Goal: Task Accomplishment & Management: Manage account settings

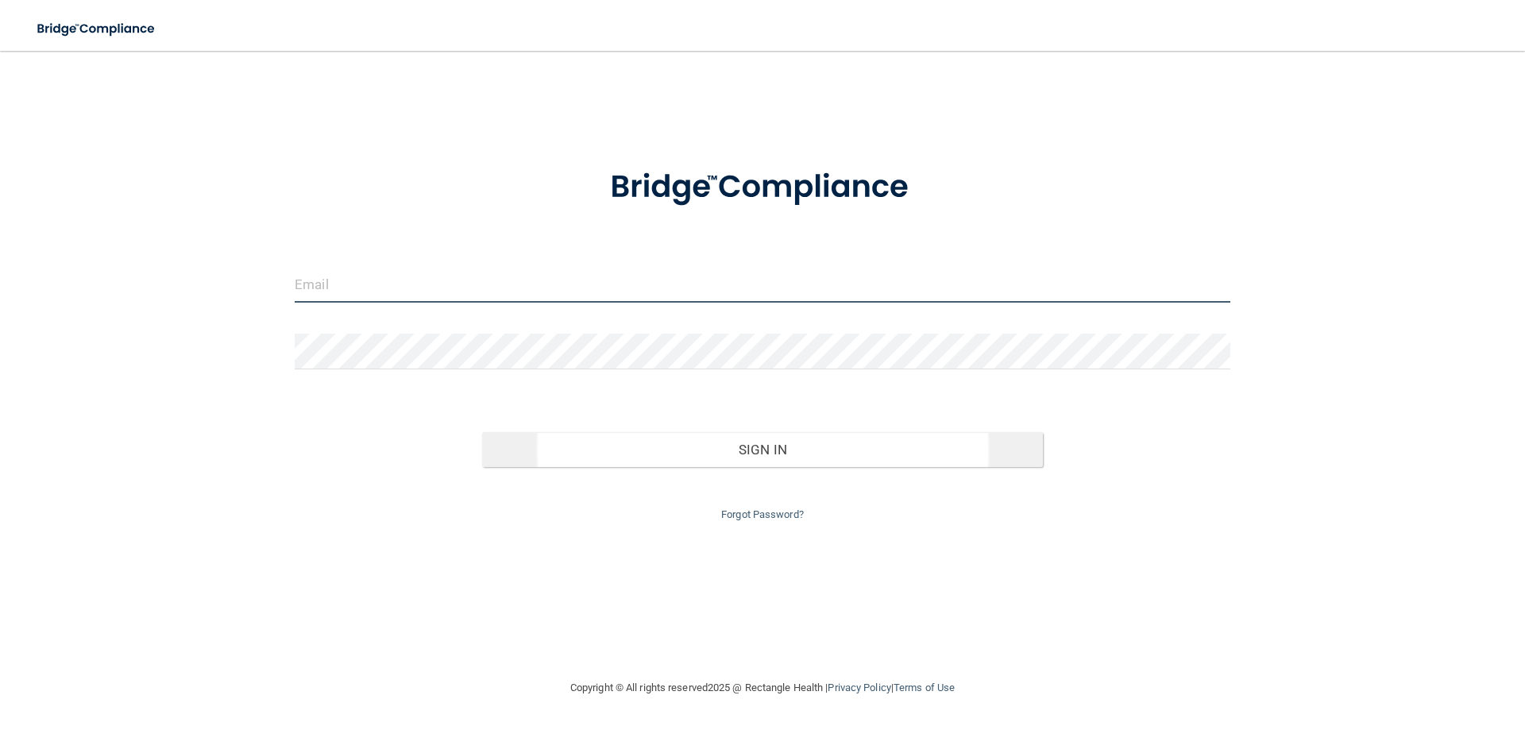
type input "[EMAIL_ADDRESS][DOMAIN_NAME]"
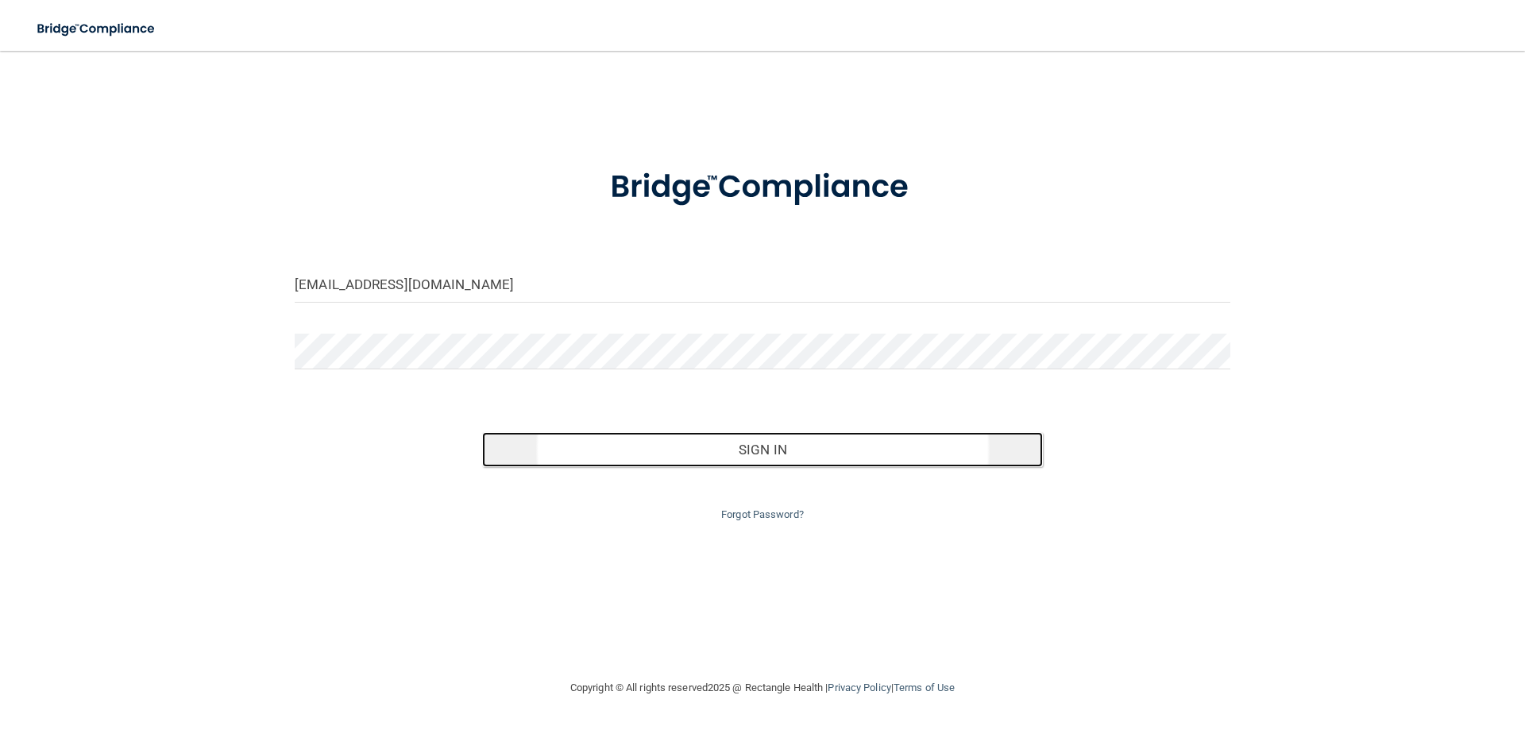
click at [739, 460] on button "Sign In" at bounding box center [763, 449] width 562 height 35
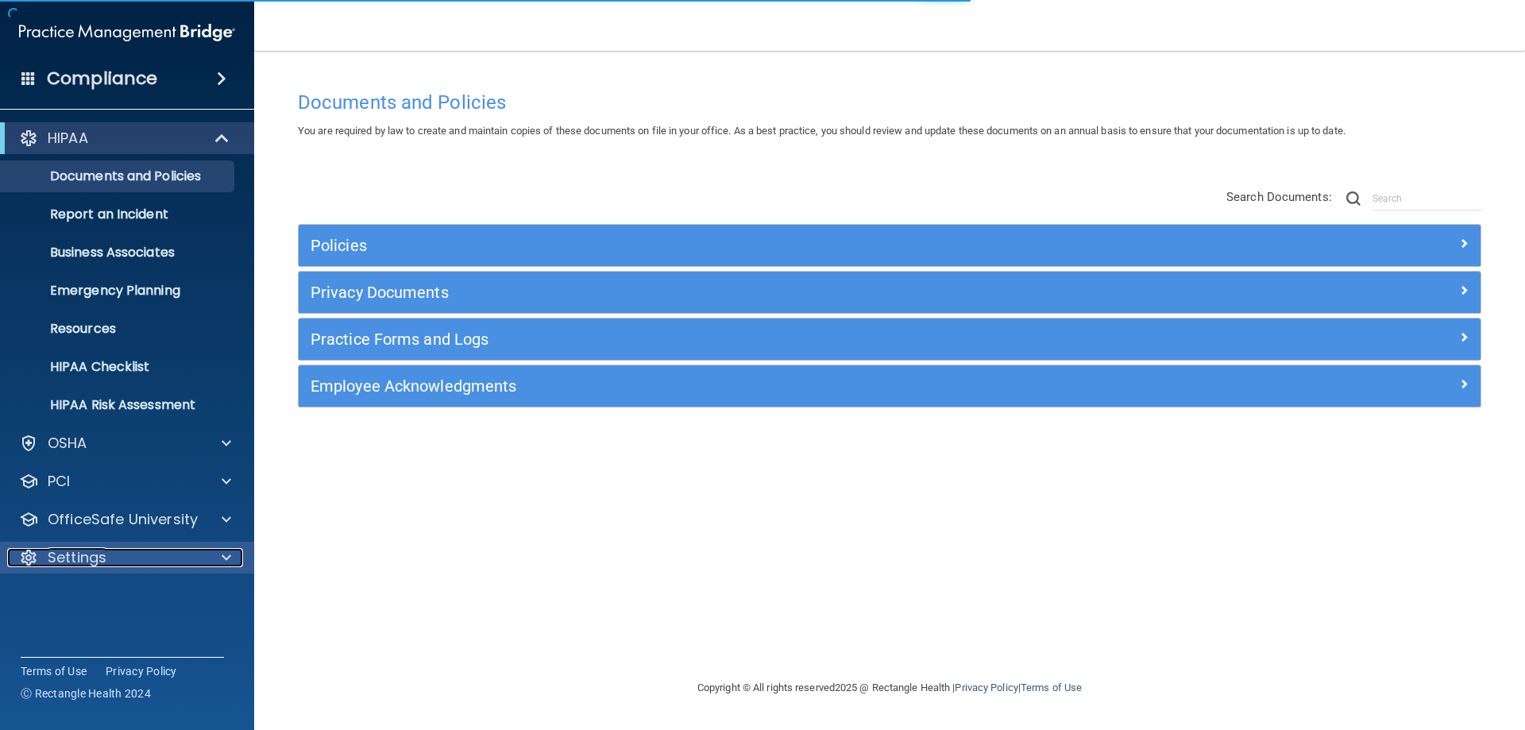
click at [70, 559] on p "Settings" at bounding box center [77, 557] width 59 height 19
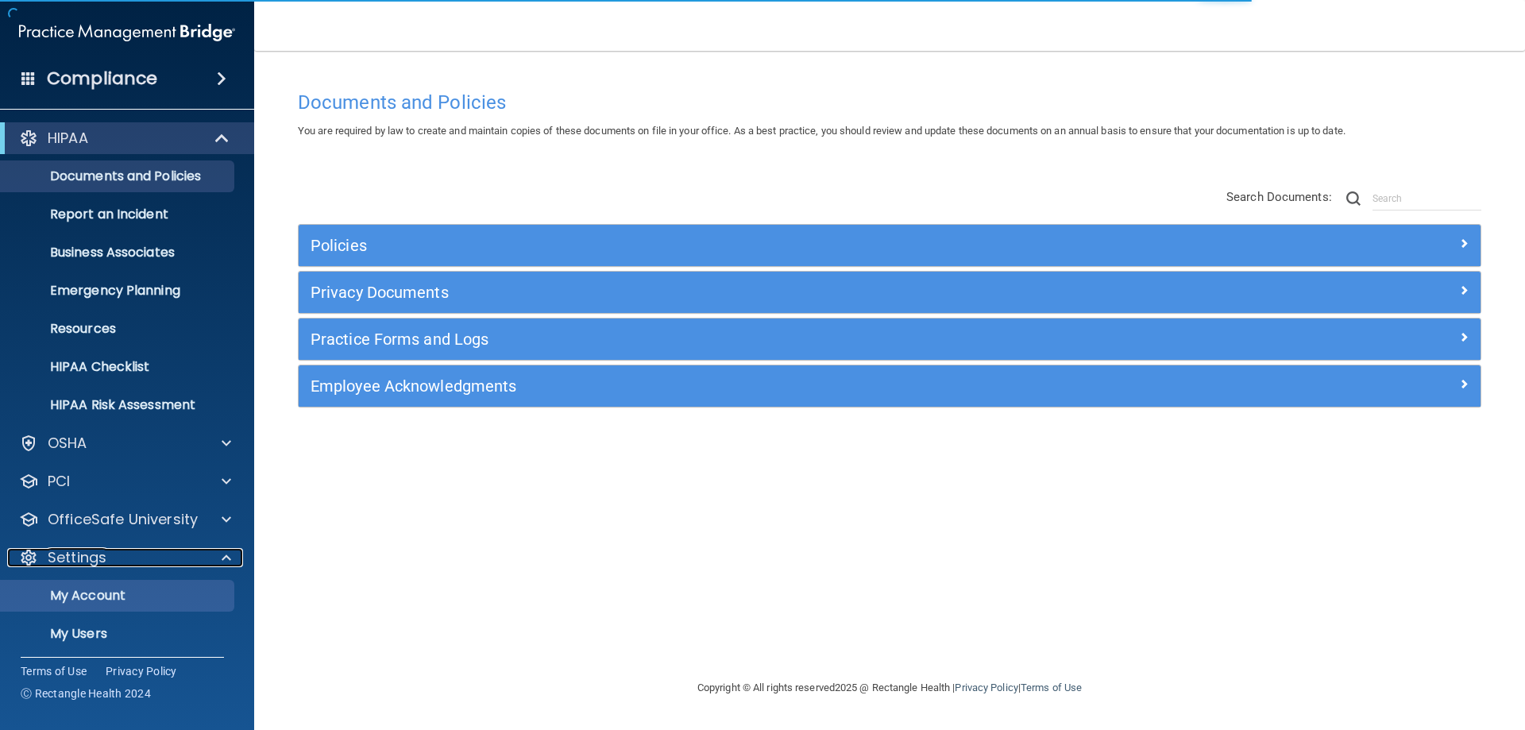
scroll to position [82, 0]
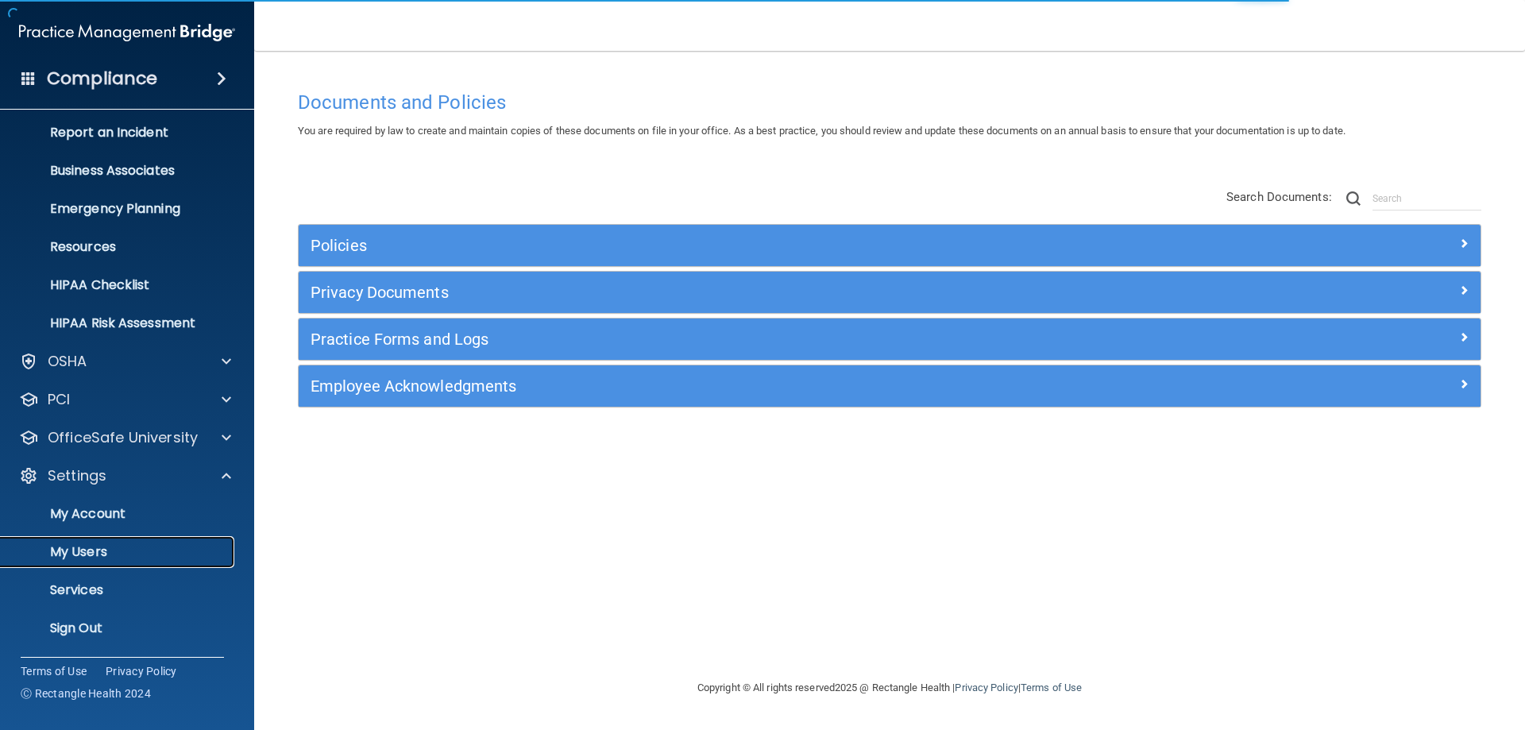
click at [103, 546] on p "My Users" at bounding box center [118, 552] width 217 height 16
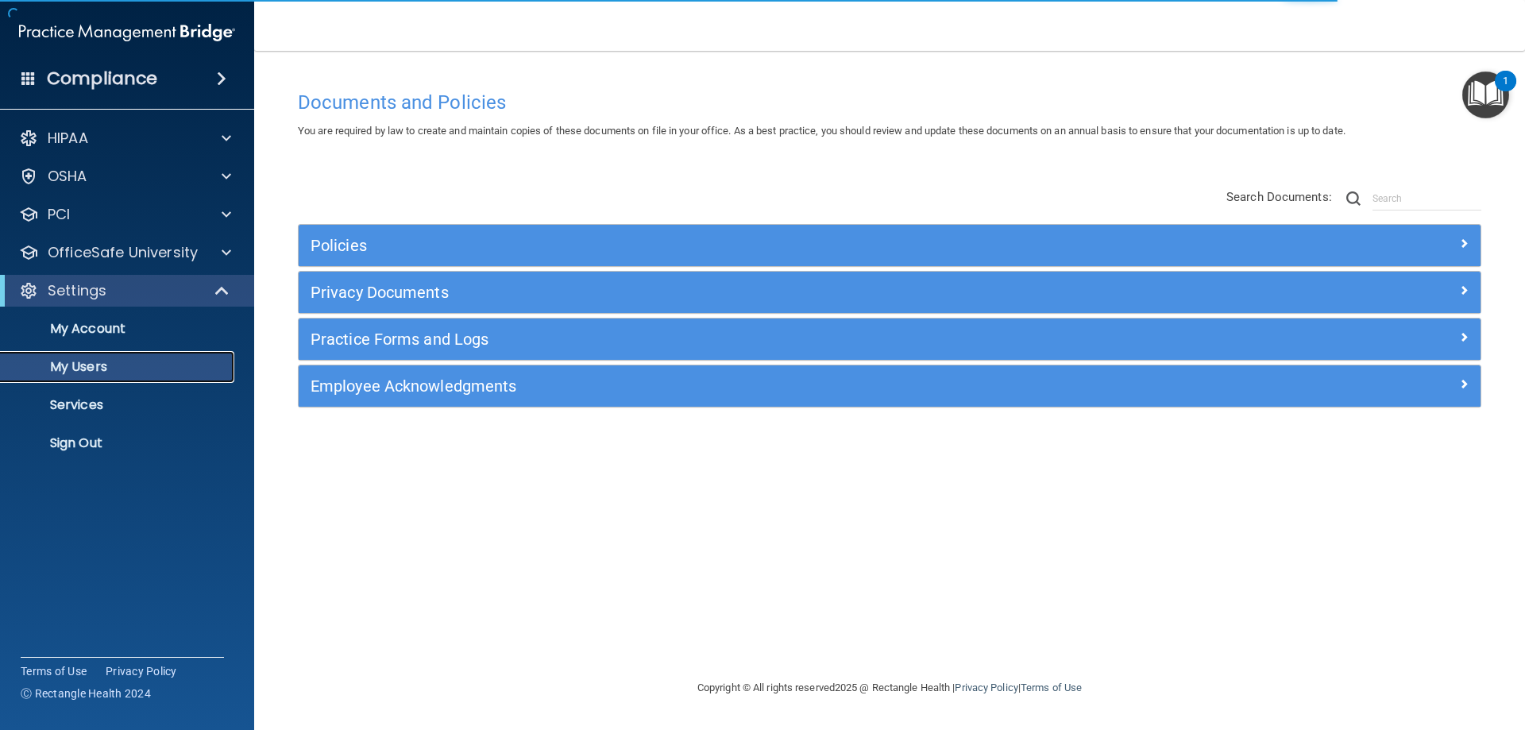
select select "20"
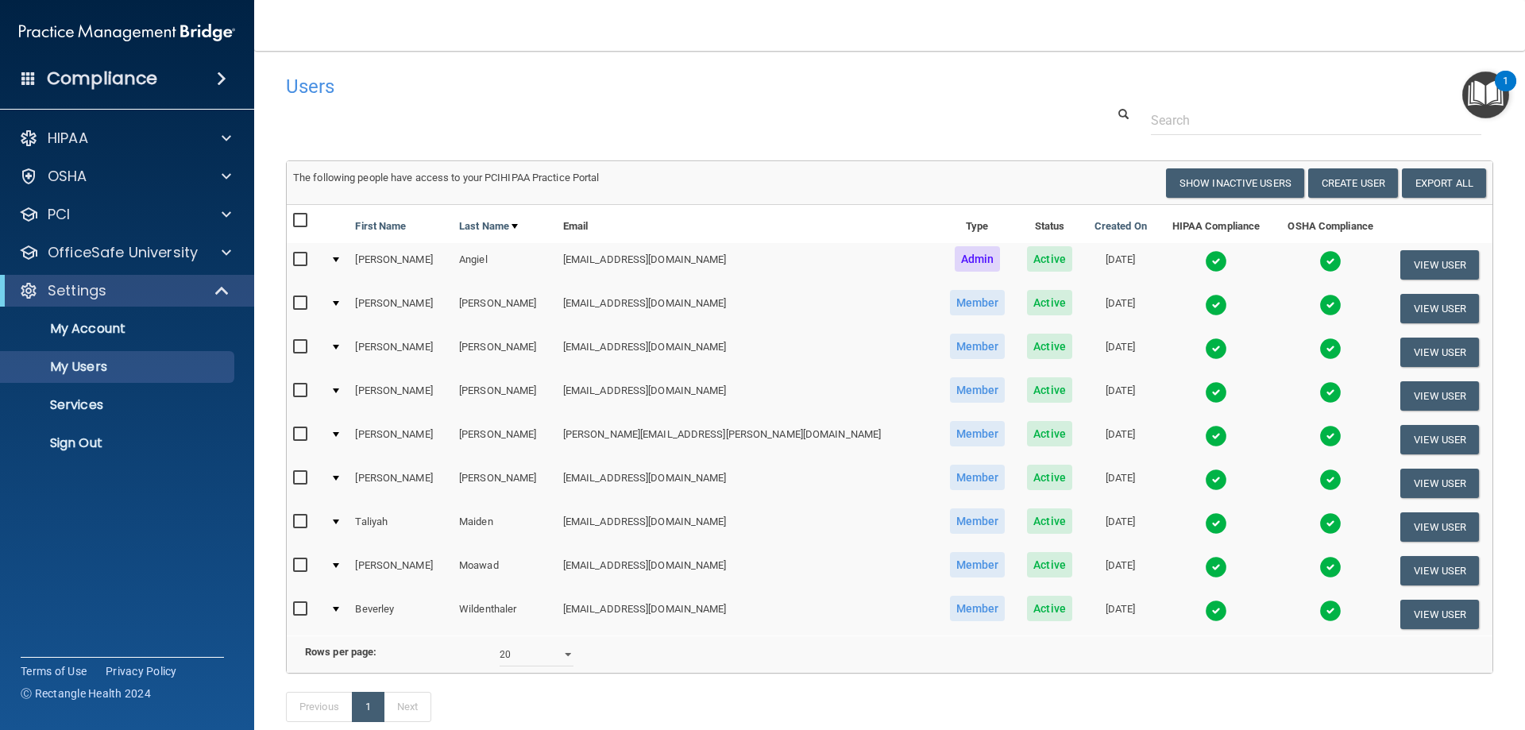
click at [339, 436] on div at bounding box center [336, 434] width 6 height 5
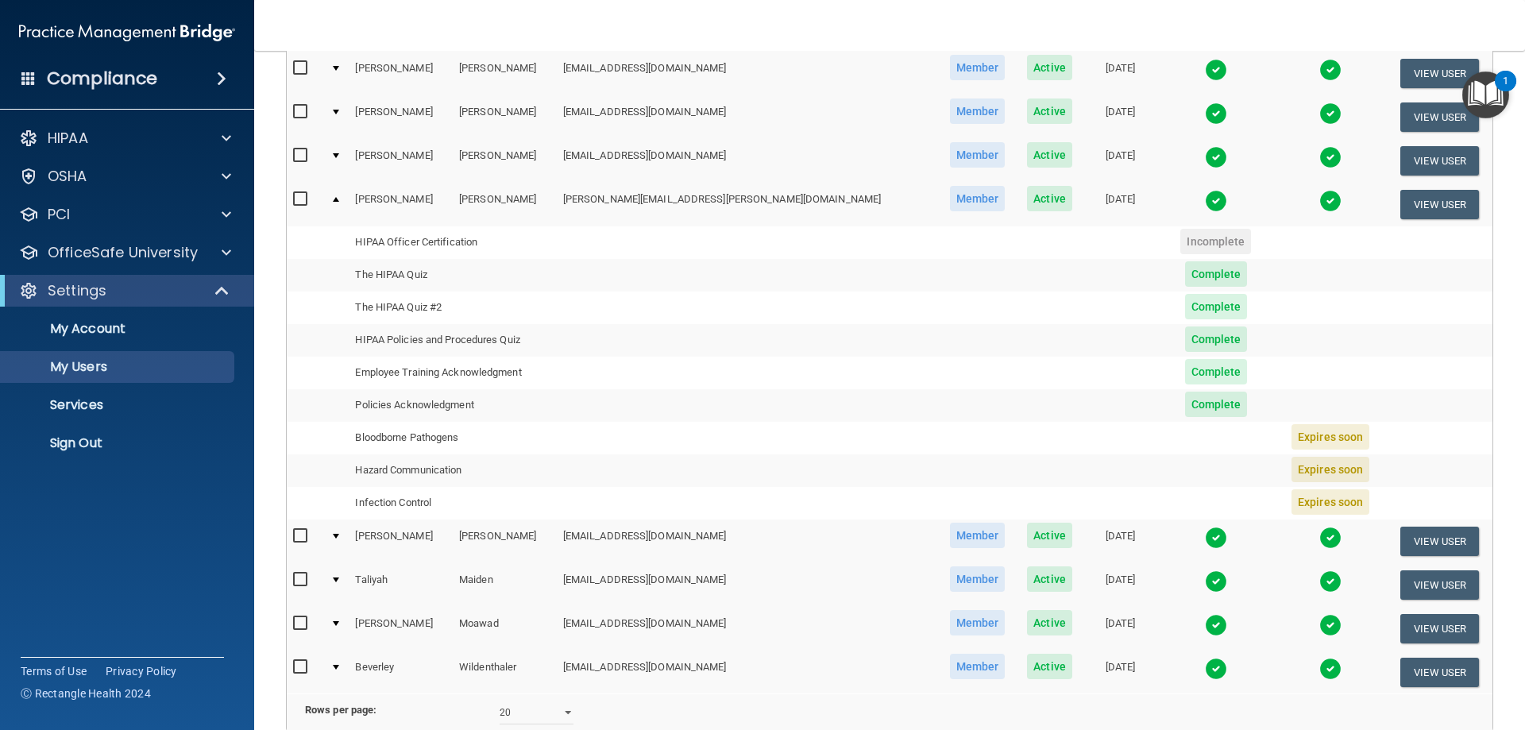
scroll to position [238, 0]
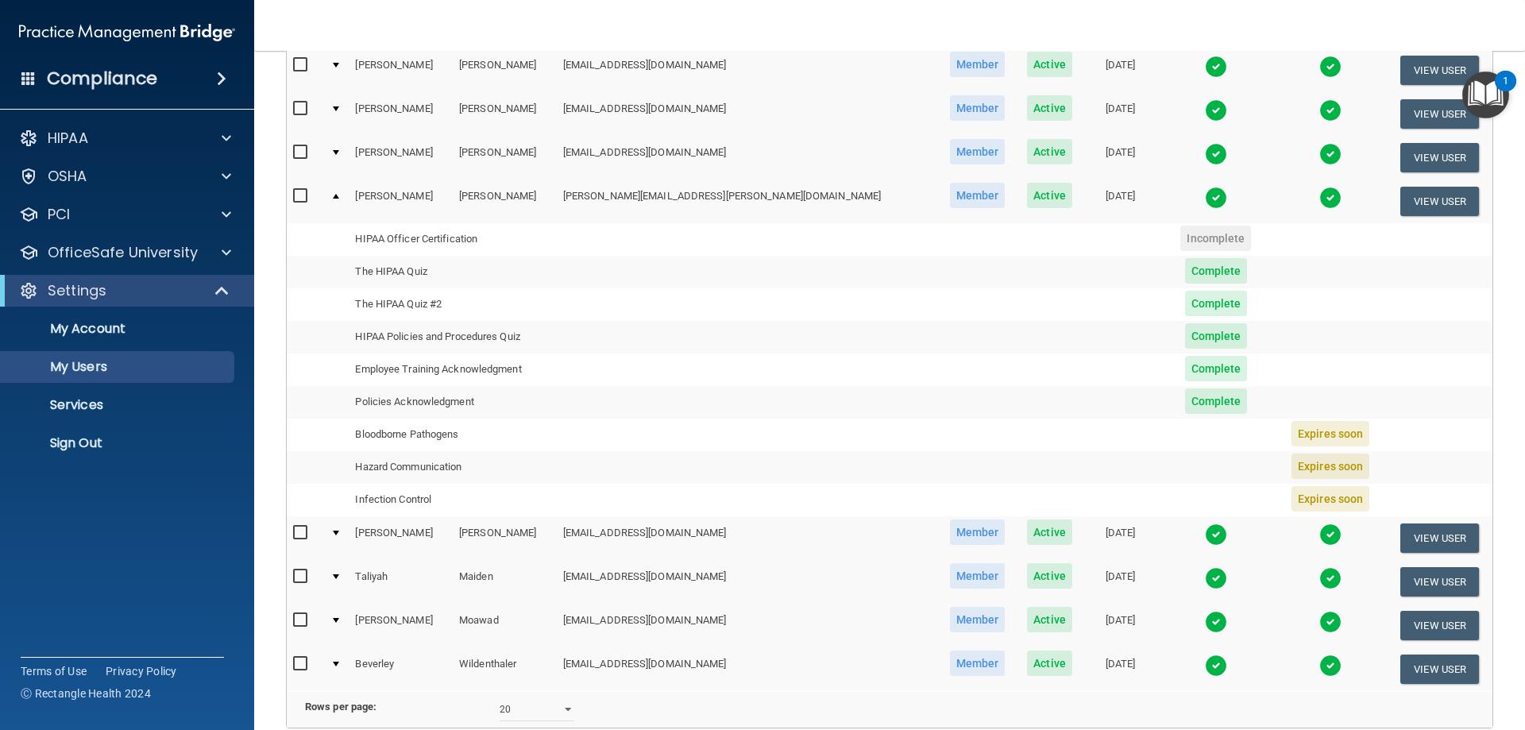
click at [339, 195] on div at bounding box center [336, 196] width 6 height 5
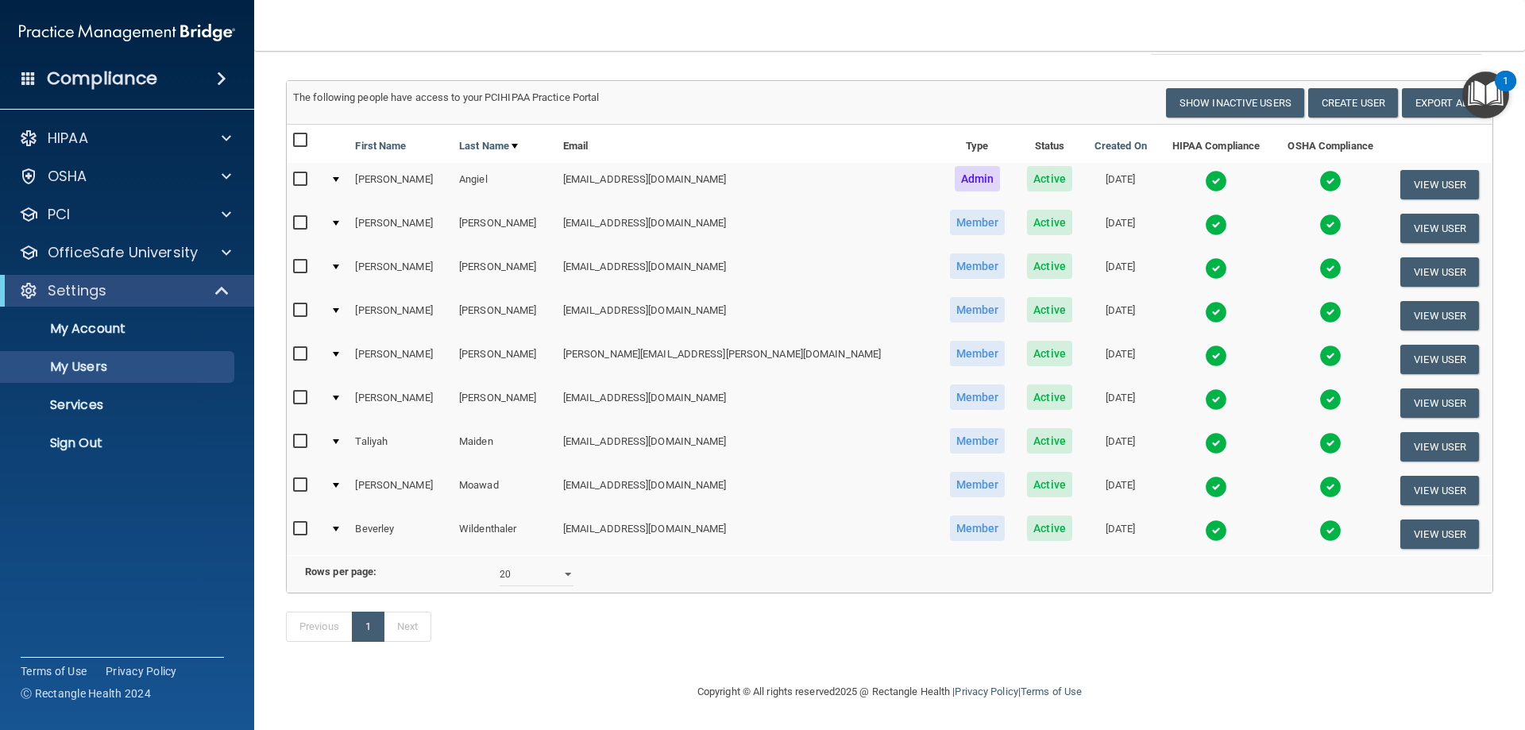
scroll to position [104, 0]
click at [339, 308] on div at bounding box center [336, 310] width 6 height 5
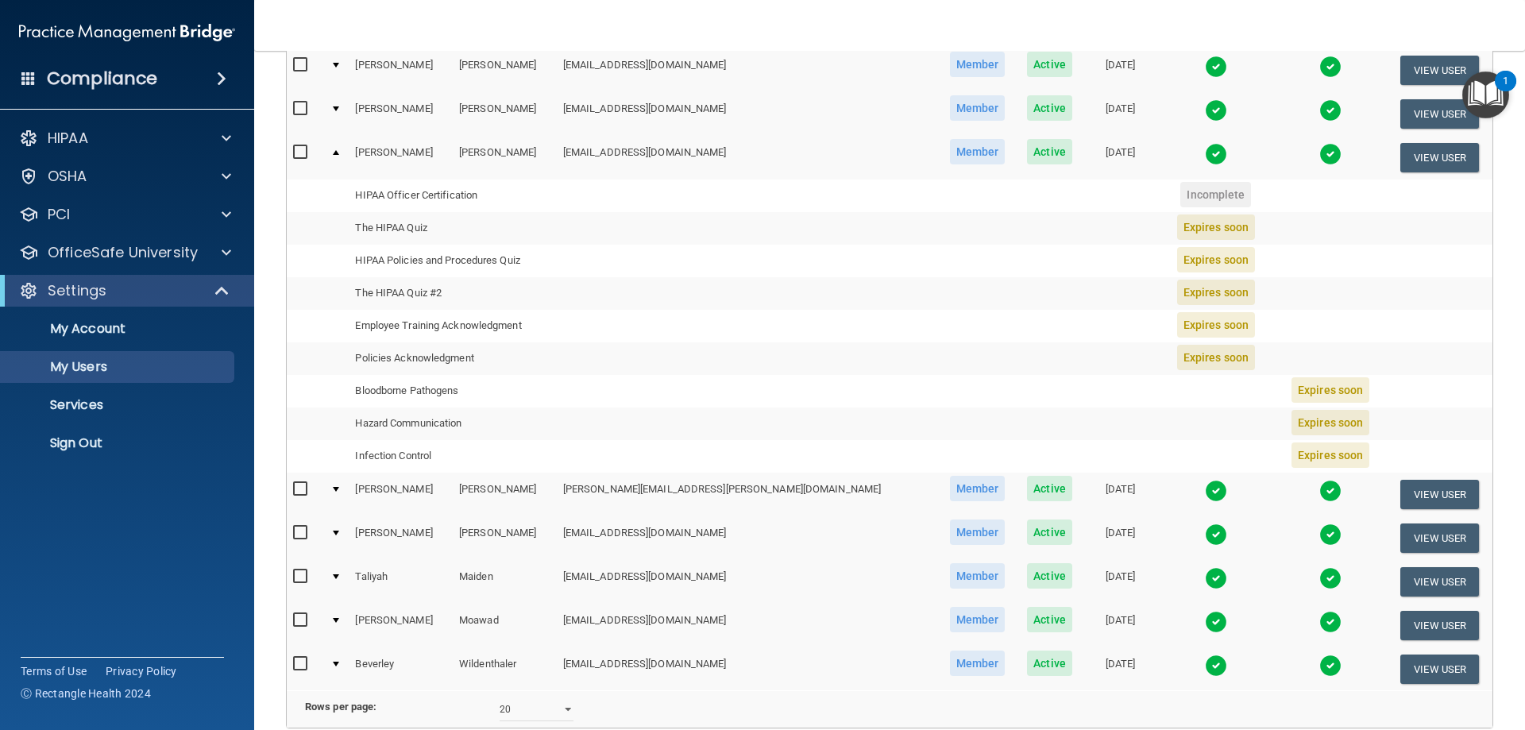
click at [339, 150] on div at bounding box center [336, 152] width 6 height 5
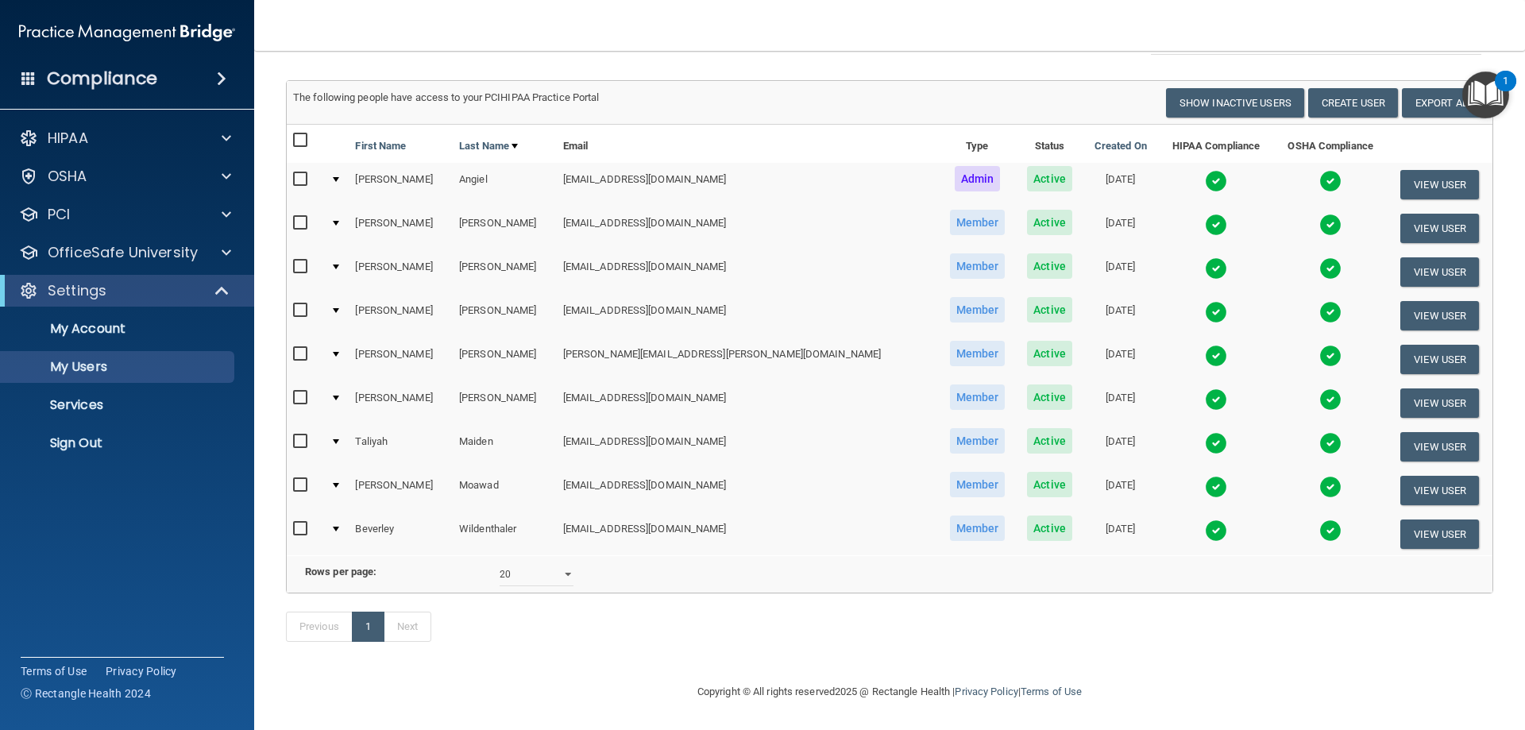
click at [339, 265] on div at bounding box center [336, 267] width 6 height 5
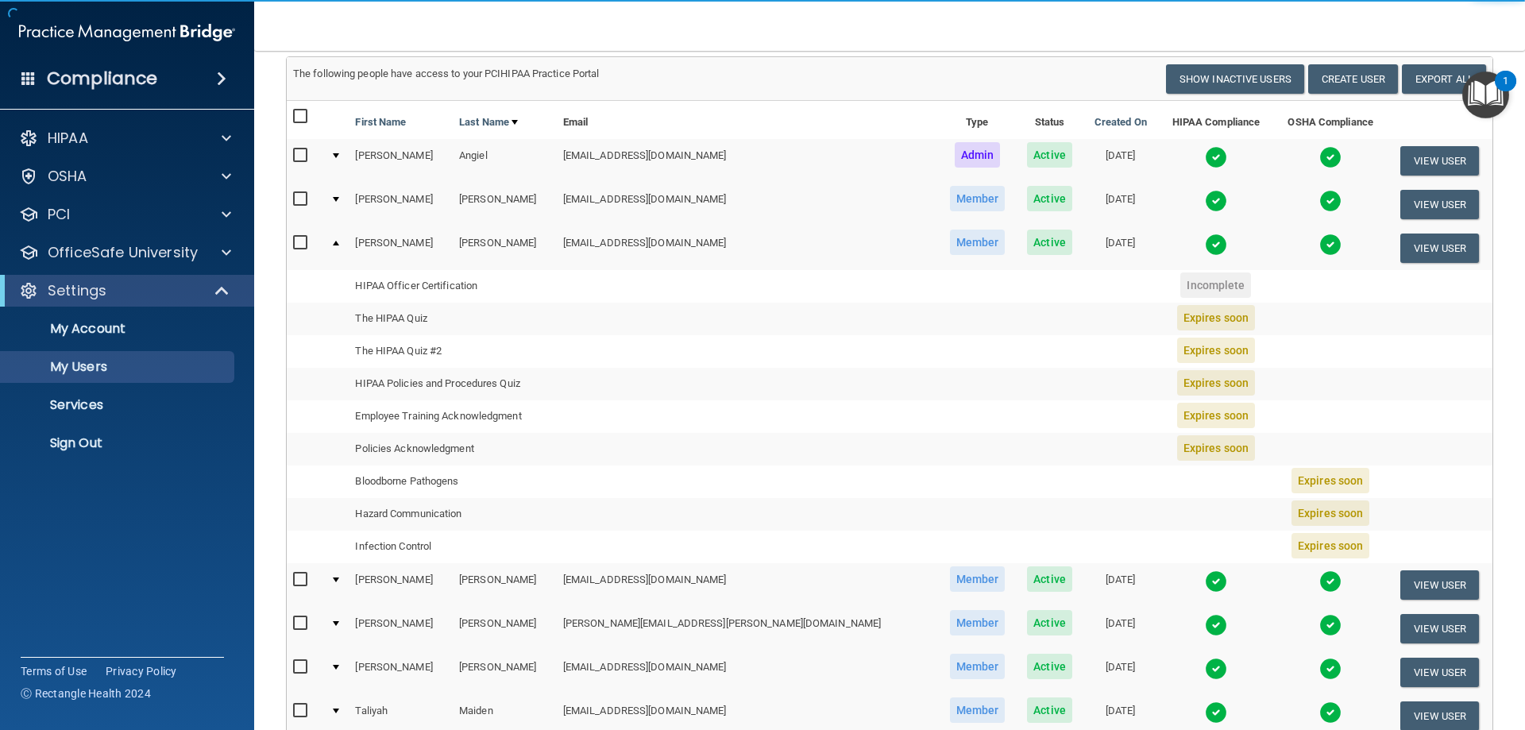
scroll to position [238, 0]
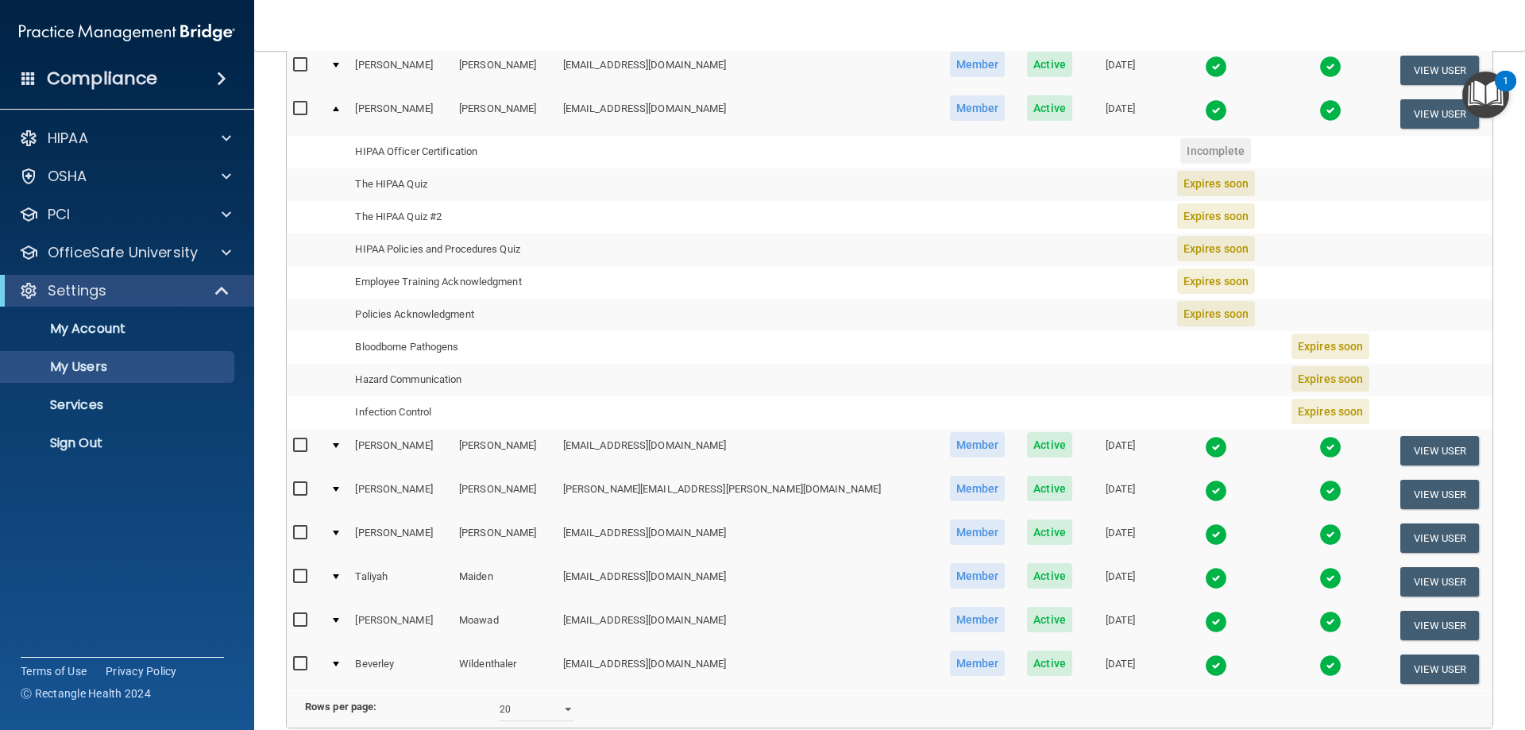
click at [339, 110] on div at bounding box center [336, 108] width 6 height 5
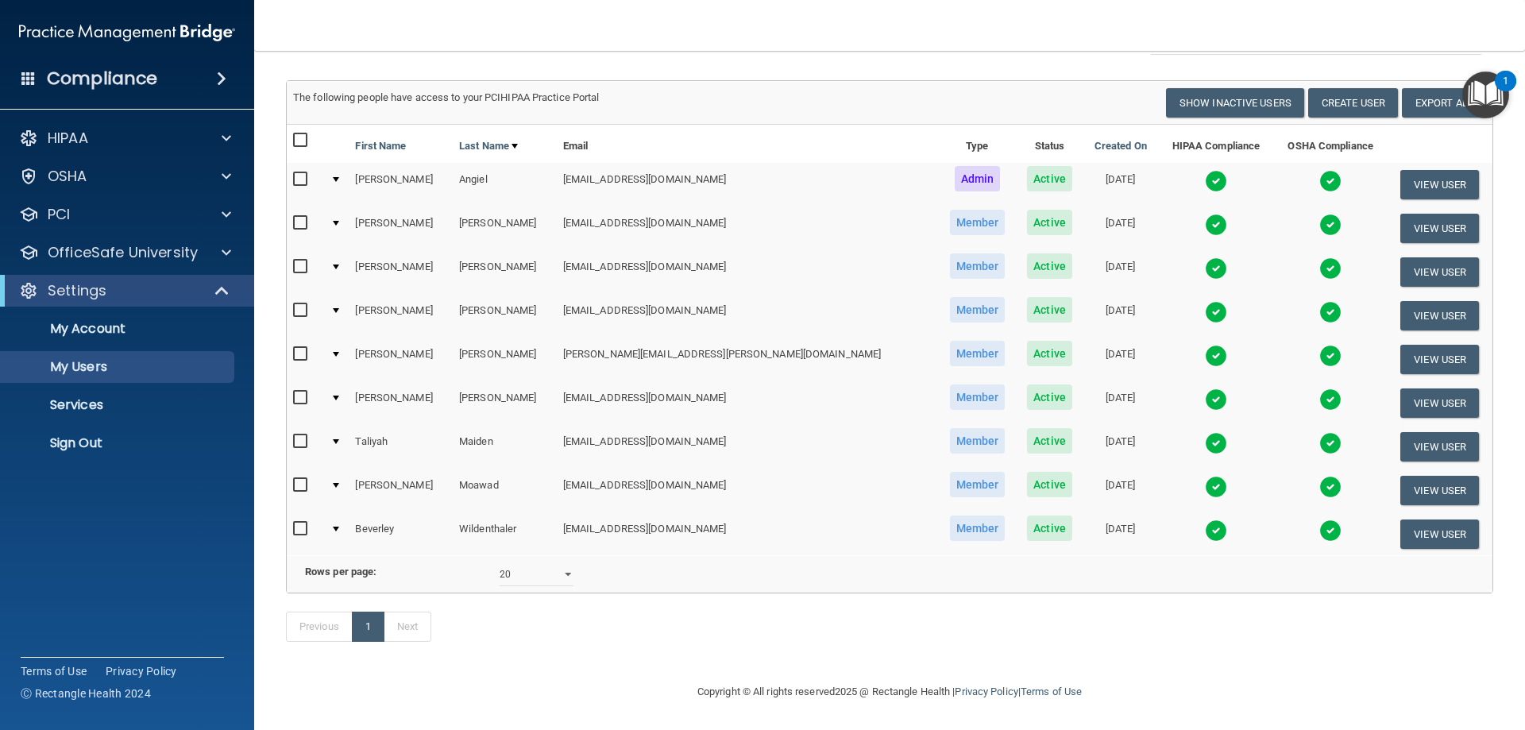
click at [339, 177] on div at bounding box center [336, 179] width 6 height 5
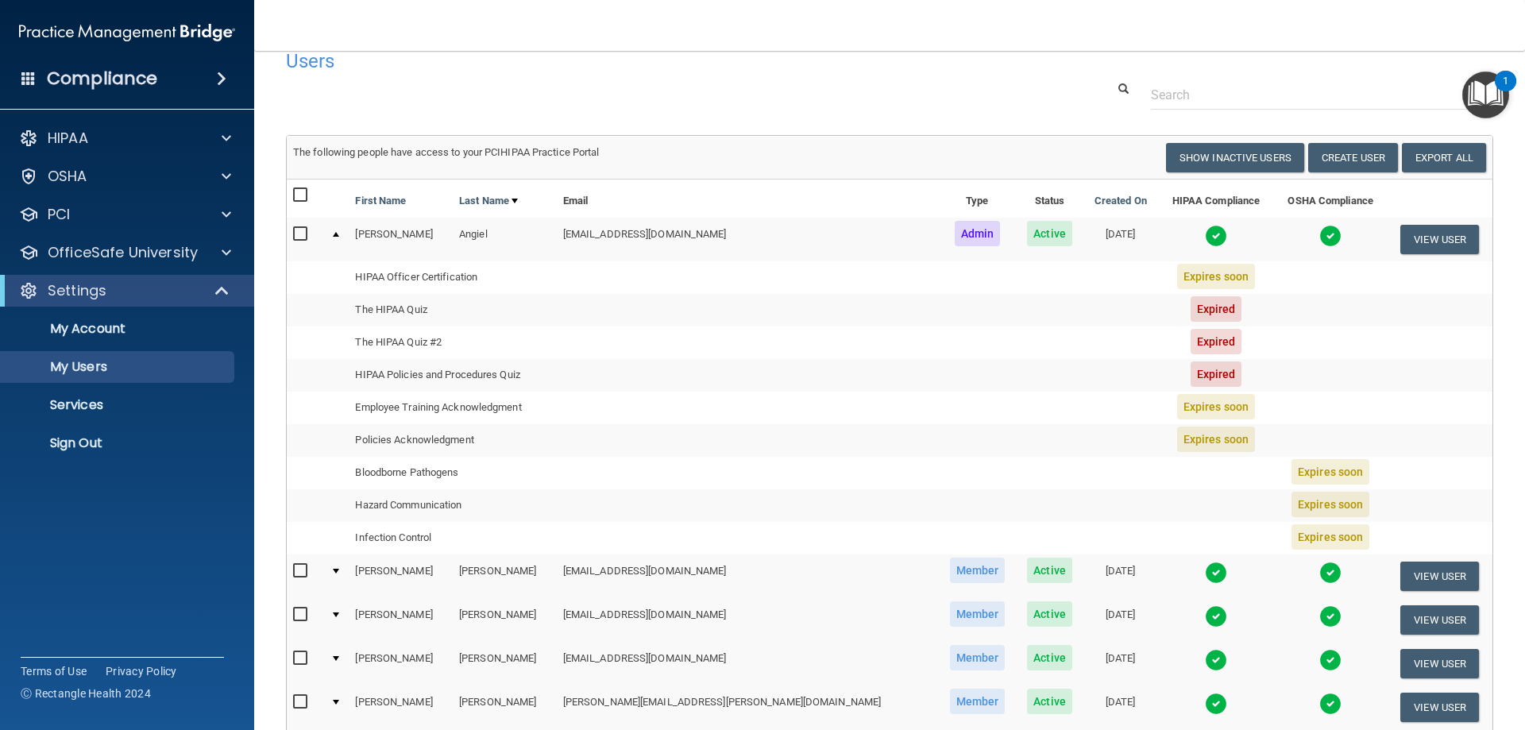
scroll to position [0, 0]
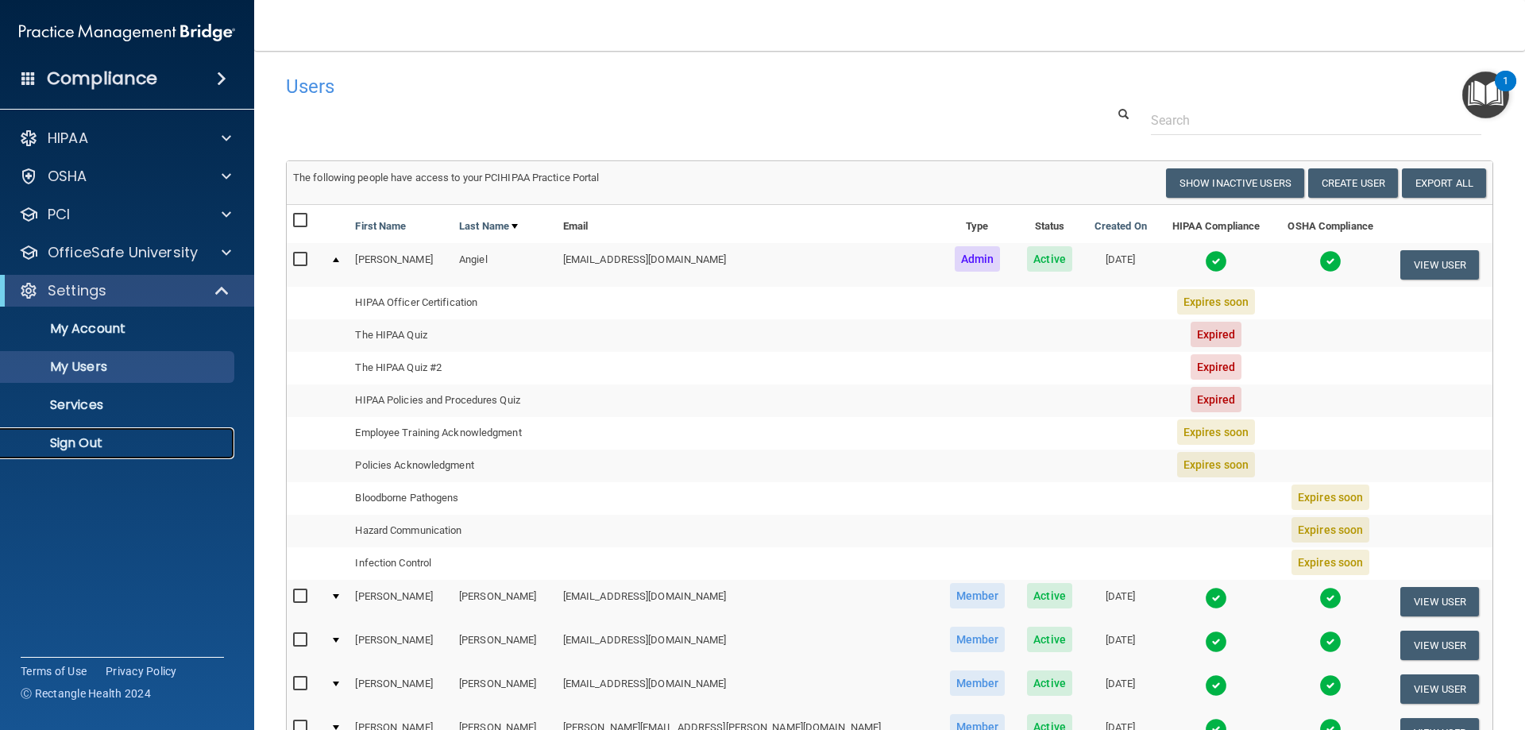
click at [84, 437] on p "Sign Out" at bounding box center [118, 443] width 217 height 16
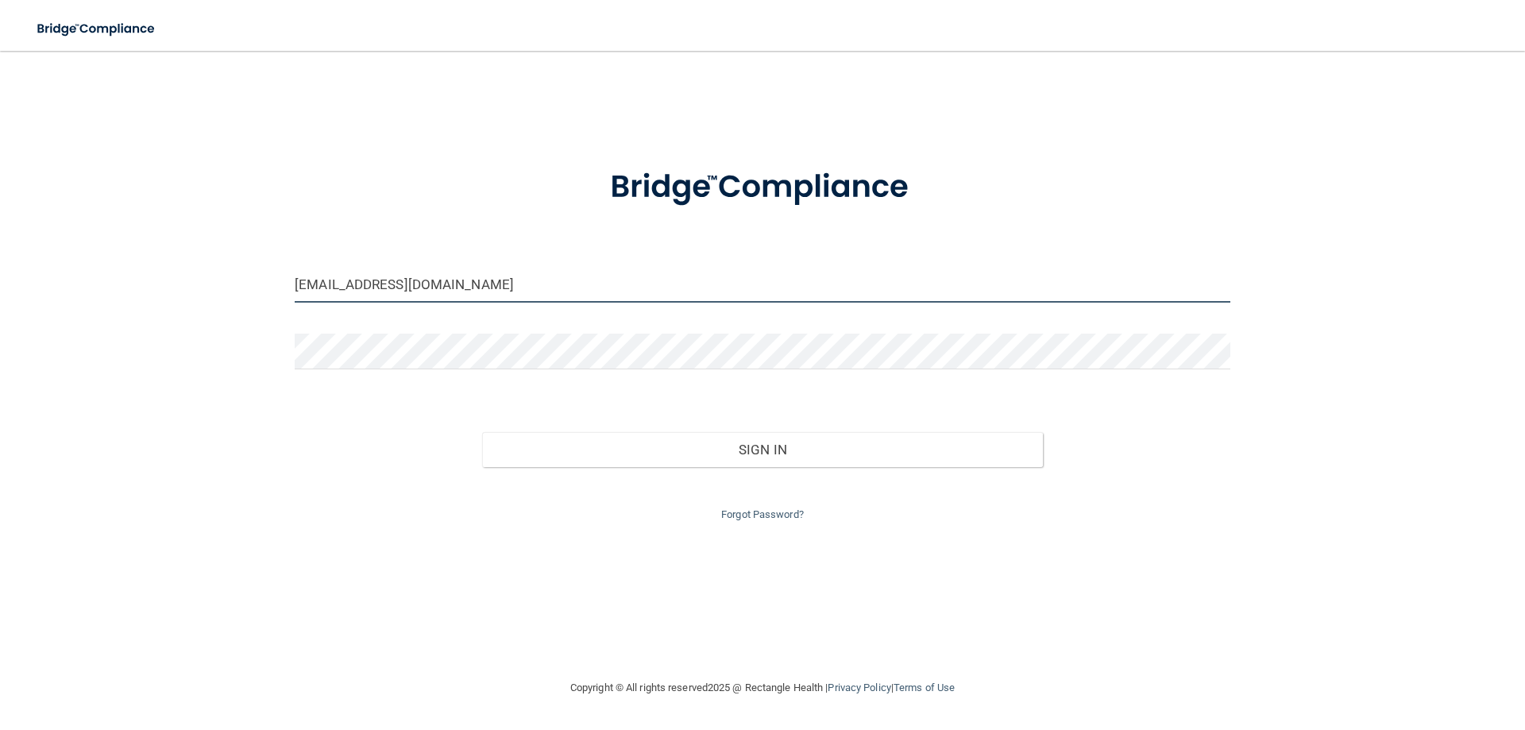
click at [482, 284] on input "[EMAIL_ADDRESS][DOMAIN_NAME]" at bounding box center [763, 285] width 936 height 36
click at [358, 288] on input "[EMAIL_ADDRESS][DOMAIN_NAME]" at bounding box center [763, 285] width 936 height 36
type input "[EMAIL_ADDRESS][DOMAIN_NAME]"
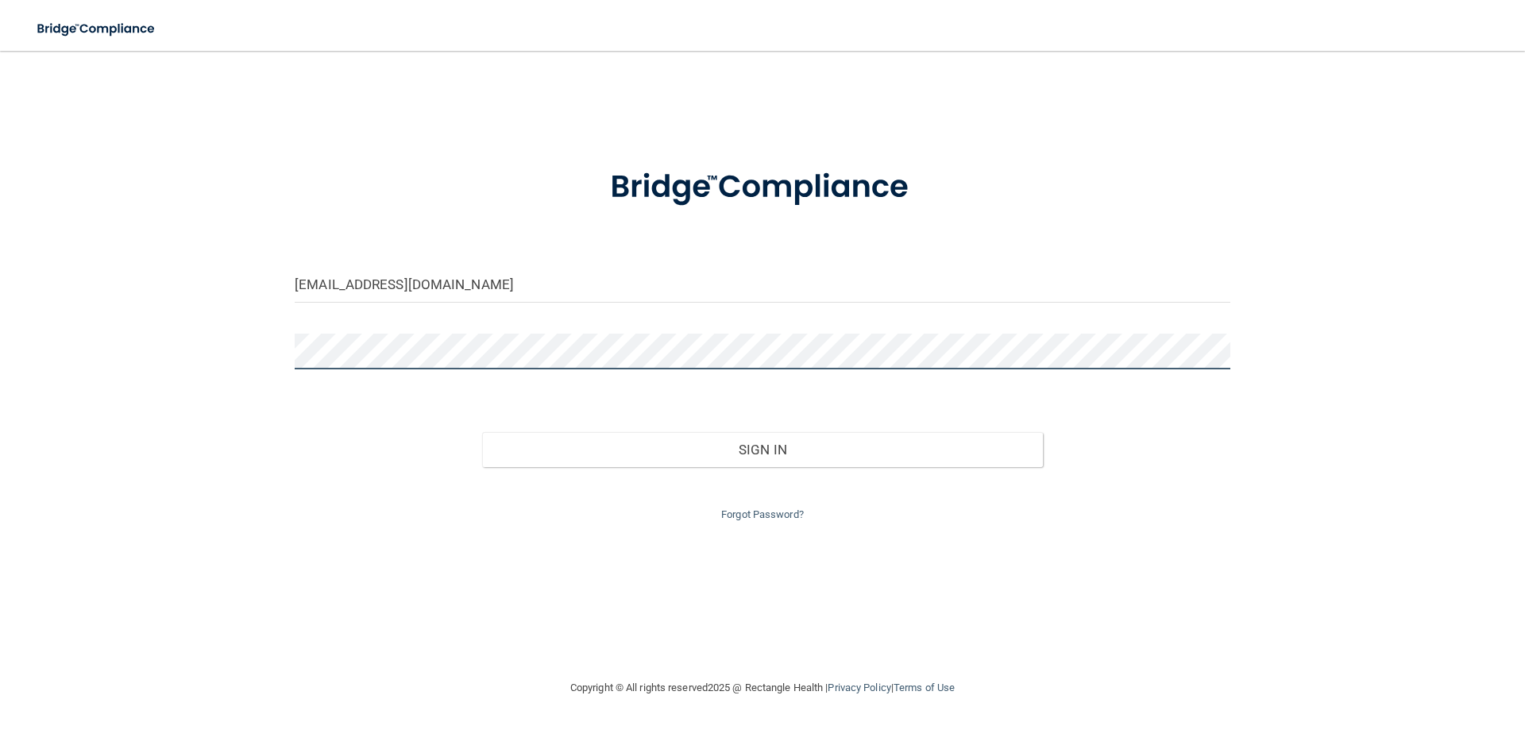
click at [228, 361] on div "[EMAIL_ADDRESS][DOMAIN_NAME] Invalid email/password. You don't have permission …" at bounding box center [763, 365] width 1462 height 596
click at [266, 348] on div "[EMAIL_ADDRESS][DOMAIN_NAME] Invalid email/password. You don't have permission …" at bounding box center [763, 365] width 1462 height 596
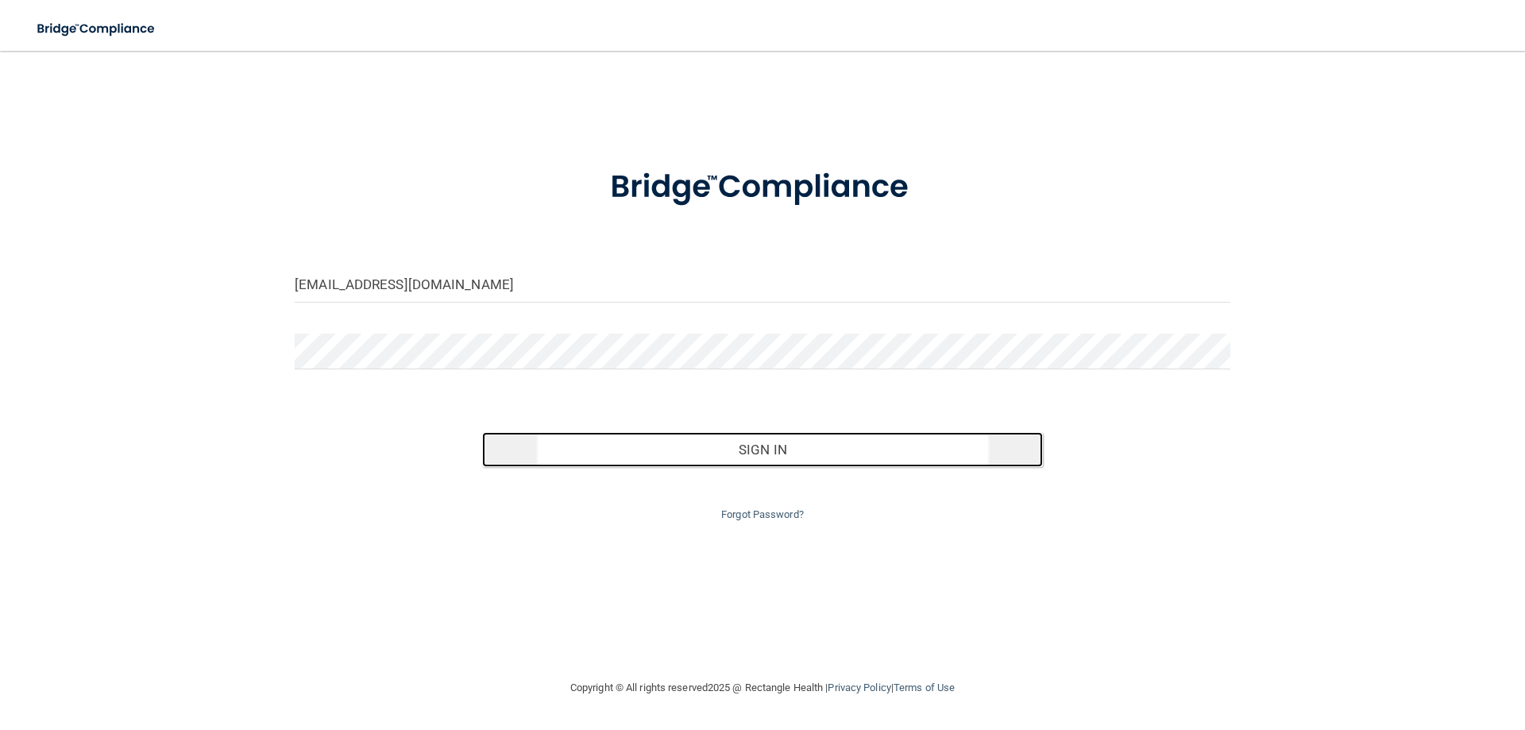
click at [742, 465] on button "Sign In" at bounding box center [763, 449] width 562 height 35
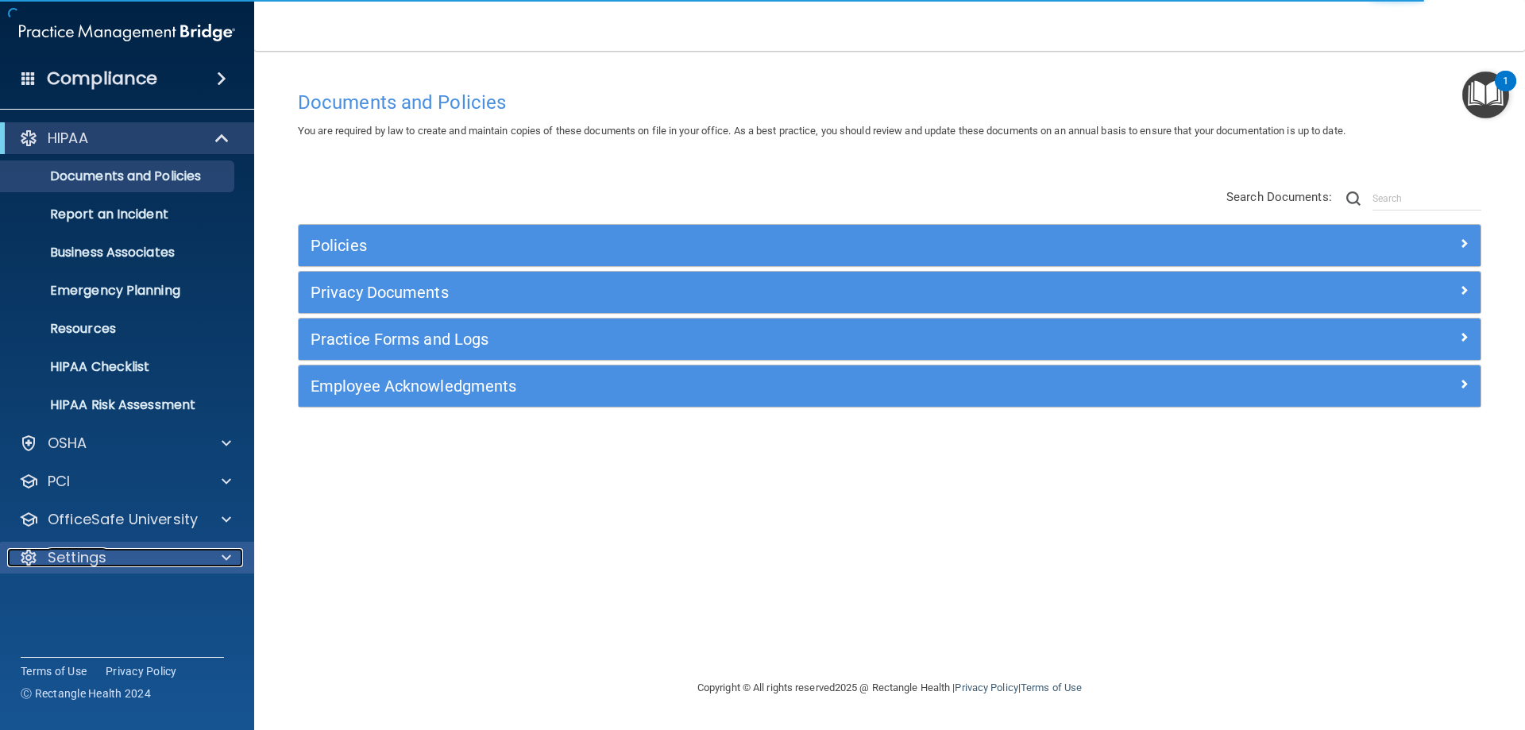
click at [133, 551] on div "Settings" at bounding box center [105, 557] width 197 height 19
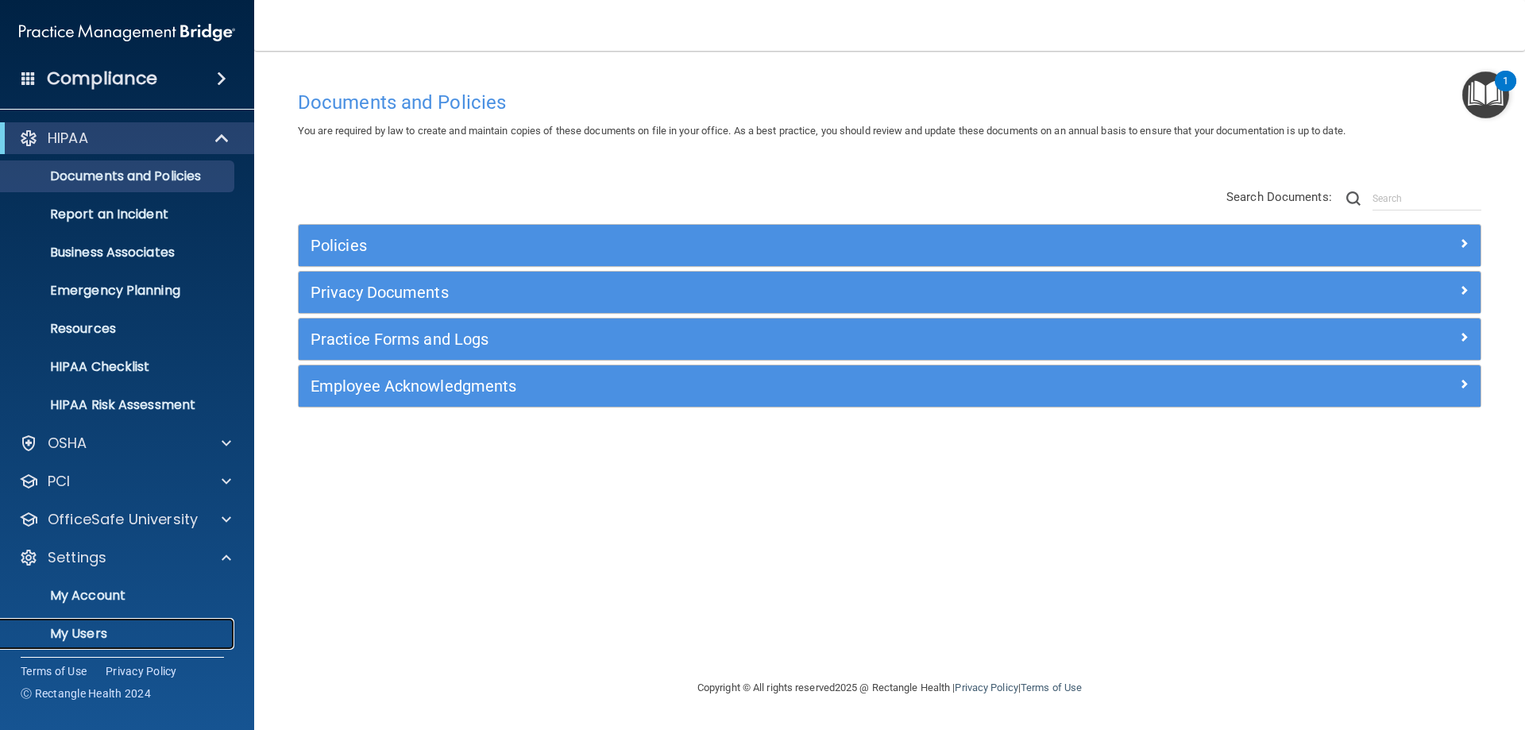
click at [110, 629] on p "My Users" at bounding box center [118, 634] width 217 height 16
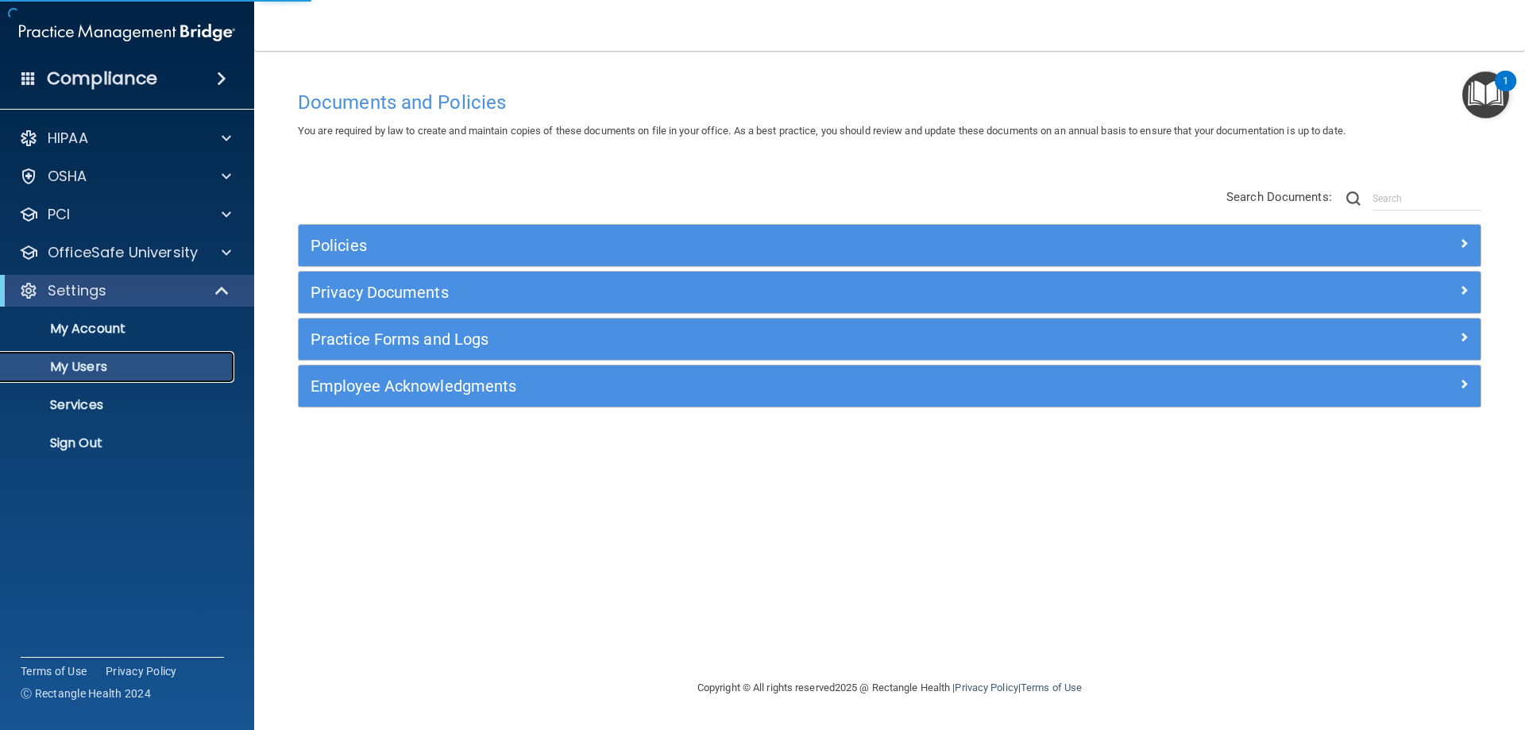
select select "20"
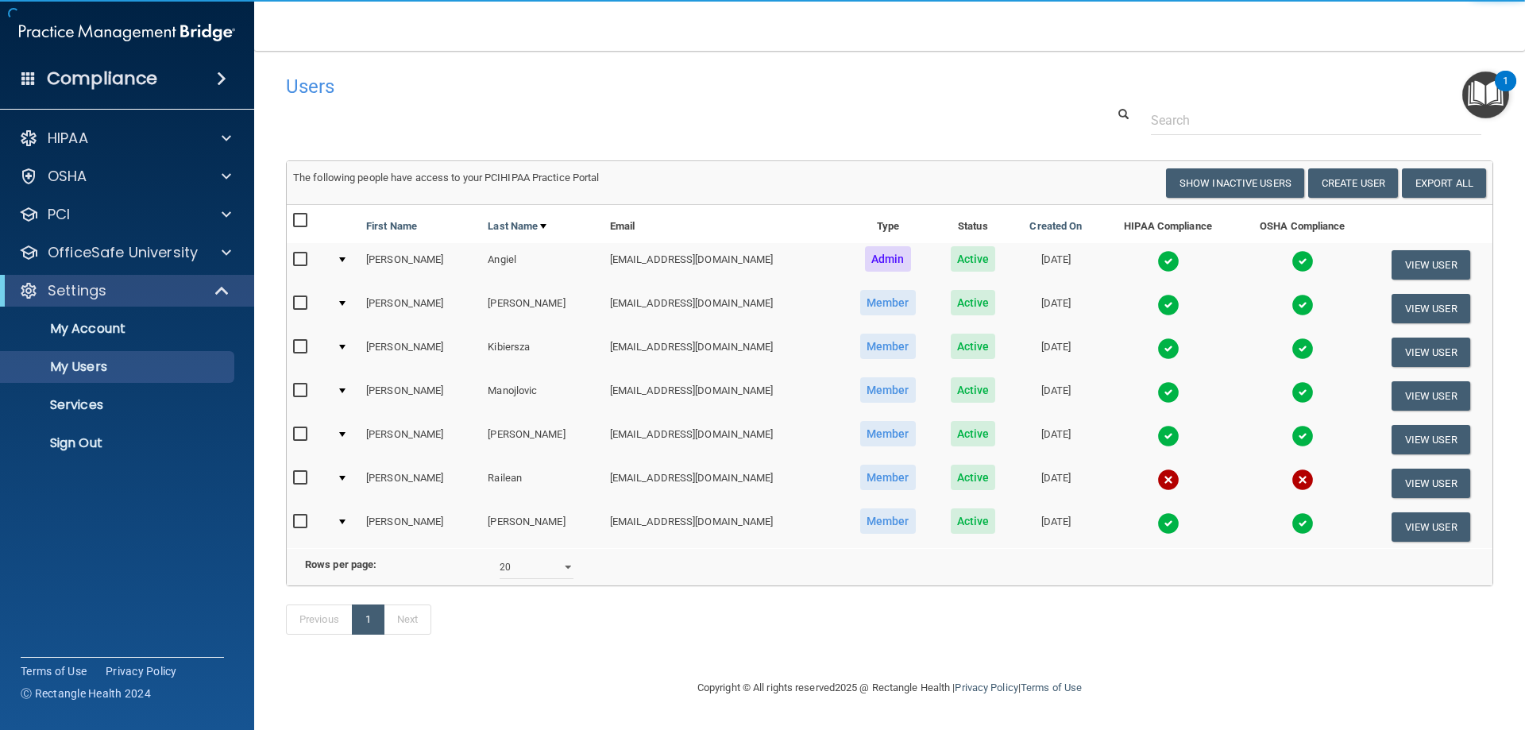
click at [341, 306] on td at bounding box center [345, 309] width 29 height 44
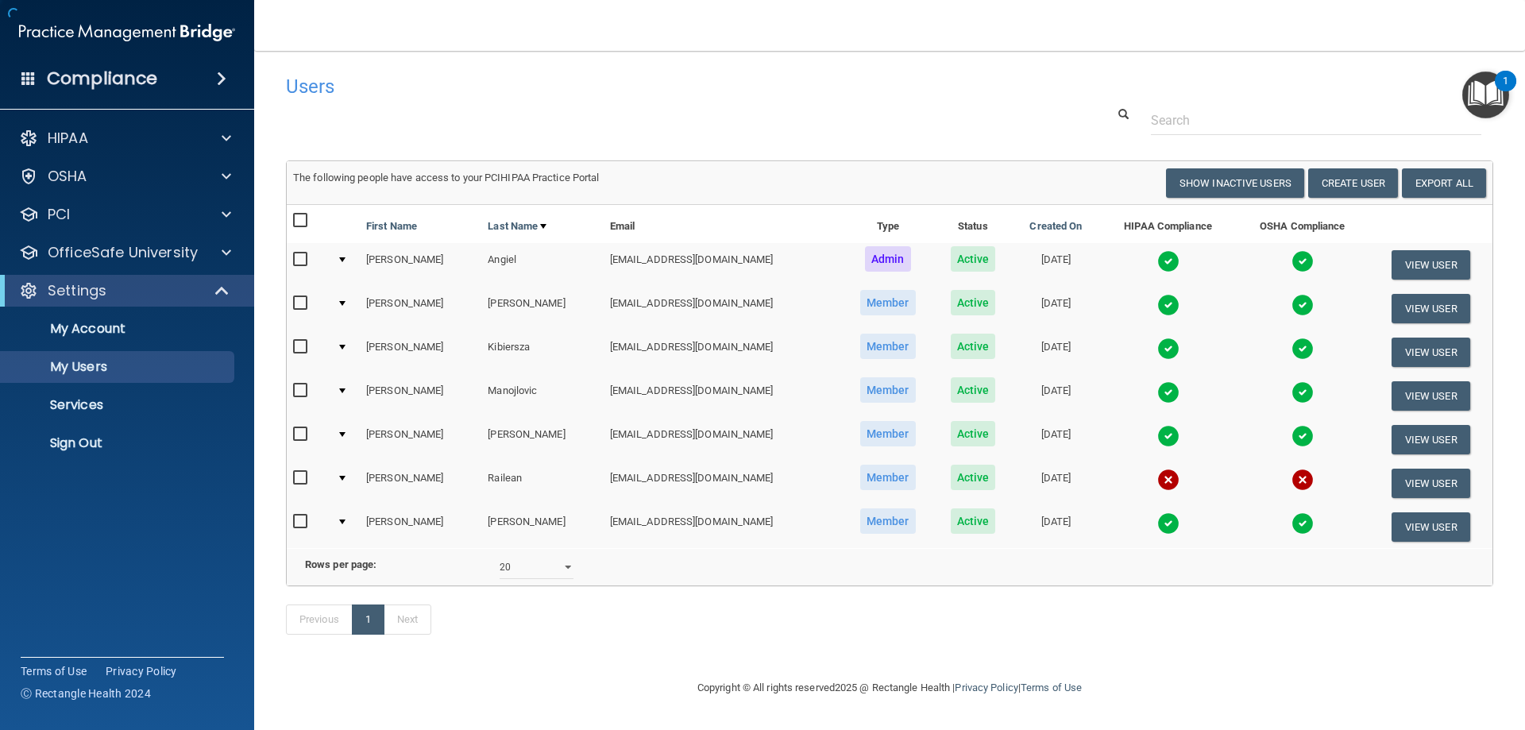
click at [346, 301] on div at bounding box center [342, 303] width 6 height 5
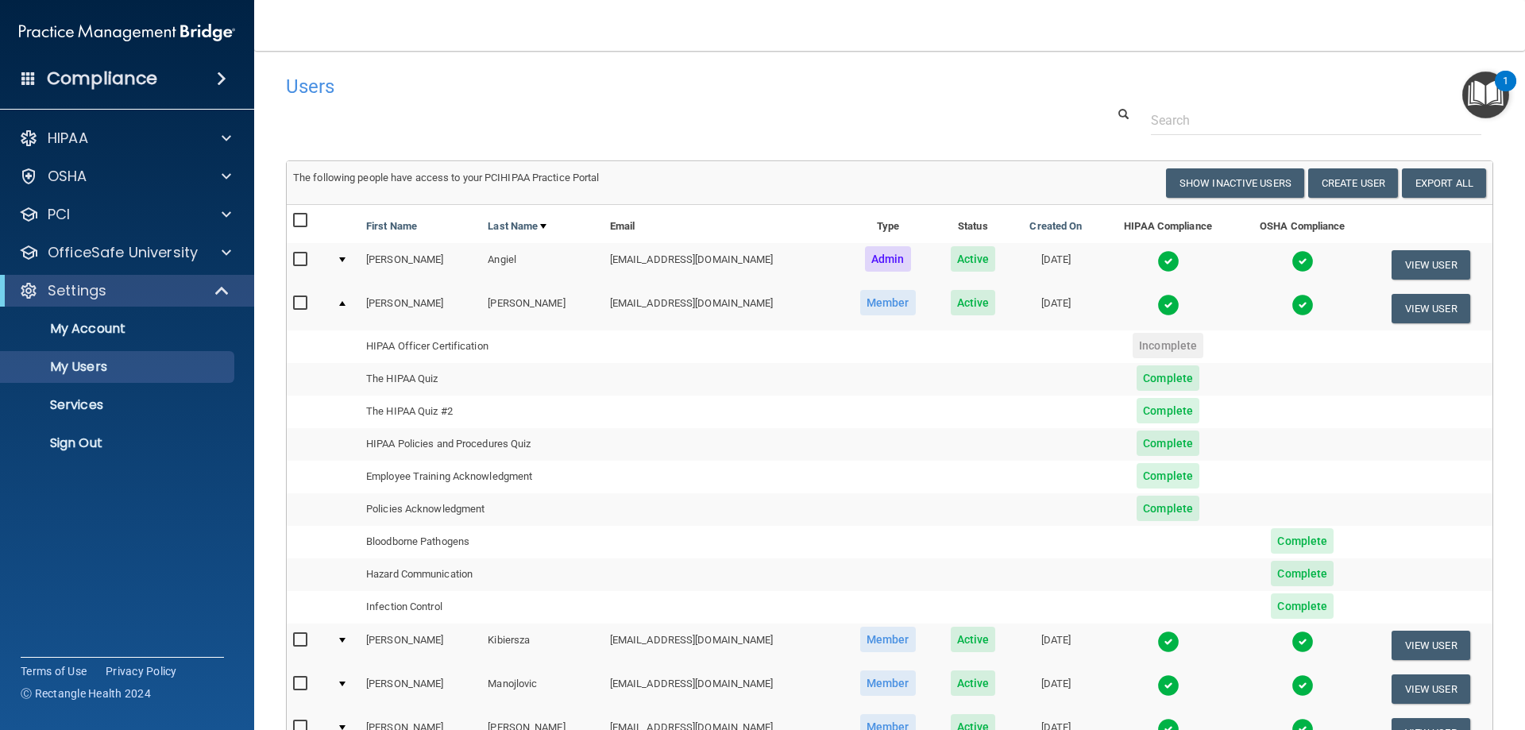
click at [341, 305] on div at bounding box center [342, 303] width 6 height 5
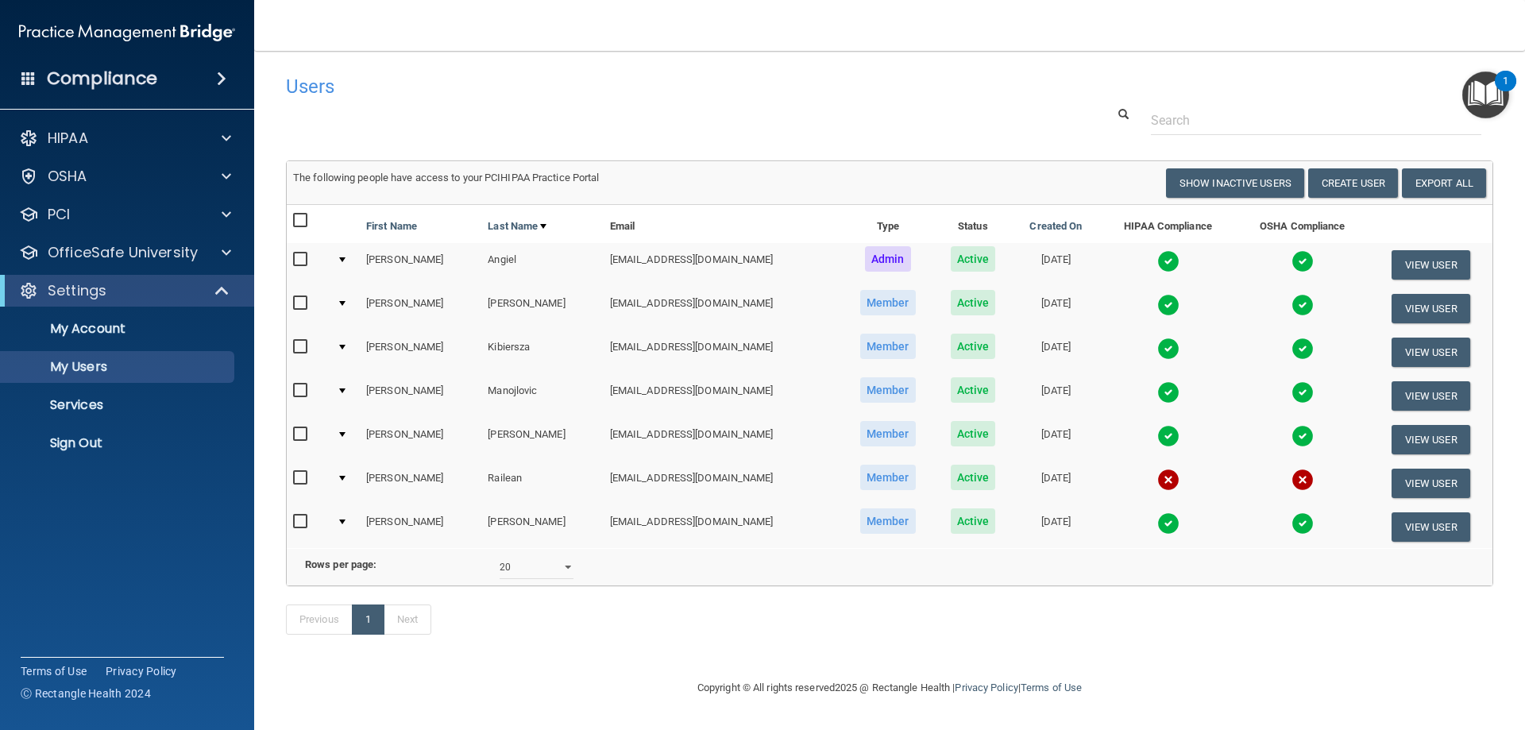
click at [346, 346] on div at bounding box center [342, 347] width 6 height 5
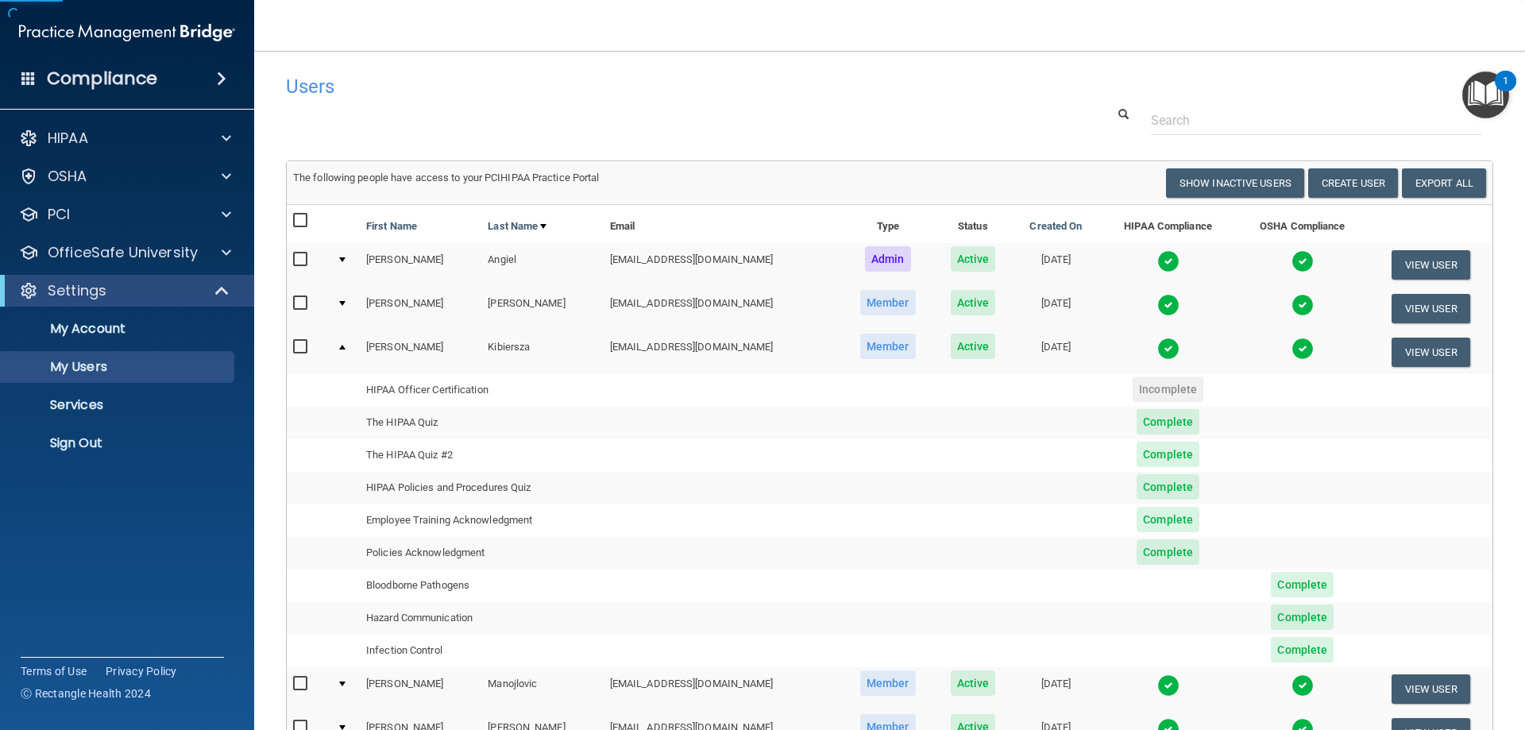
click at [346, 346] on div at bounding box center [342, 347] width 6 height 5
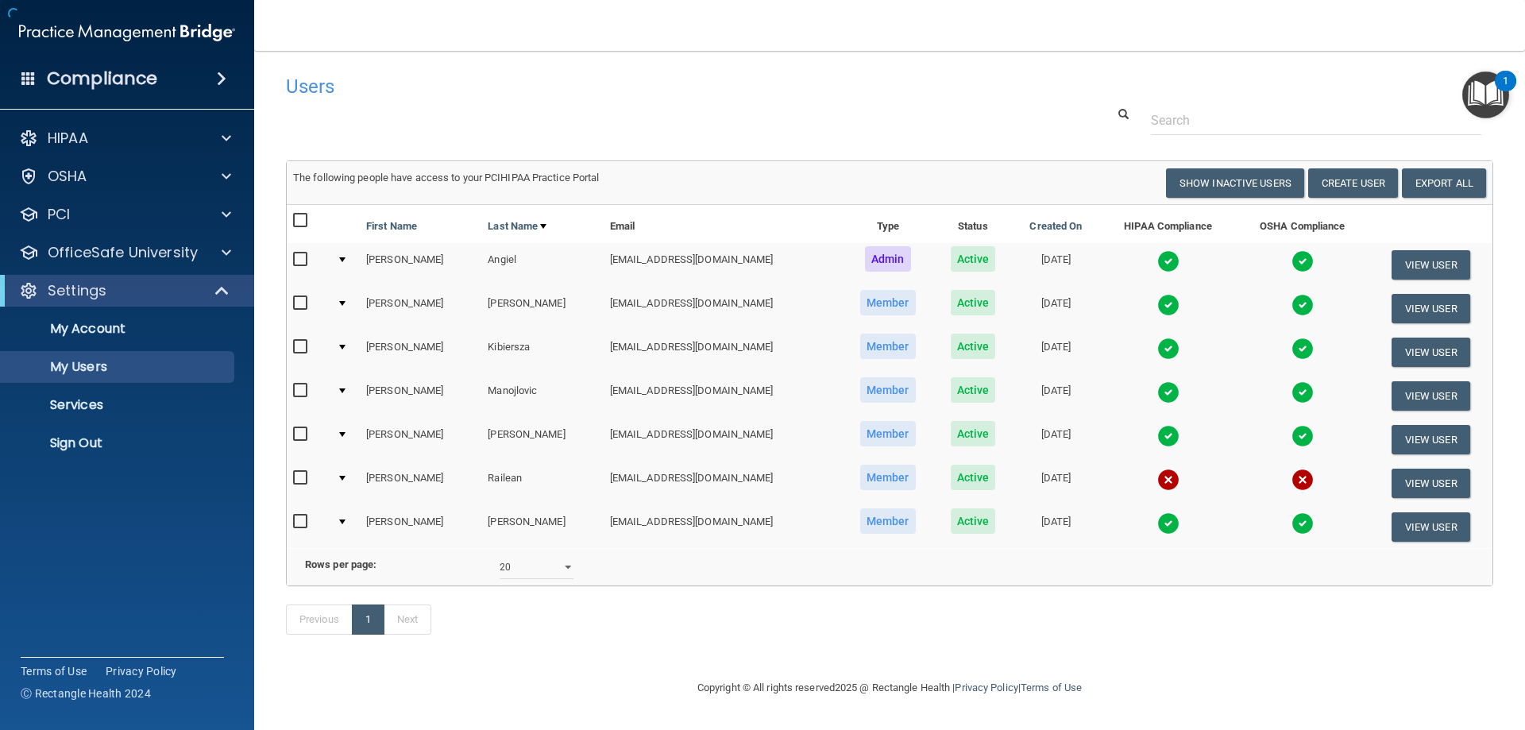
click at [340, 389] on td at bounding box center [345, 396] width 29 height 44
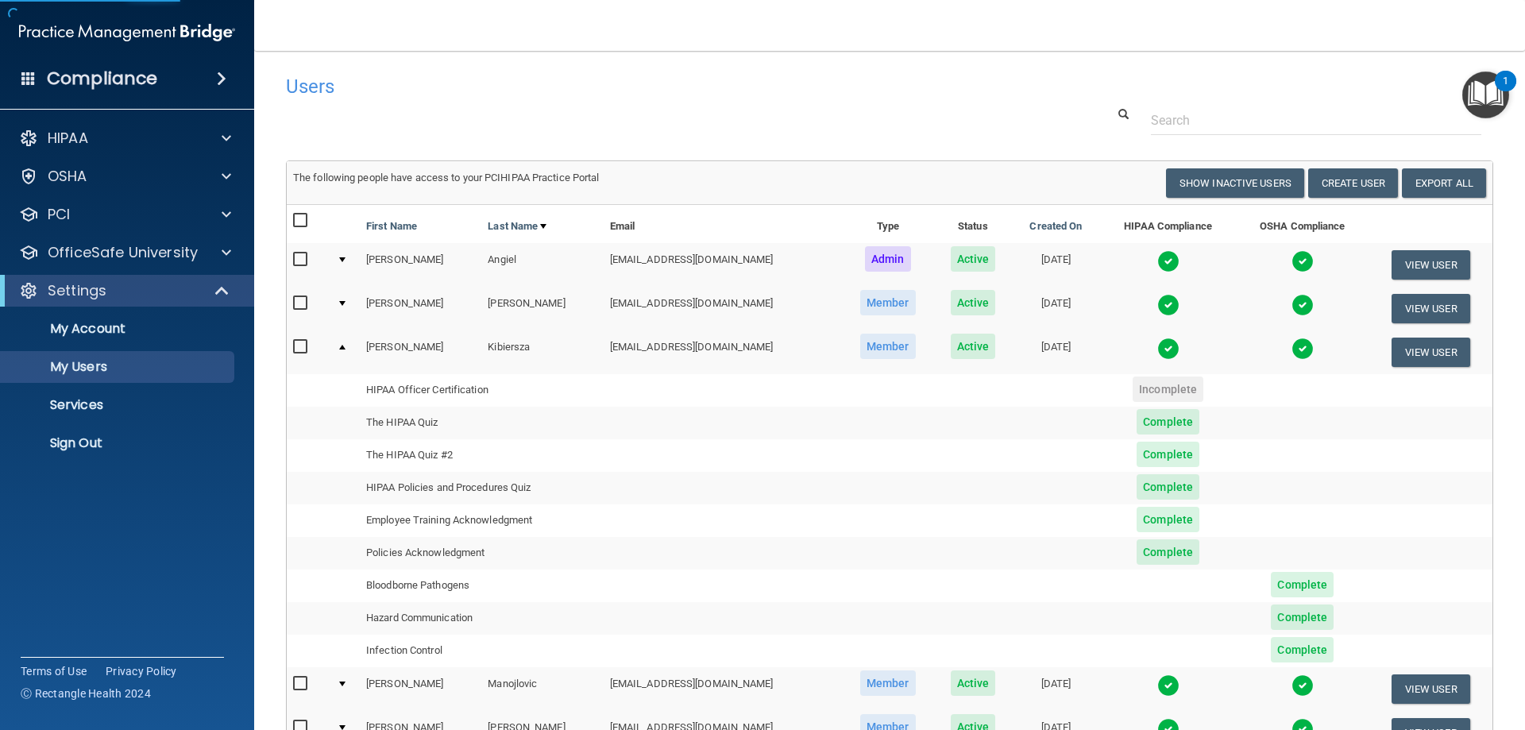
click at [344, 348] on div at bounding box center [342, 347] width 6 height 5
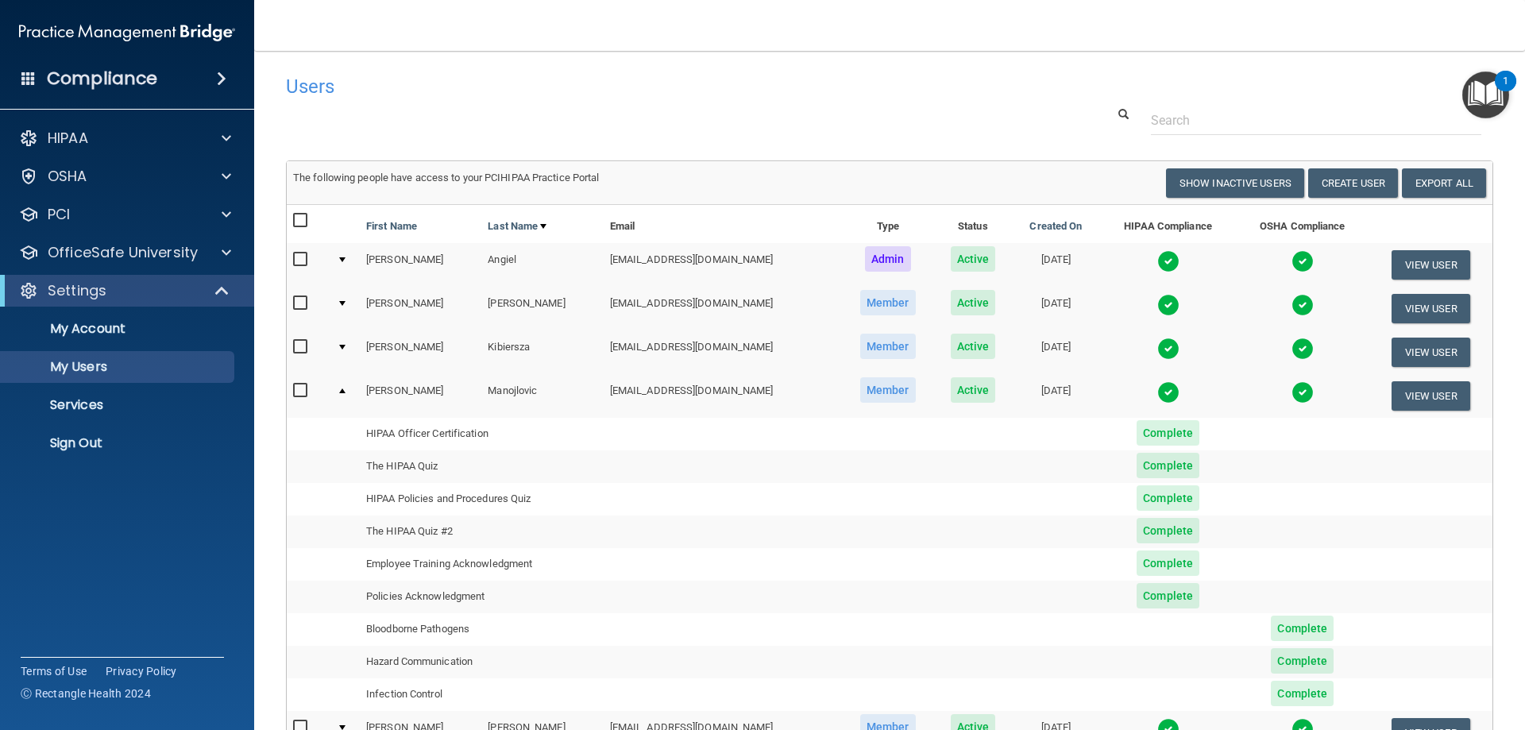
click at [346, 390] on div at bounding box center [342, 391] width 6 height 5
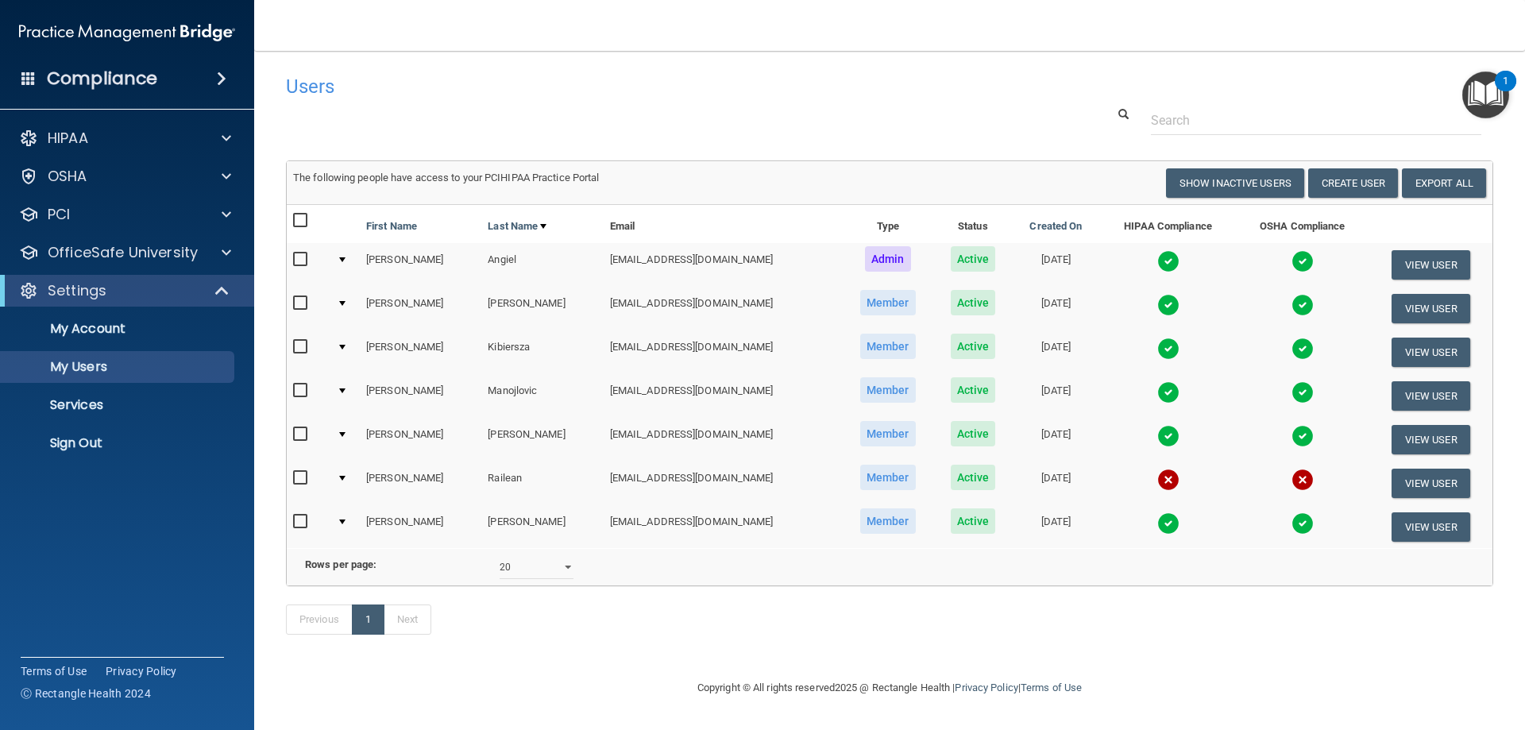
click at [346, 435] on div at bounding box center [342, 434] width 6 height 5
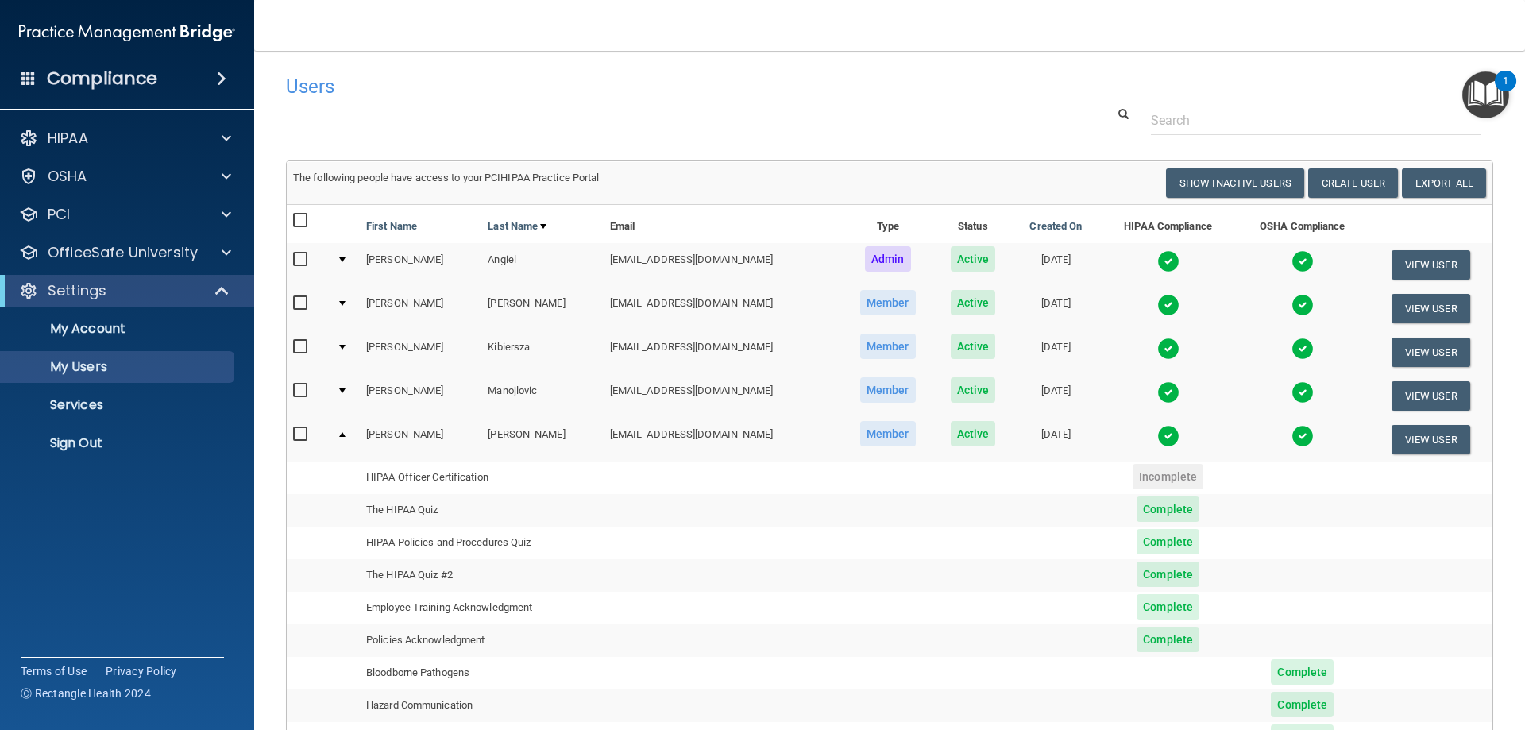
click at [346, 435] on div at bounding box center [342, 434] width 6 height 5
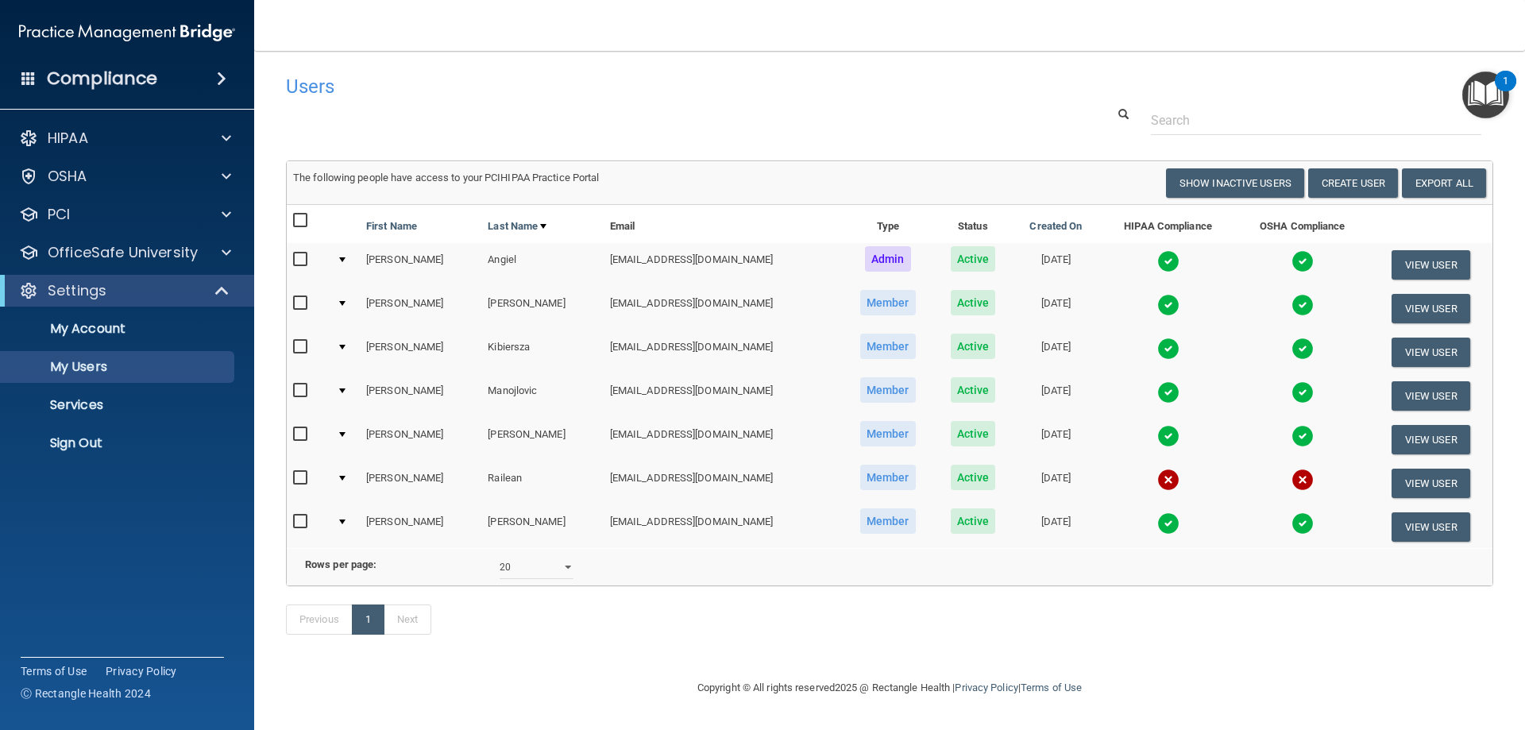
click at [341, 519] on td at bounding box center [345, 526] width 29 height 43
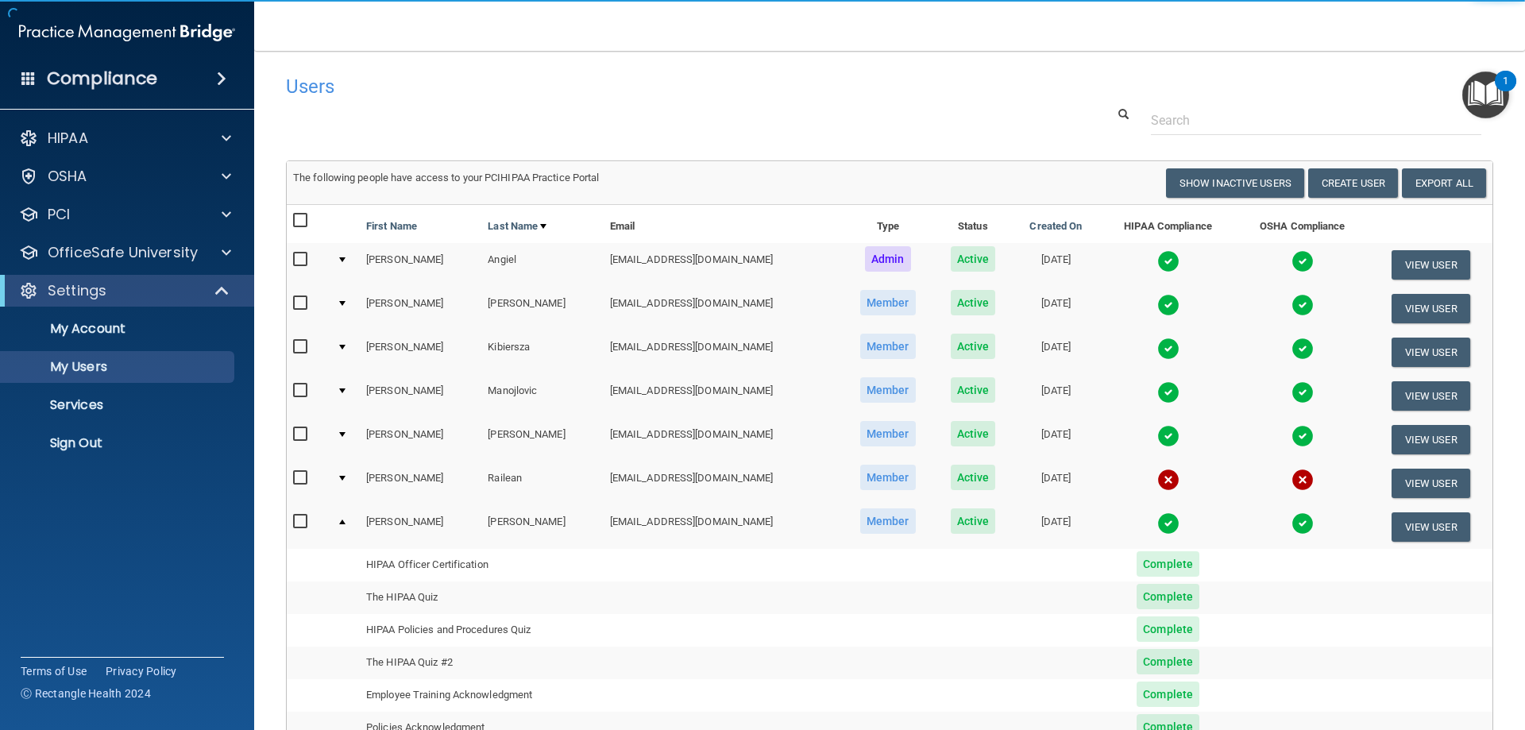
click at [345, 520] on div at bounding box center [342, 522] width 6 height 5
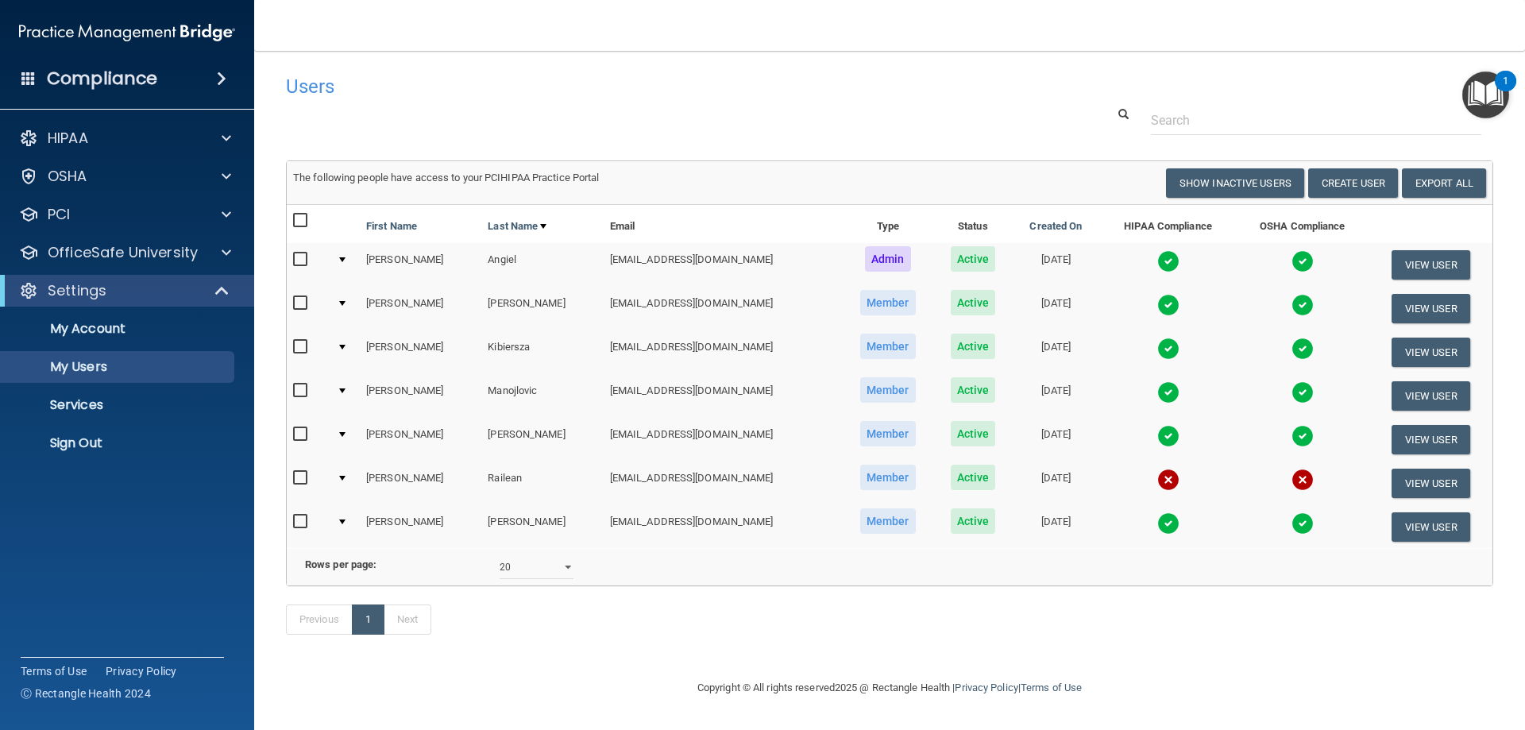
click at [345, 520] on div at bounding box center [342, 522] width 6 height 5
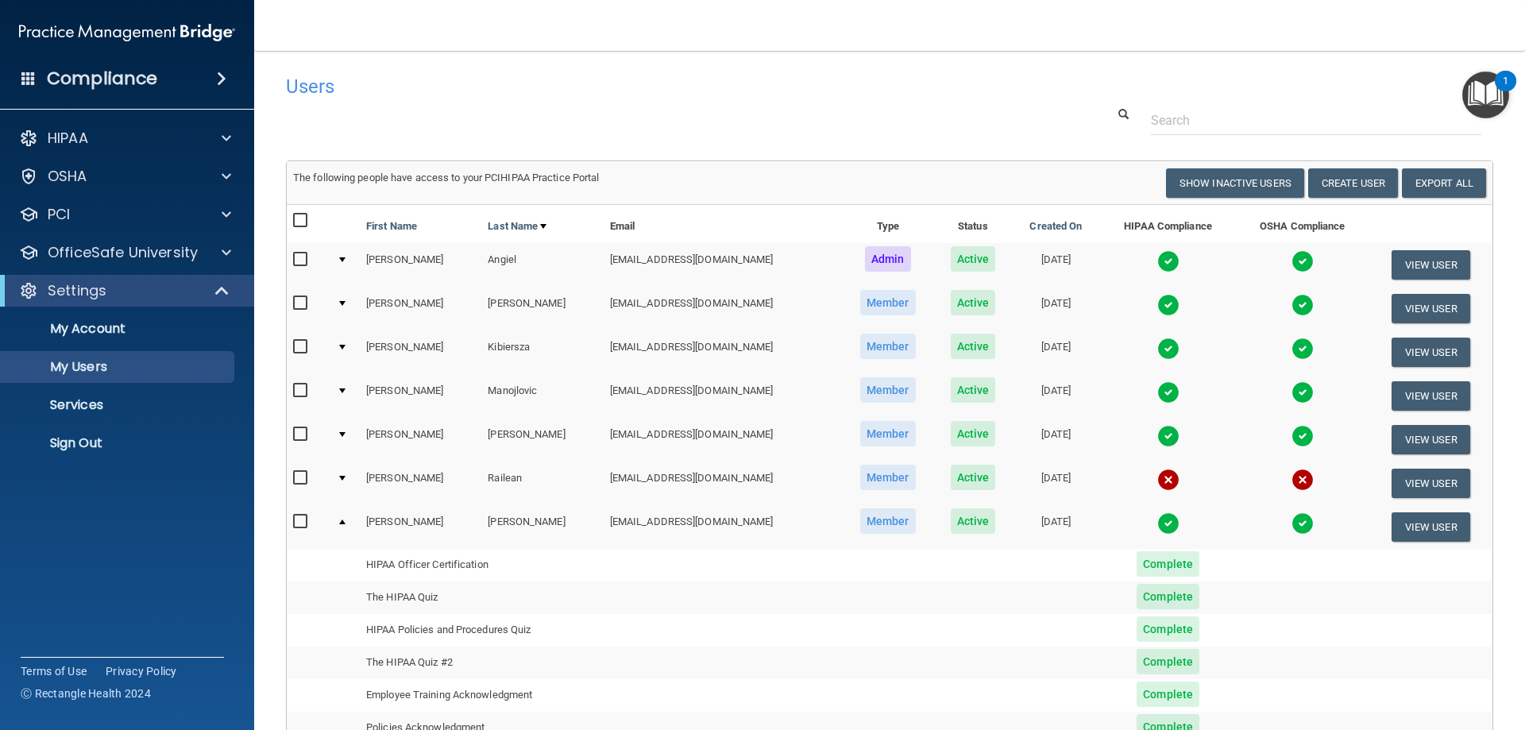
click at [342, 520] on div at bounding box center [342, 522] width 6 height 5
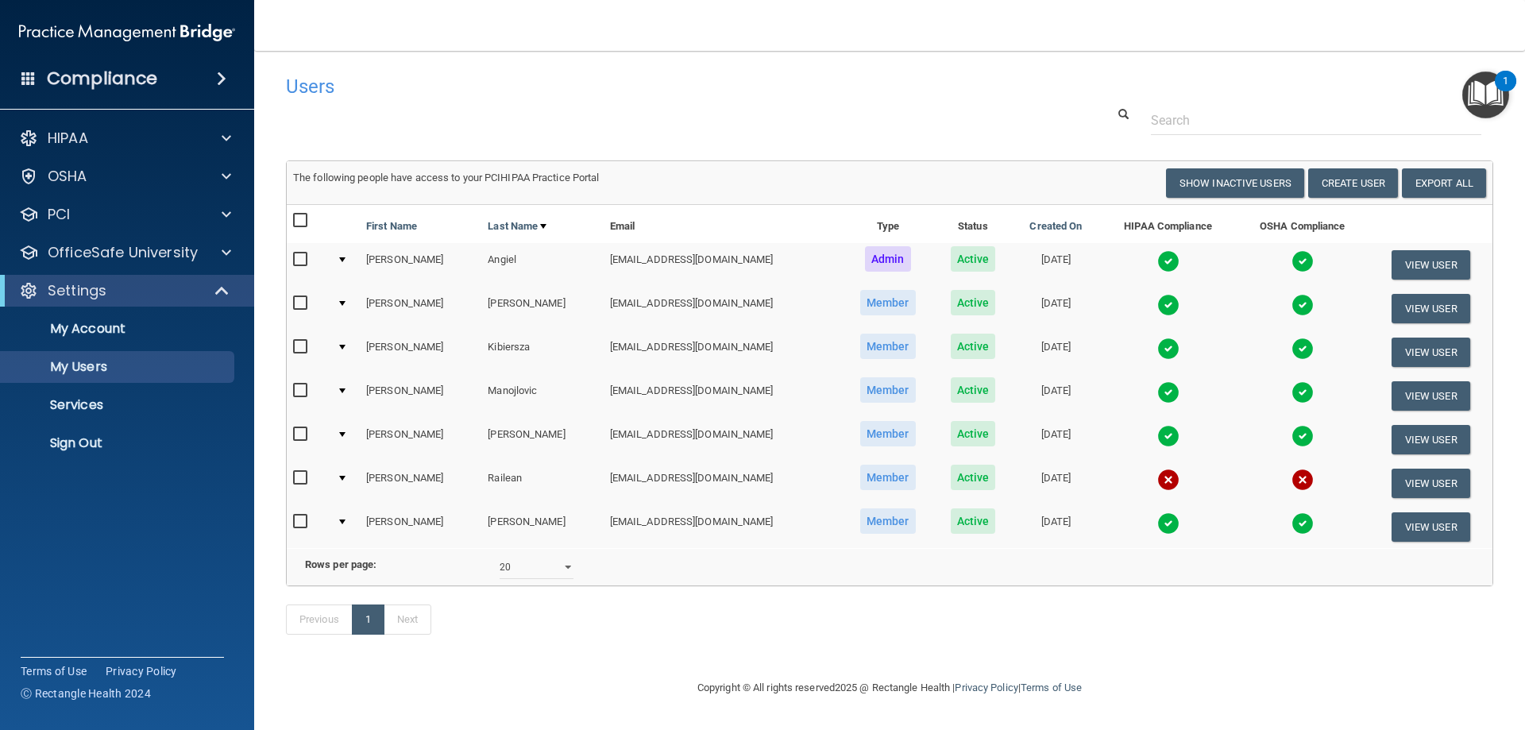
scroll to position [17, 0]
click at [427, 635] on link "Next" at bounding box center [408, 620] width 48 height 30
click at [323, 633] on link "Previous" at bounding box center [319, 620] width 67 height 30
select select "20"
drag, startPoint x: 379, startPoint y: 484, endPoint x: 313, endPoint y: 481, distance: 66.0
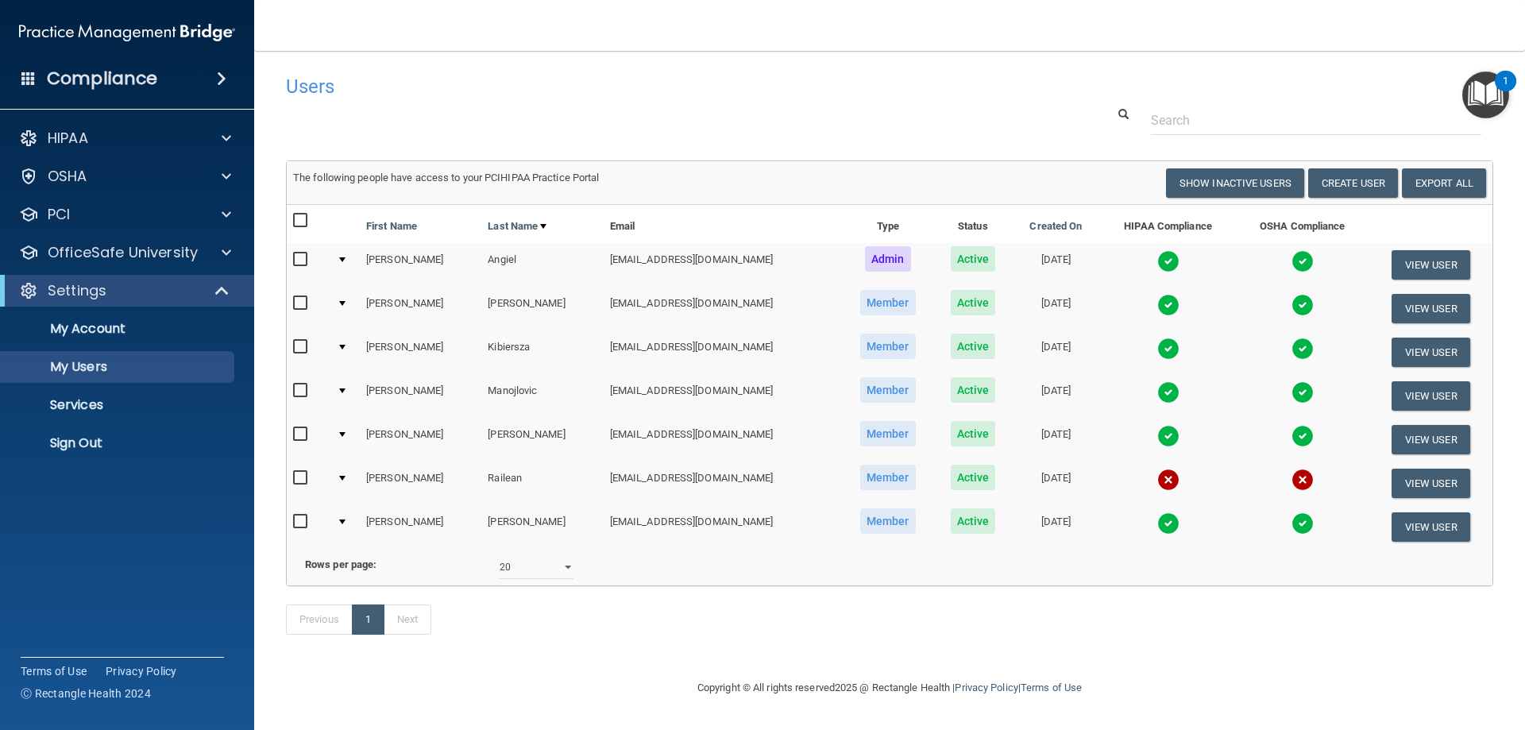
click at [313, 481] on tr "[PERSON_NAME] [PERSON_NAME][EMAIL_ADDRESS][DOMAIN_NAME] Member Active [DATE] Vi…" at bounding box center [890, 484] width 1206 height 44
click at [346, 479] on div at bounding box center [342, 478] width 6 height 5
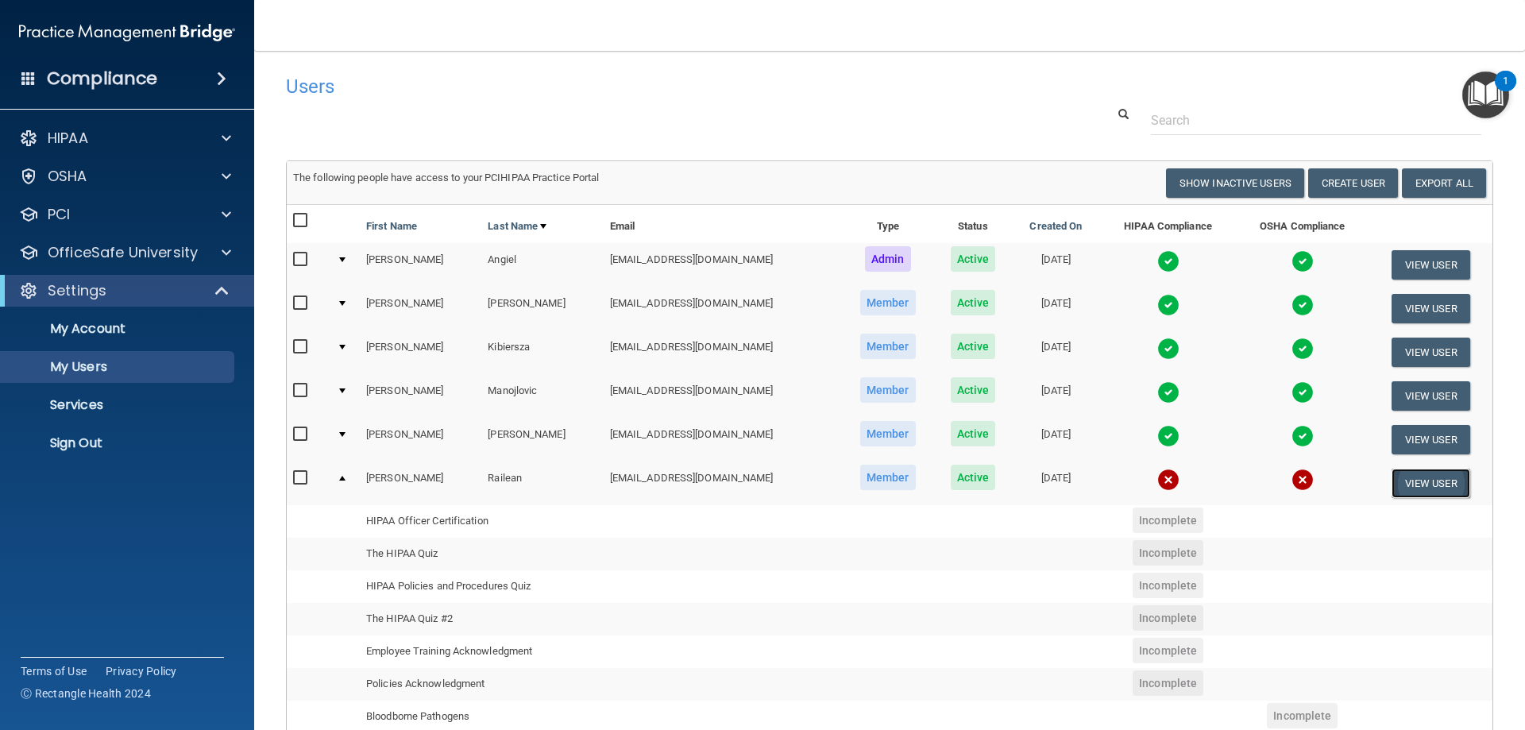
click at [1409, 482] on button "View User" at bounding box center [1431, 483] width 79 height 29
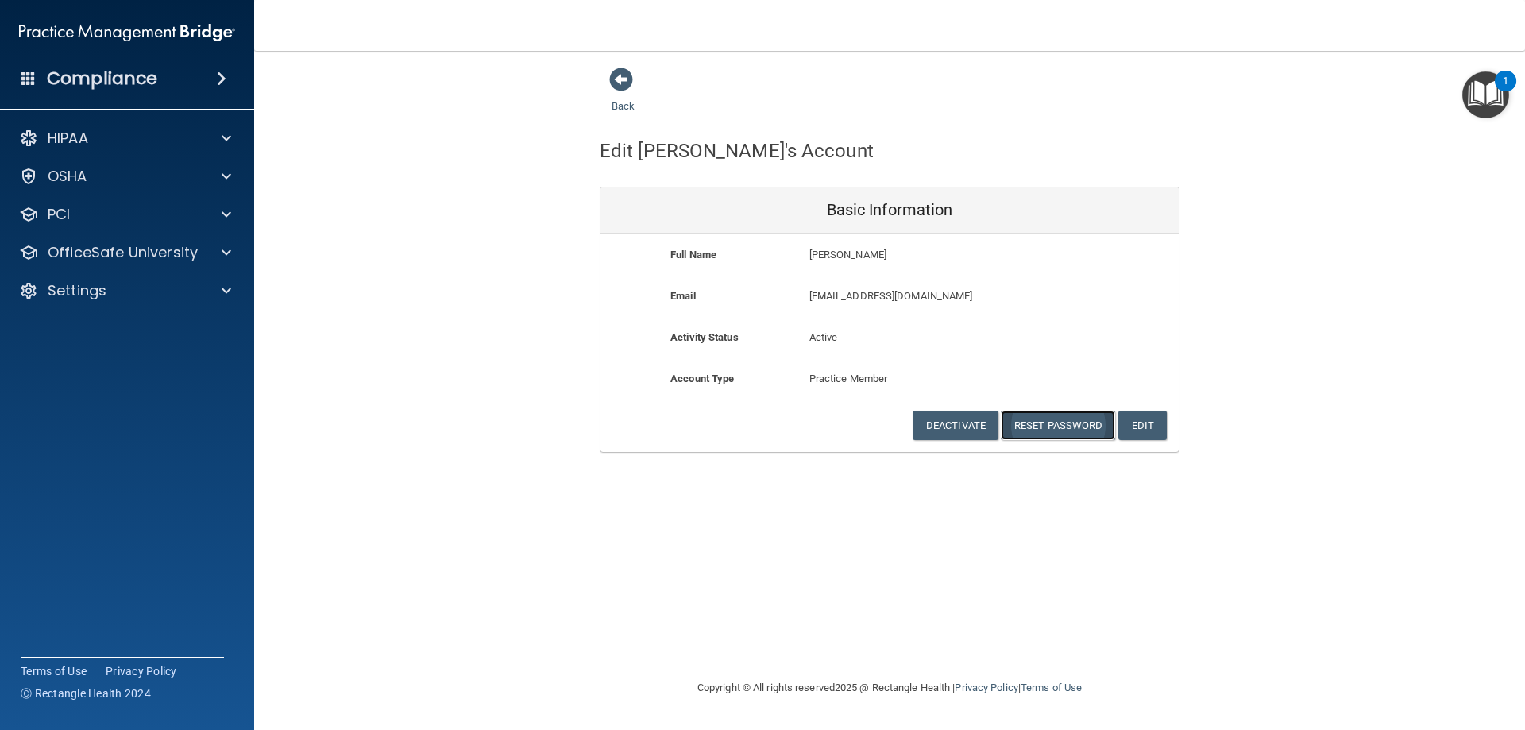
click at [1055, 427] on button "Reset Password" at bounding box center [1058, 425] width 114 height 29
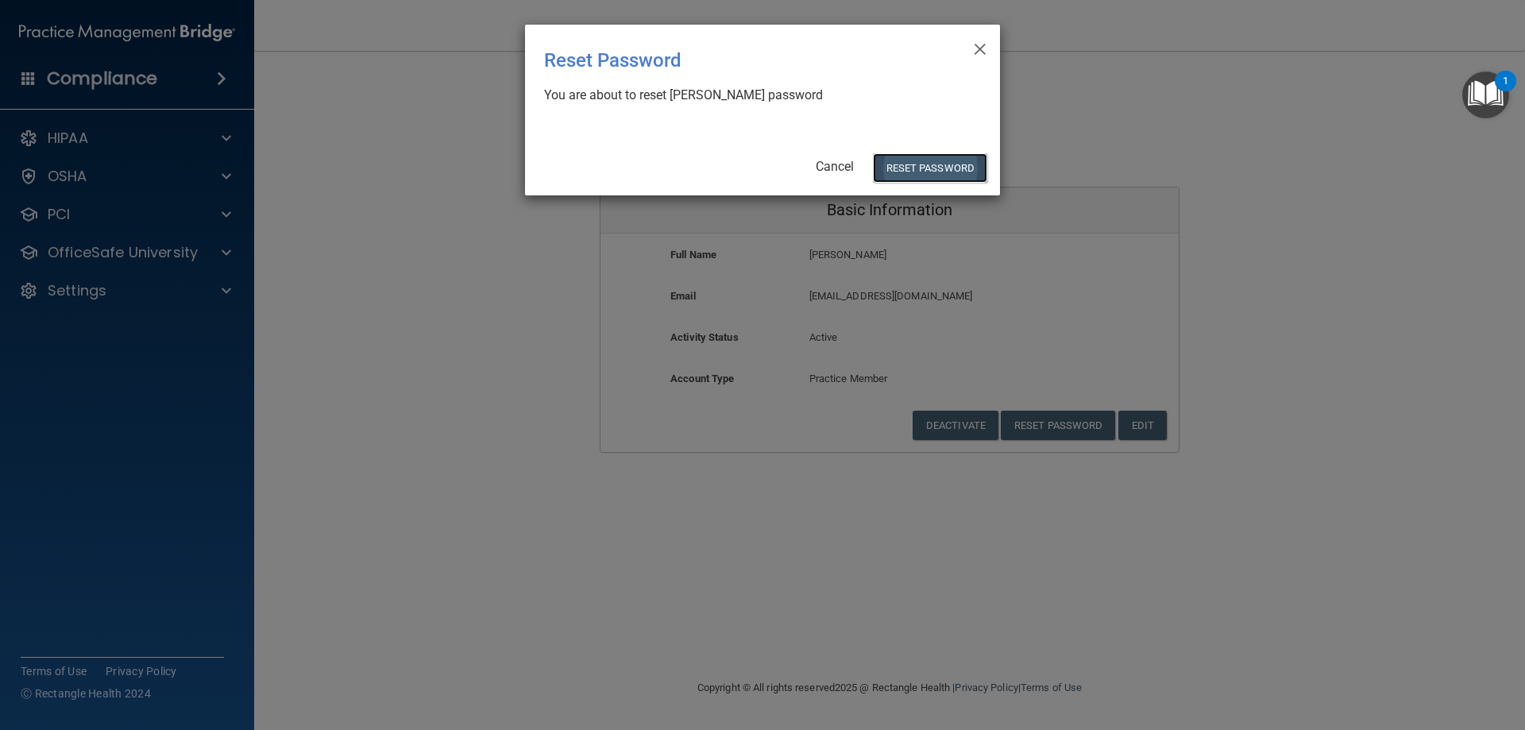
click at [940, 167] on button "Reset Password" at bounding box center [930, 167] width 114 height 29
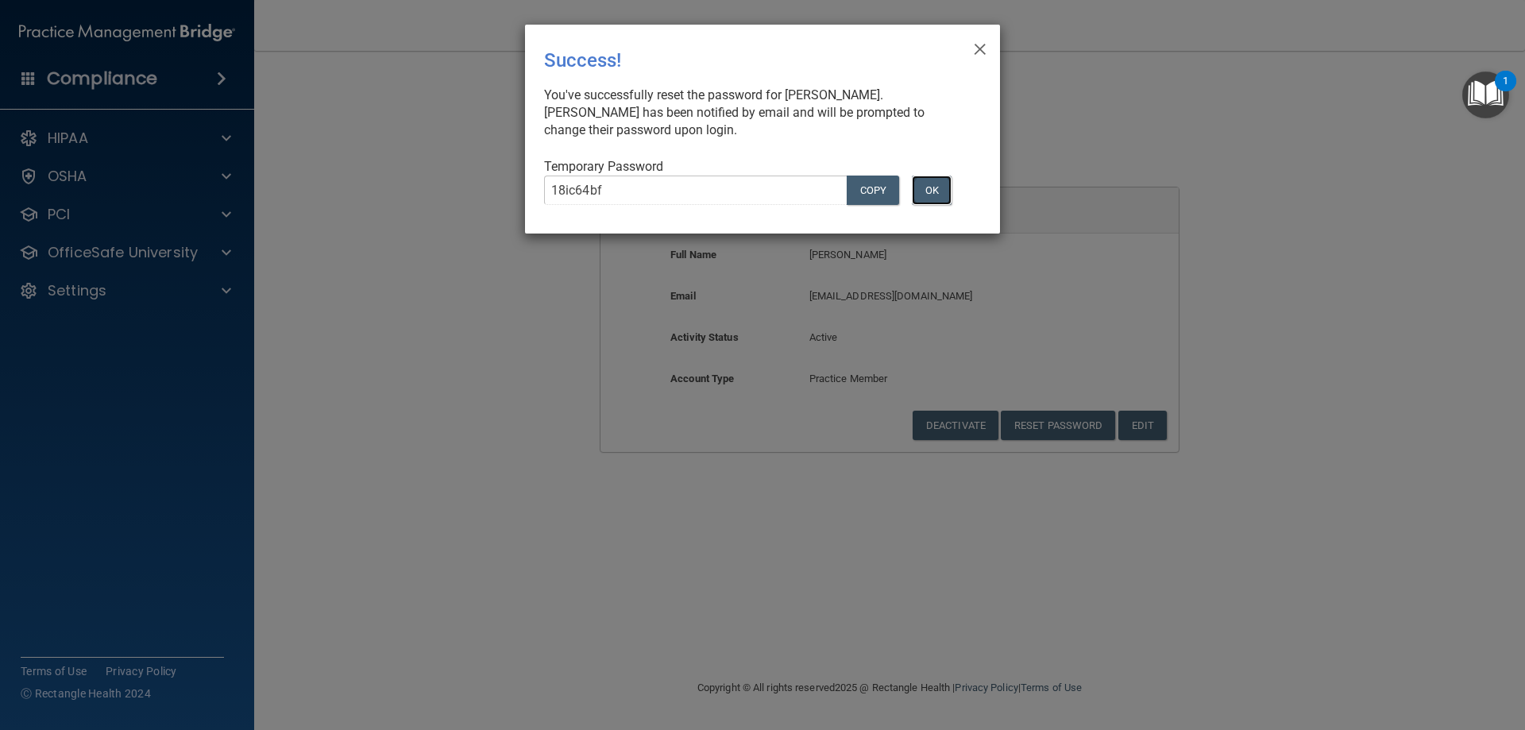
click at [933, 191] on button "OK" at bounding box center [932, 190] width 40 height 29
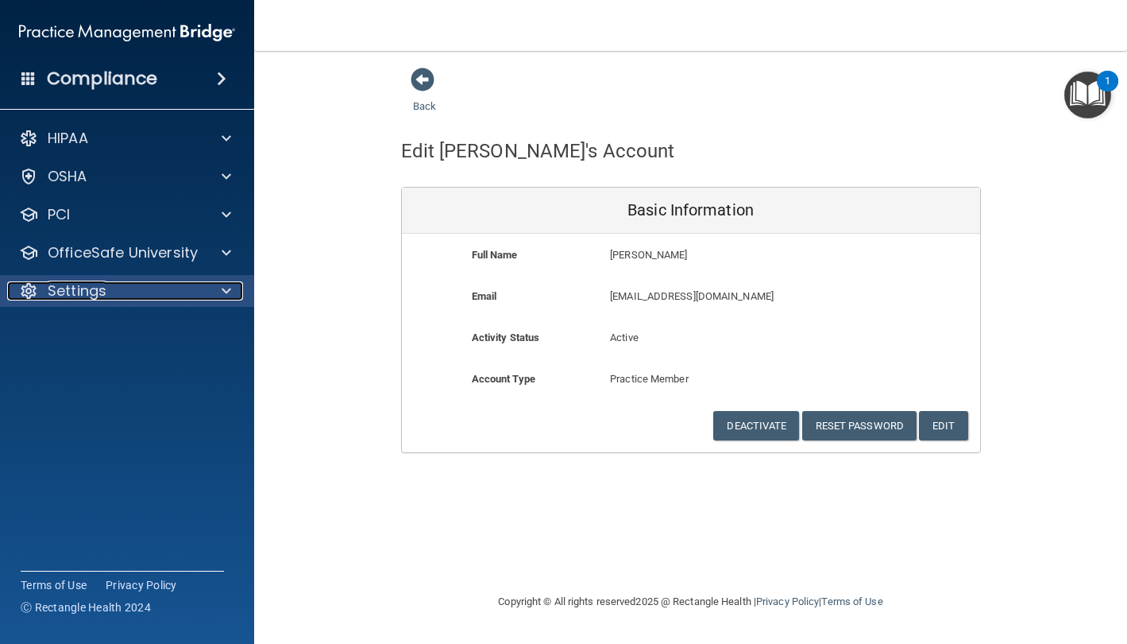
click at [98, 296] on p "Settings" at bounding box center [77, 290] width 59 height 19
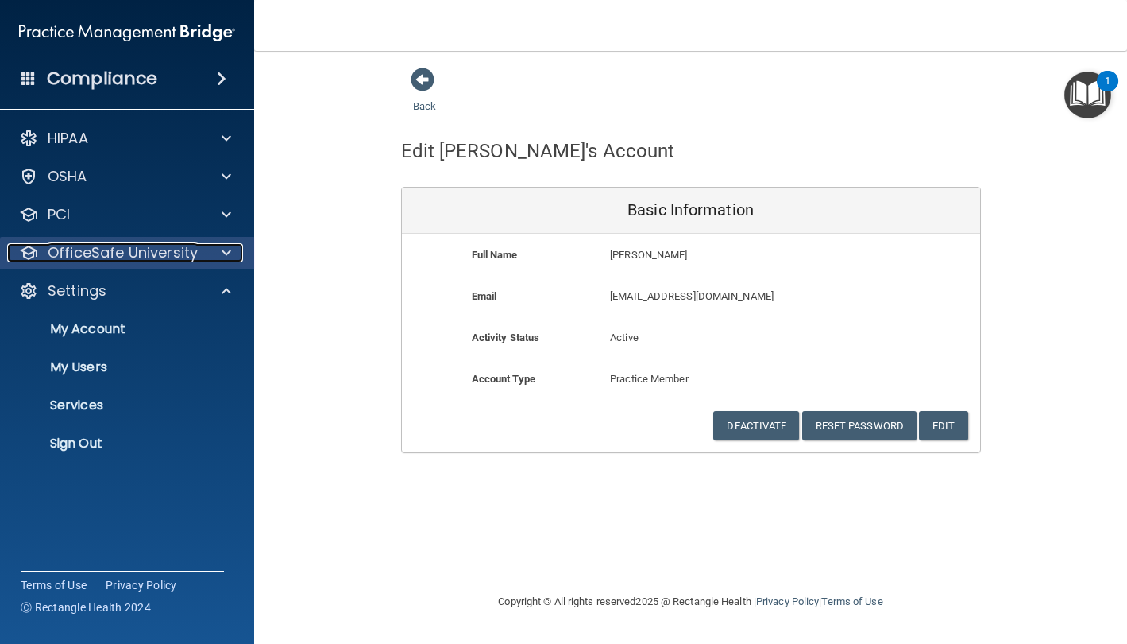
click at [128, 245] on p "OfficeSafe University" at bounding box center [123, 252] width 150 height 19
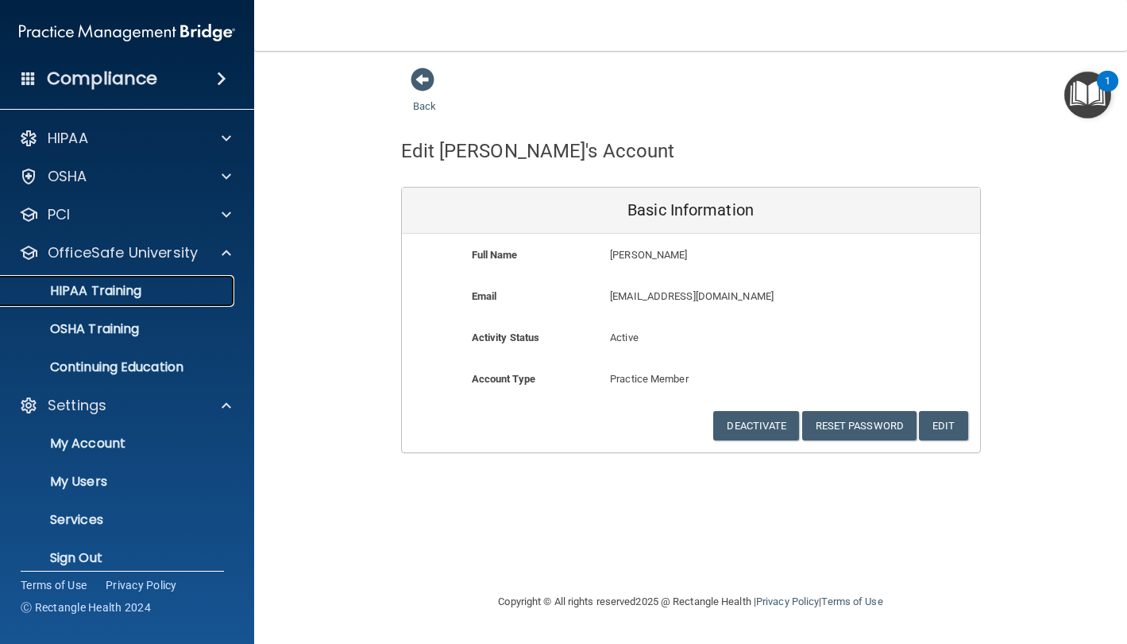
click at [102, 292] on p "HIPAA Training" at bounding box center [75, 291] width 131 height 16
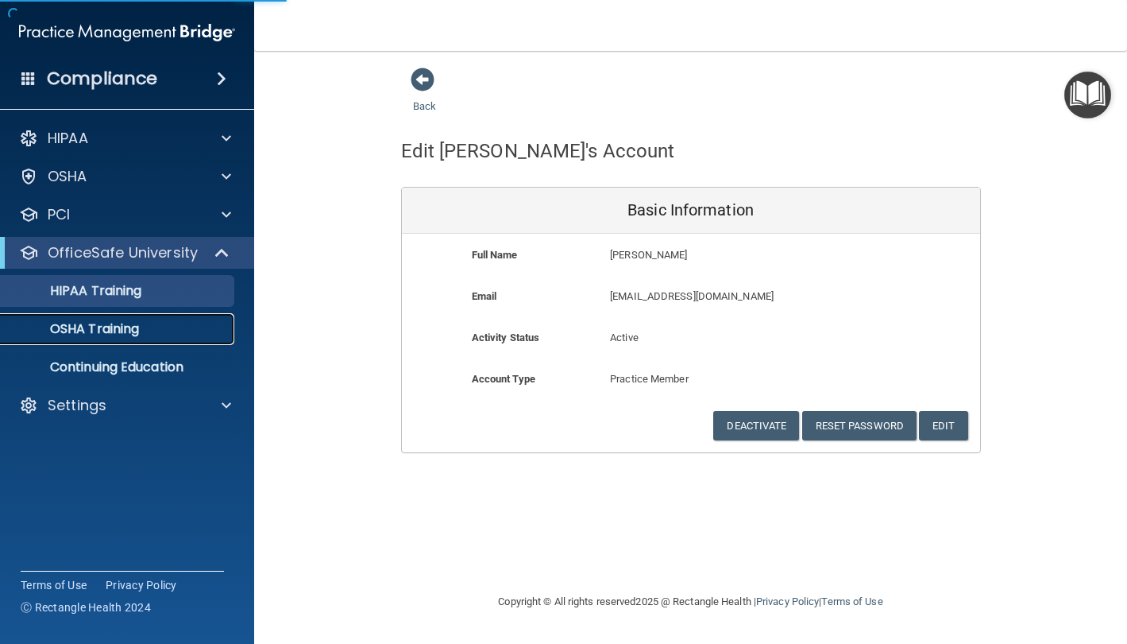
click at [110, 319] on link "OSHA Training" at bounding box center [109, 329] width 250 height 32
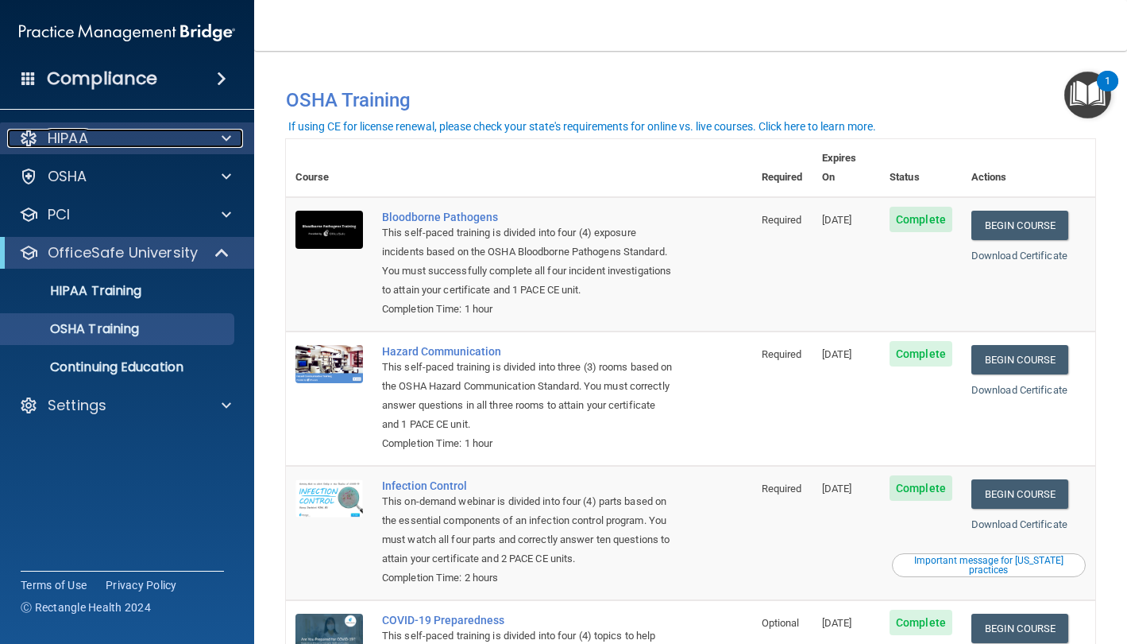
click at [76, 138] on p "HIPAA" at bounding box center [68, 138] width 41 height 19
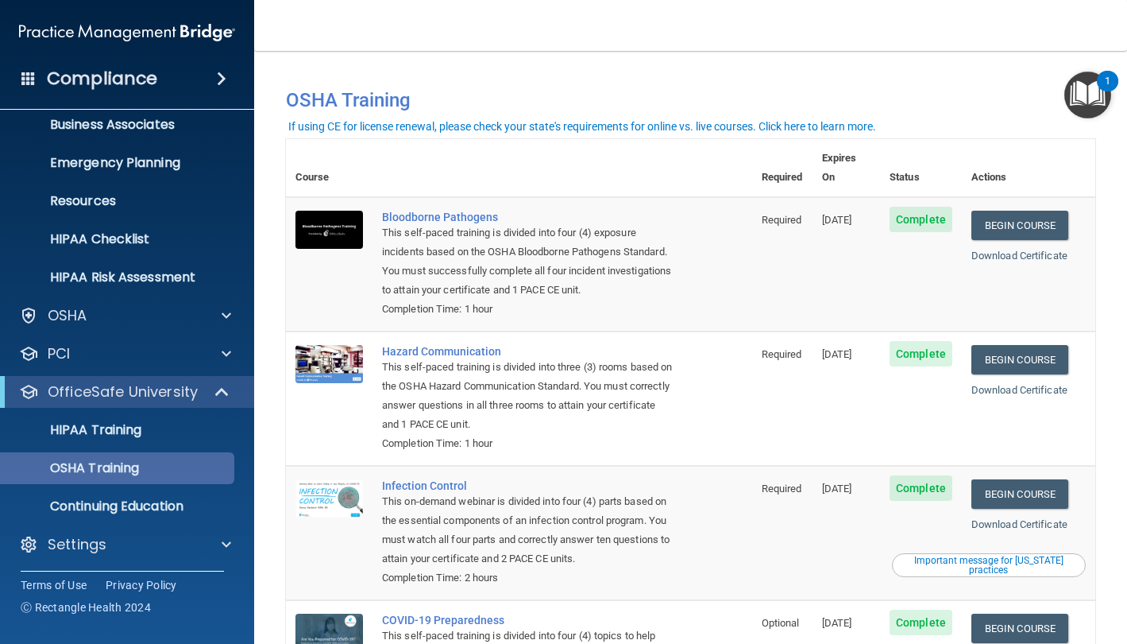
scroll to position [130, 0]
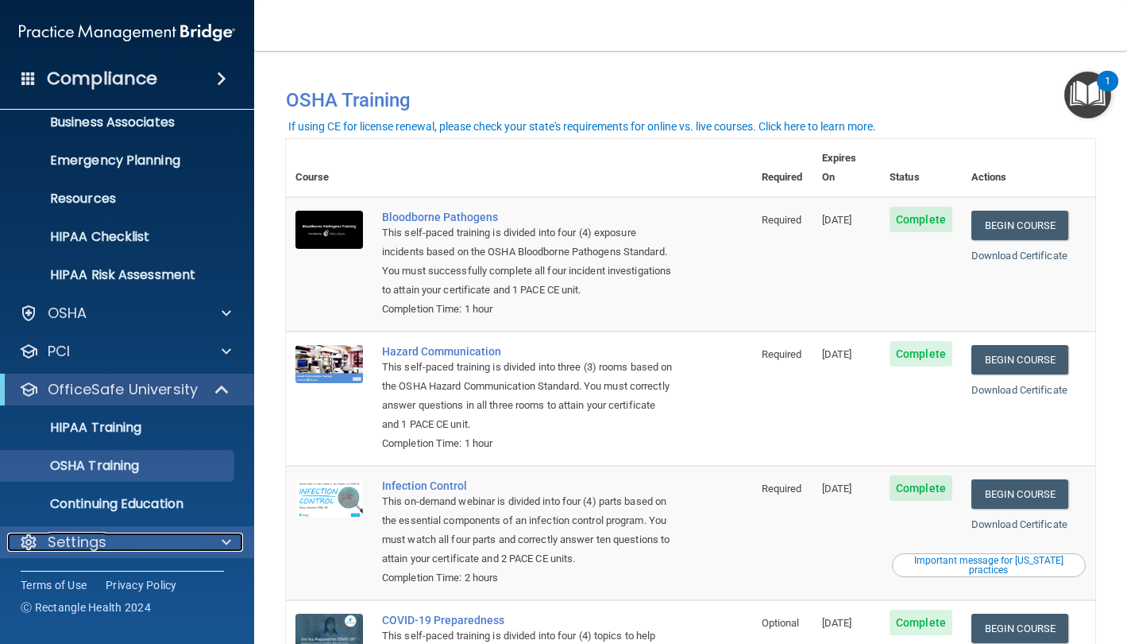
click at [76, 543] on p "Settings" at bounding box center [77, 541] width 59 height 19
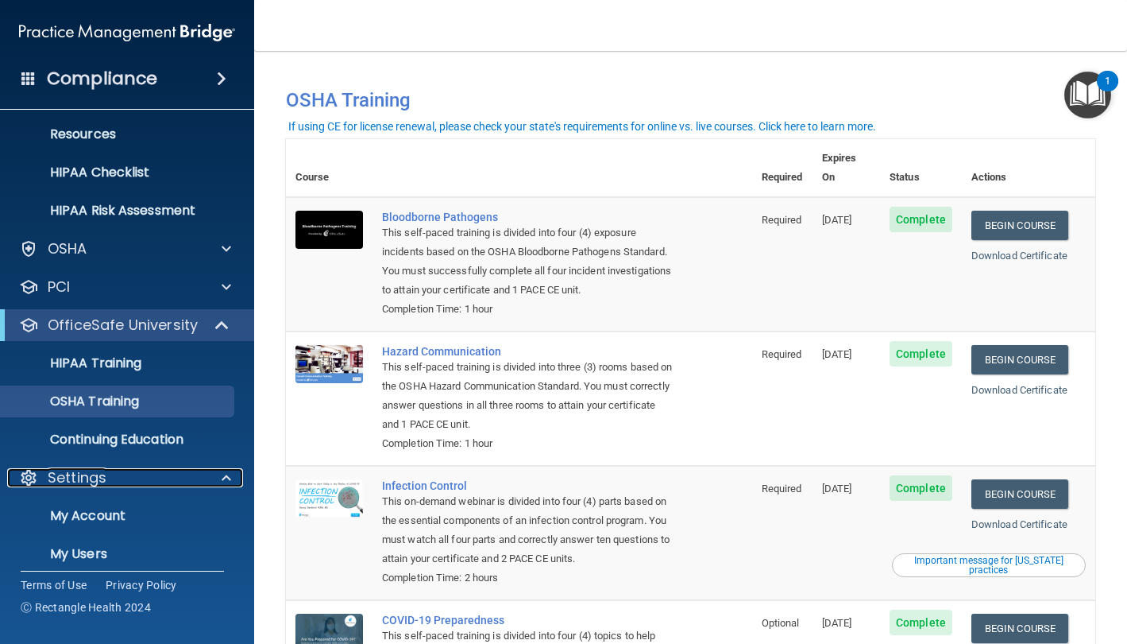
scroll to position [283, 0]
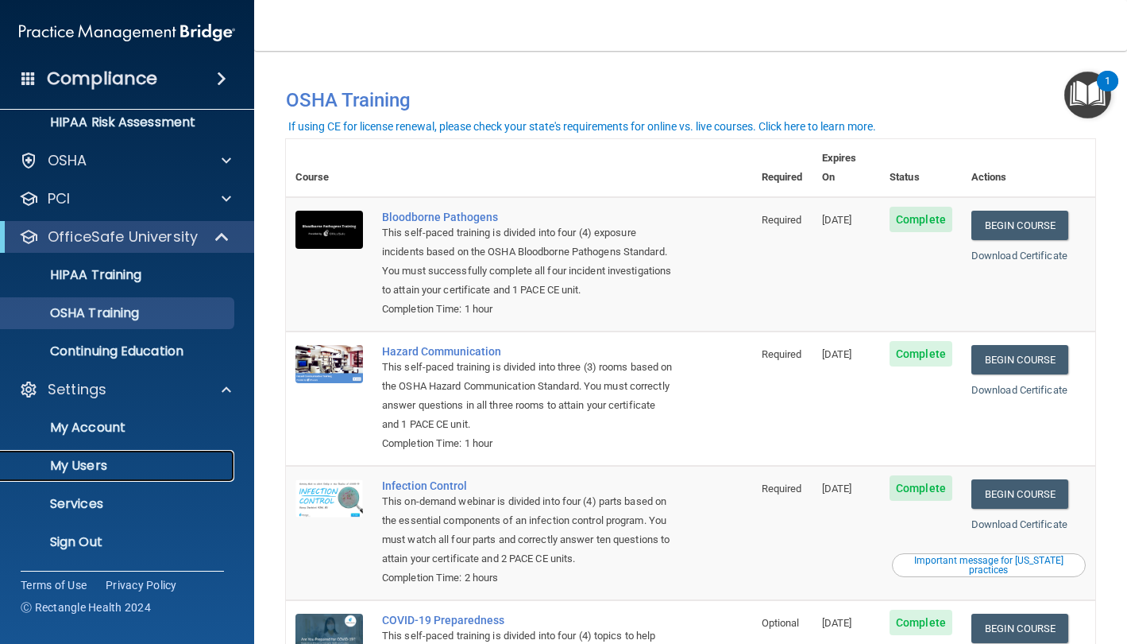
click at [79, 463] on p "My Users" at bounding box center [118, 466] width 217 height 16
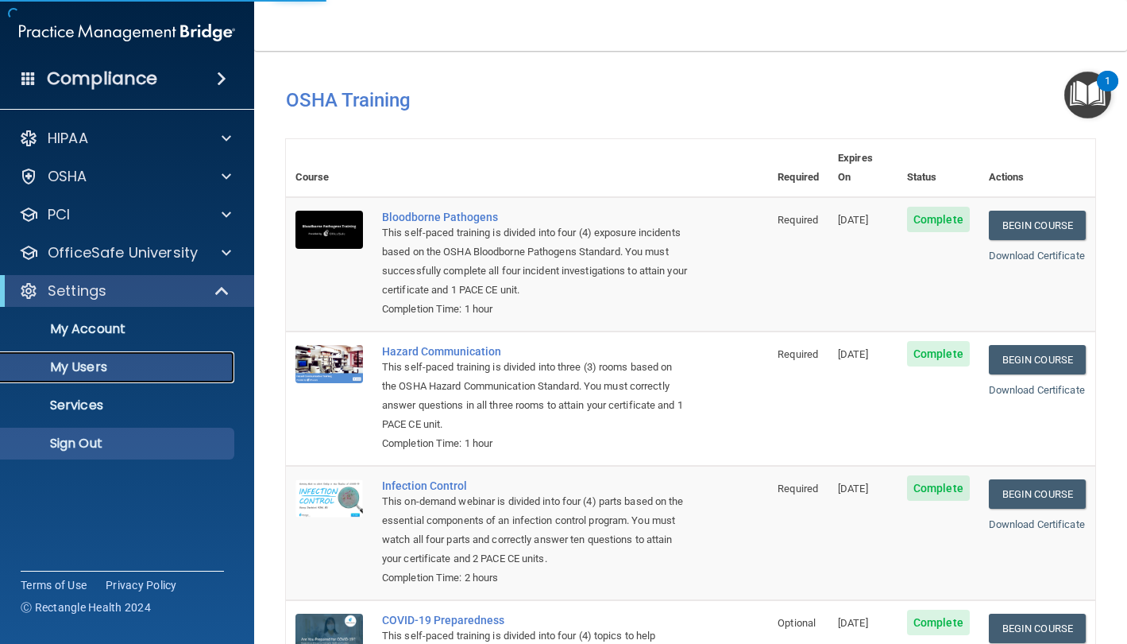
select select "20"
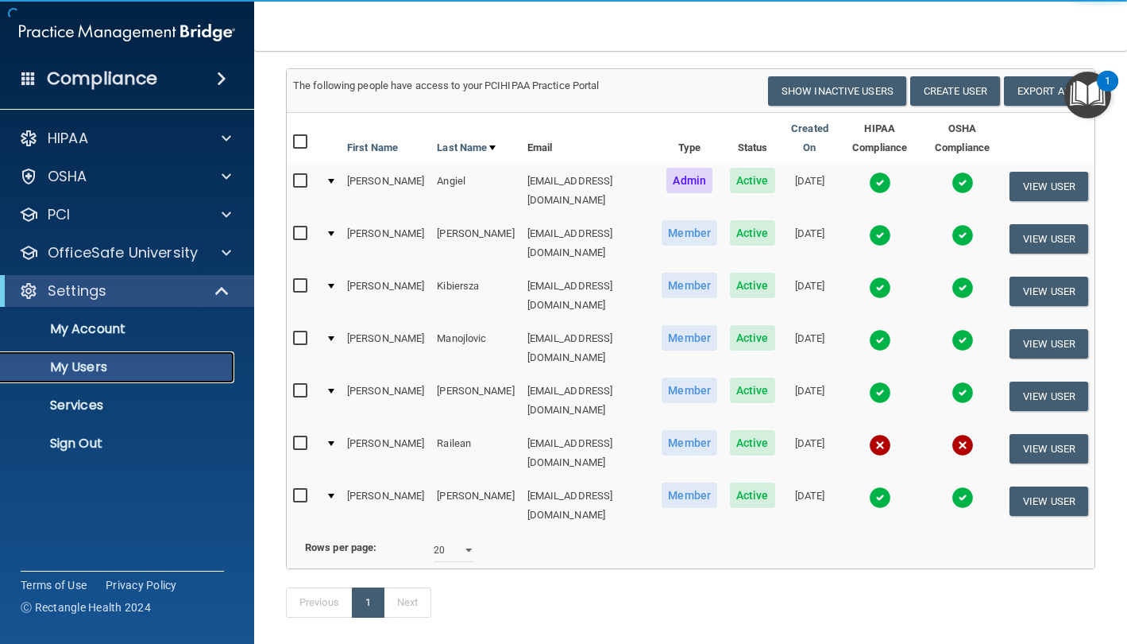
scroll to position [136, 0]
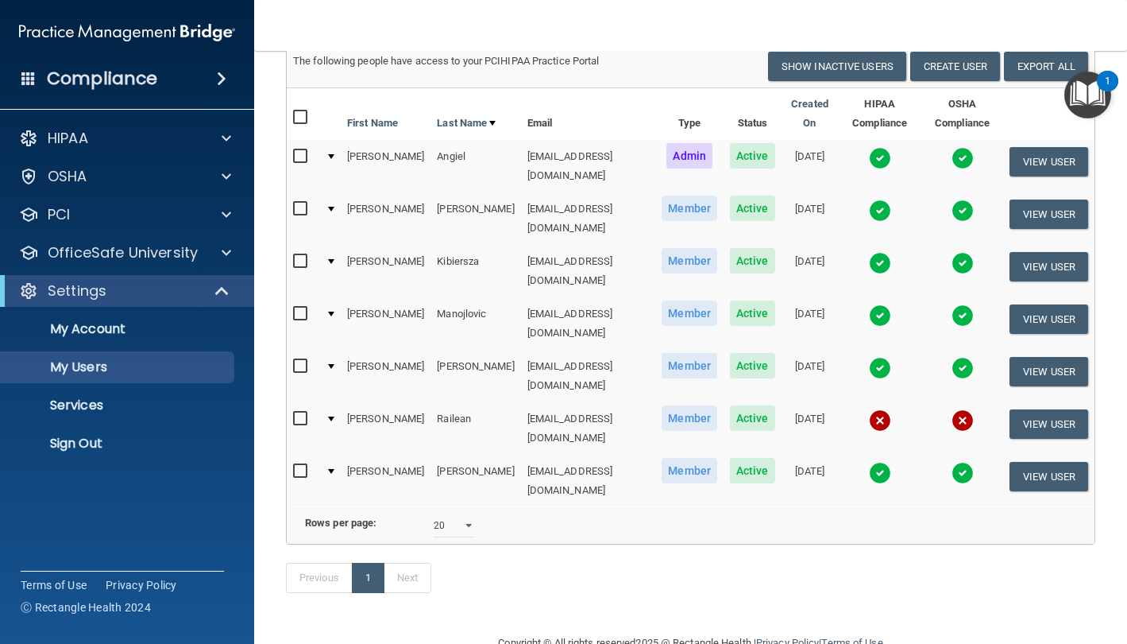
click at [332, 416] on div at bounding box center [331, 418] width 6 height 5
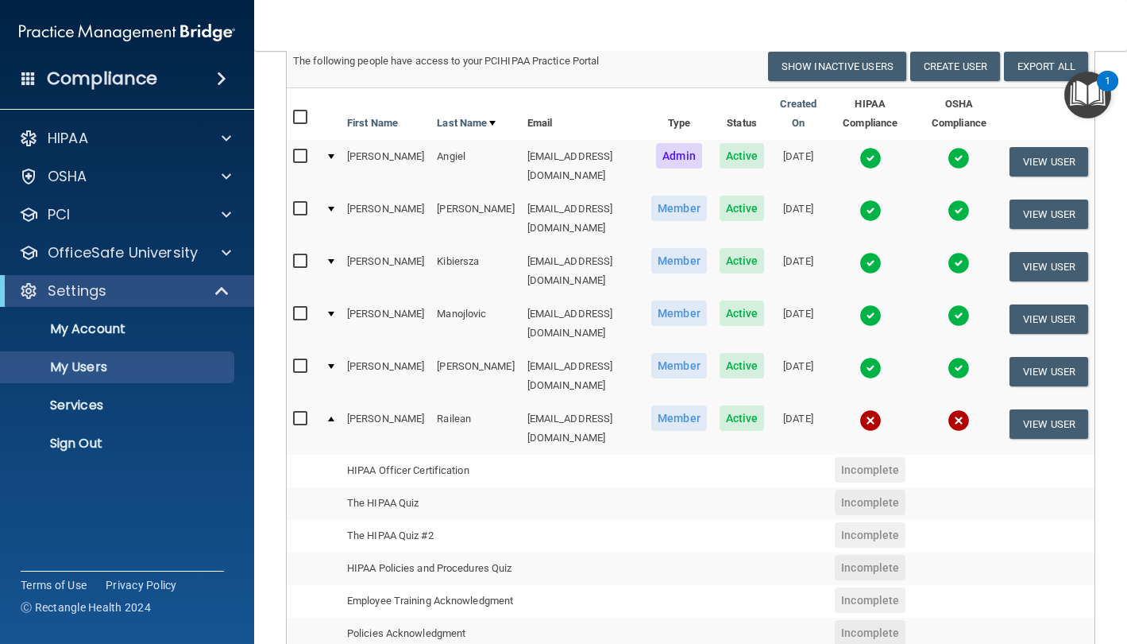
click at [329, 416] on div at bounding box center [331, 418] width 6 height 5
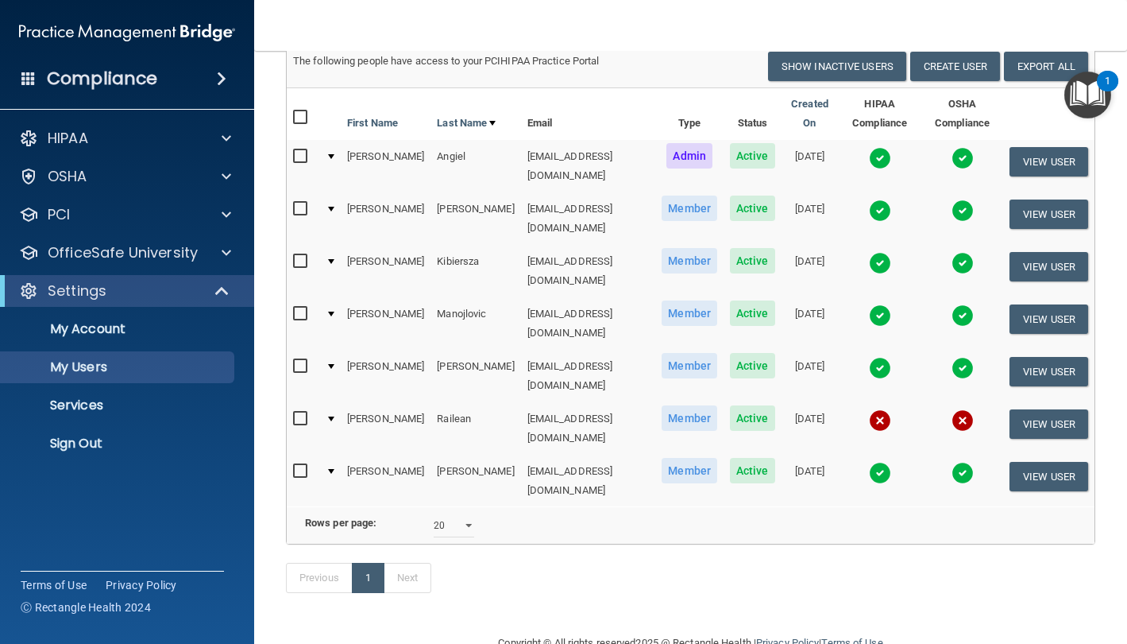
click at [336, 402] on td at bounding box center [329, 428] width 21 height 52
click at [326, 402] on td at bounding box center [329, 428] width 21 height 52
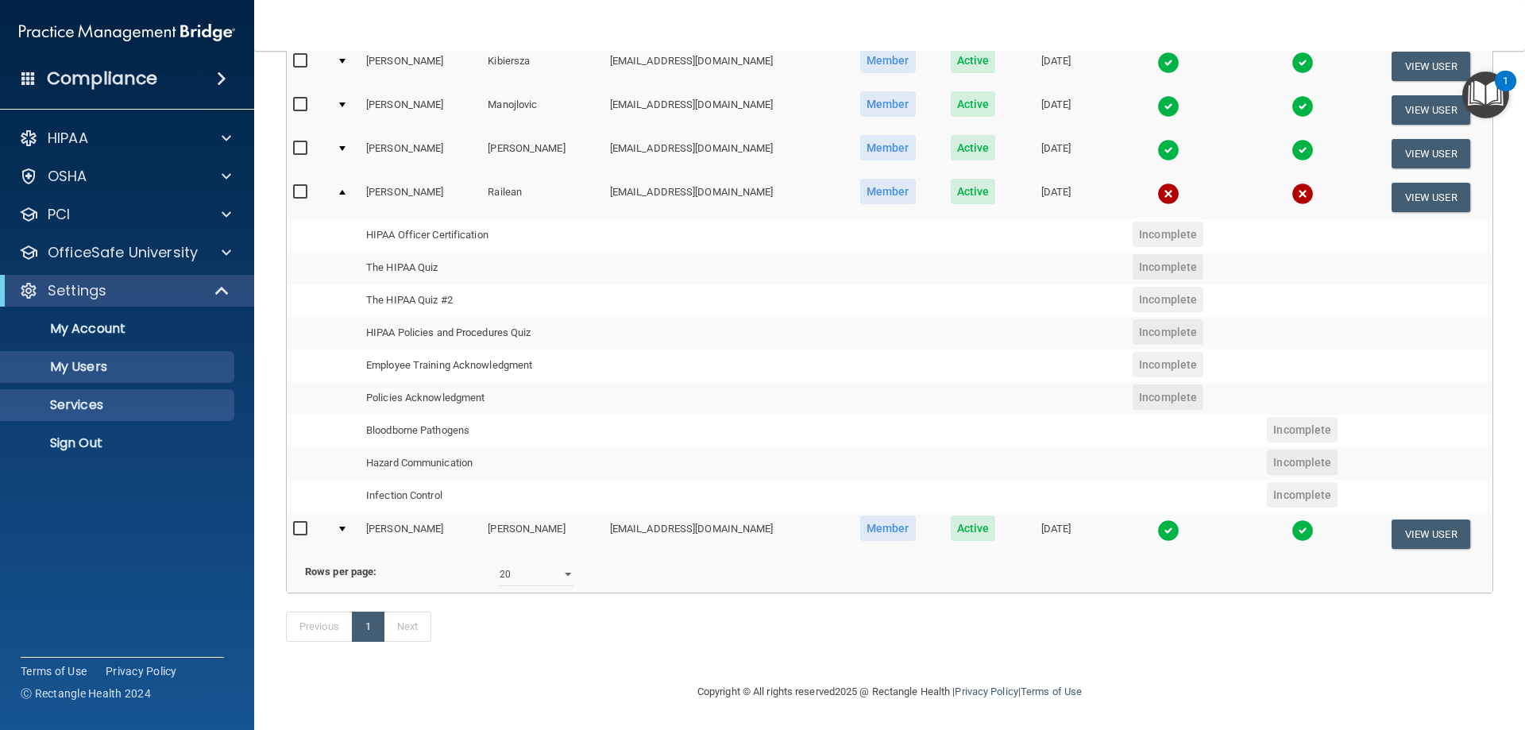
scroll to position [310, 0]
click at [87, 449] on p "Sign Out" at bounding box center [118, 443] width 217 height 16
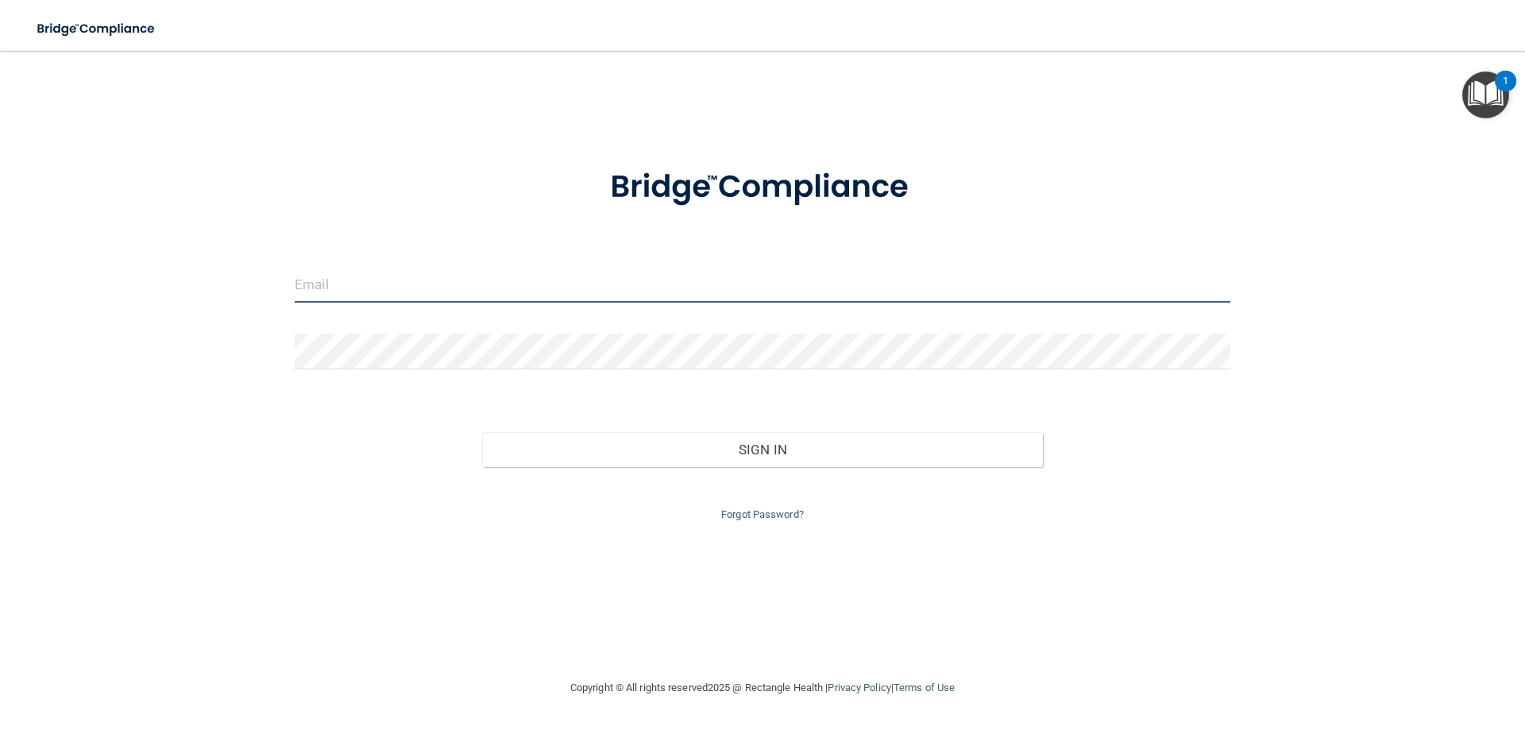
type input "[EMAIL_ADDRESS][DOMAIN_NAME]"
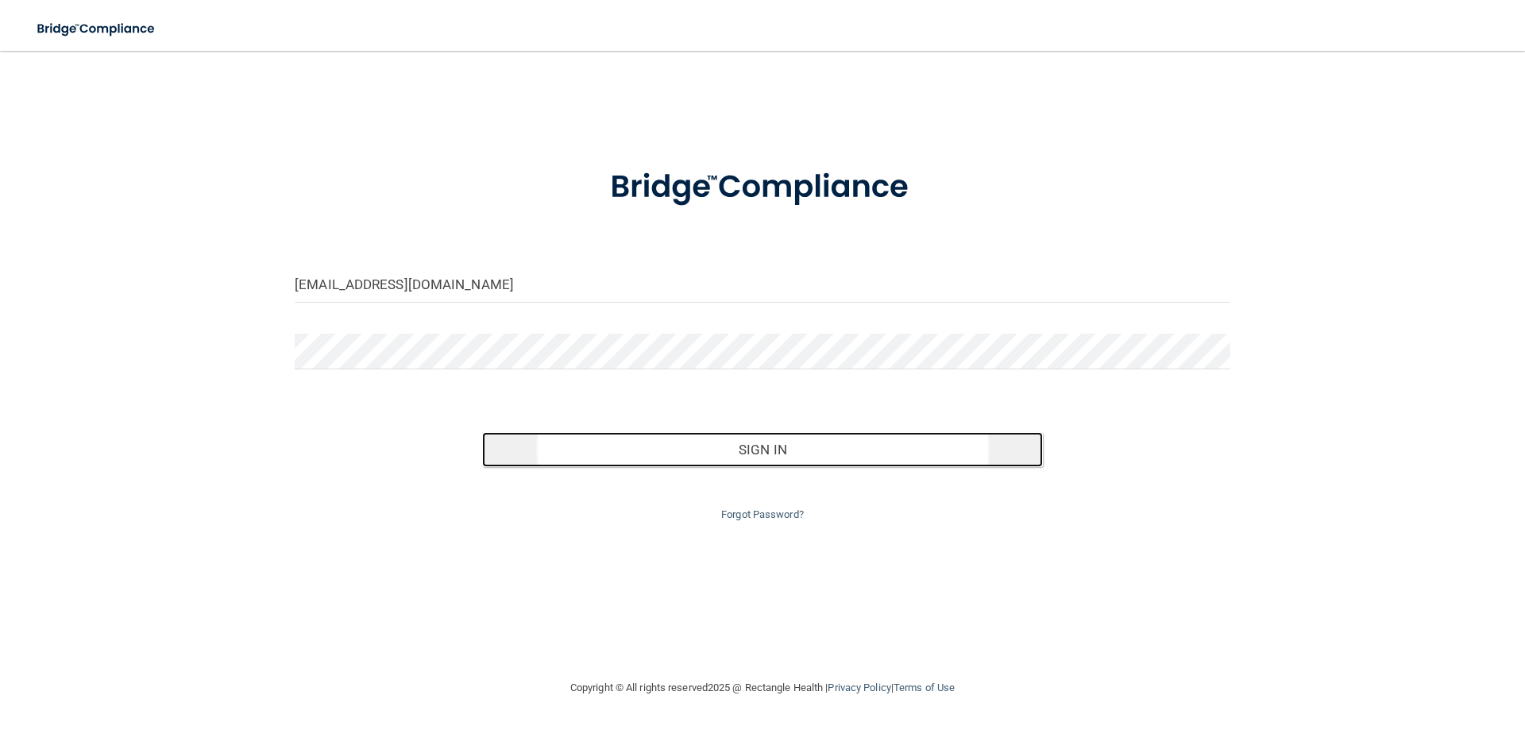
click at [748, 457] on button "Sign In" at bounding box center [763, 449] width 562 height 35
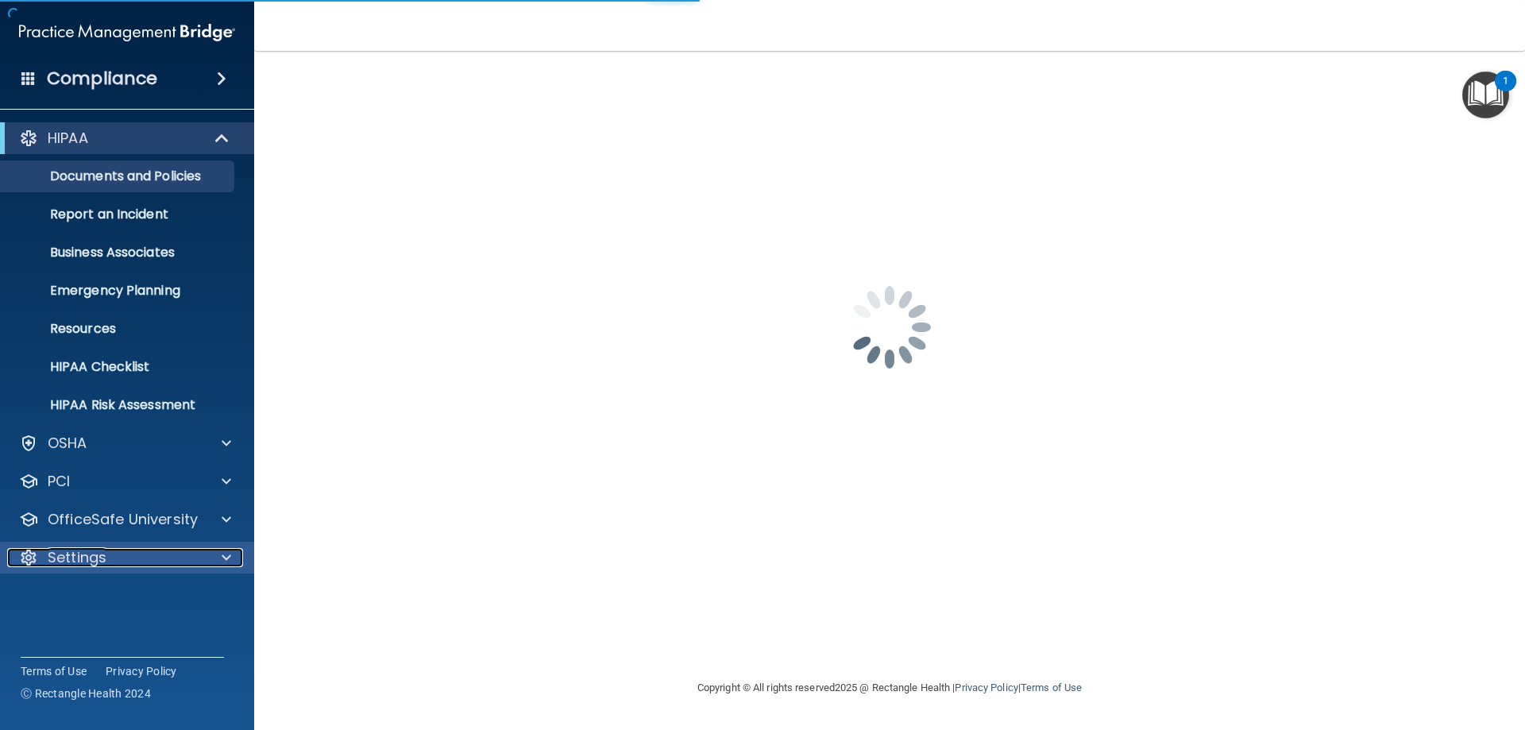
click at [74, 566] on p "Settings" at bounding box center [77, 557] width 59 height 19
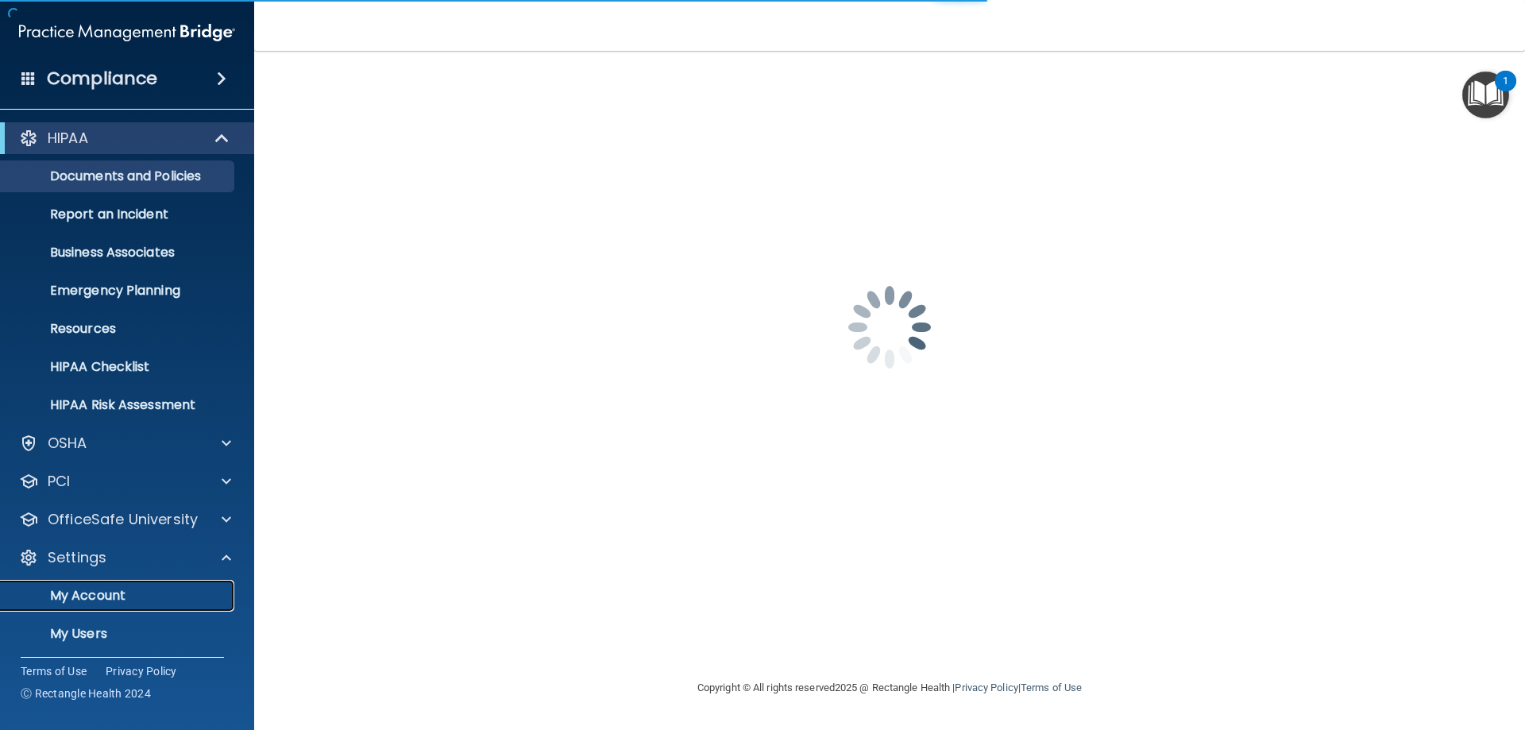
click at [93, 604] on p "My Account" at bounding box center [118, 596] width 217 height 16
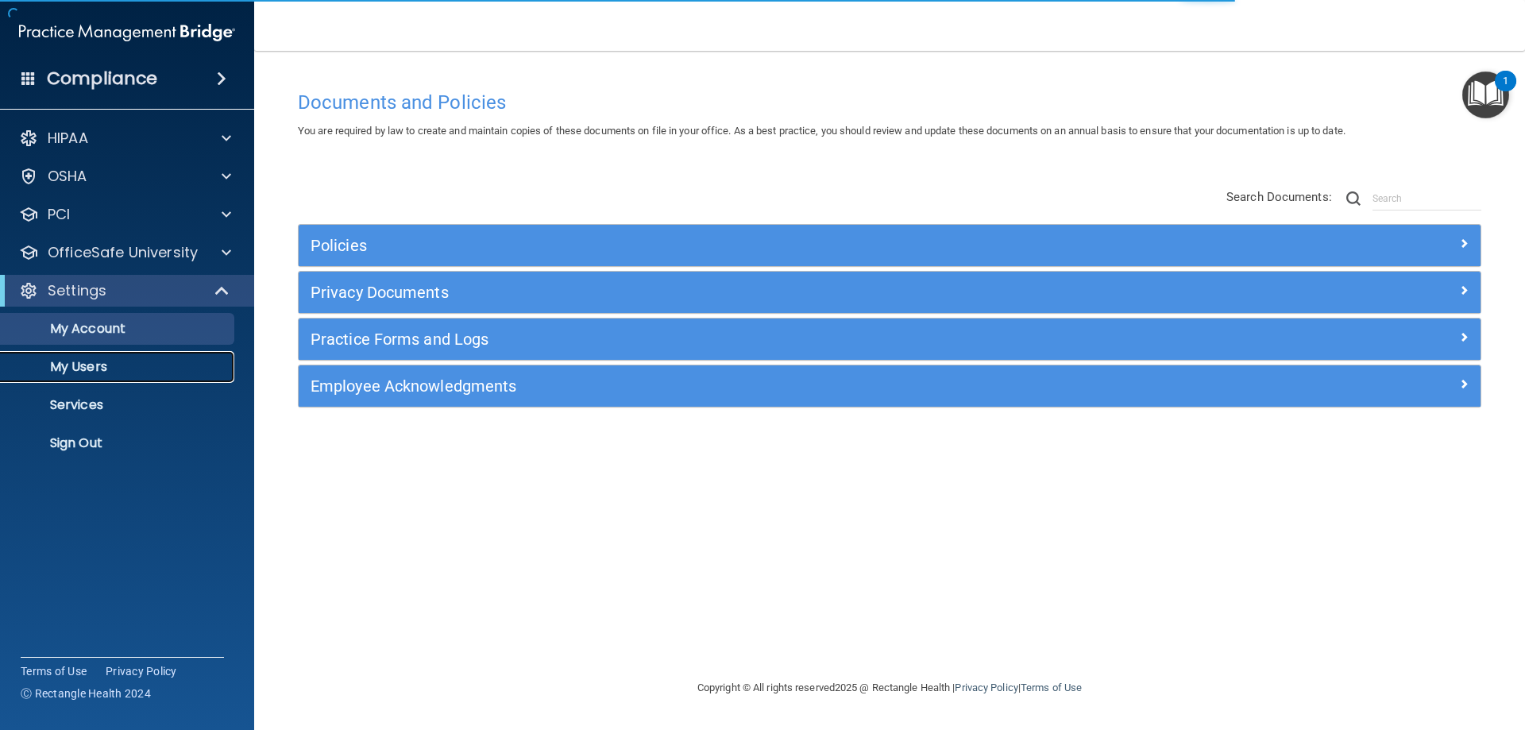
click at [91, 370] on p "My Users" at bounding box center [118, 367] width 217 height 16
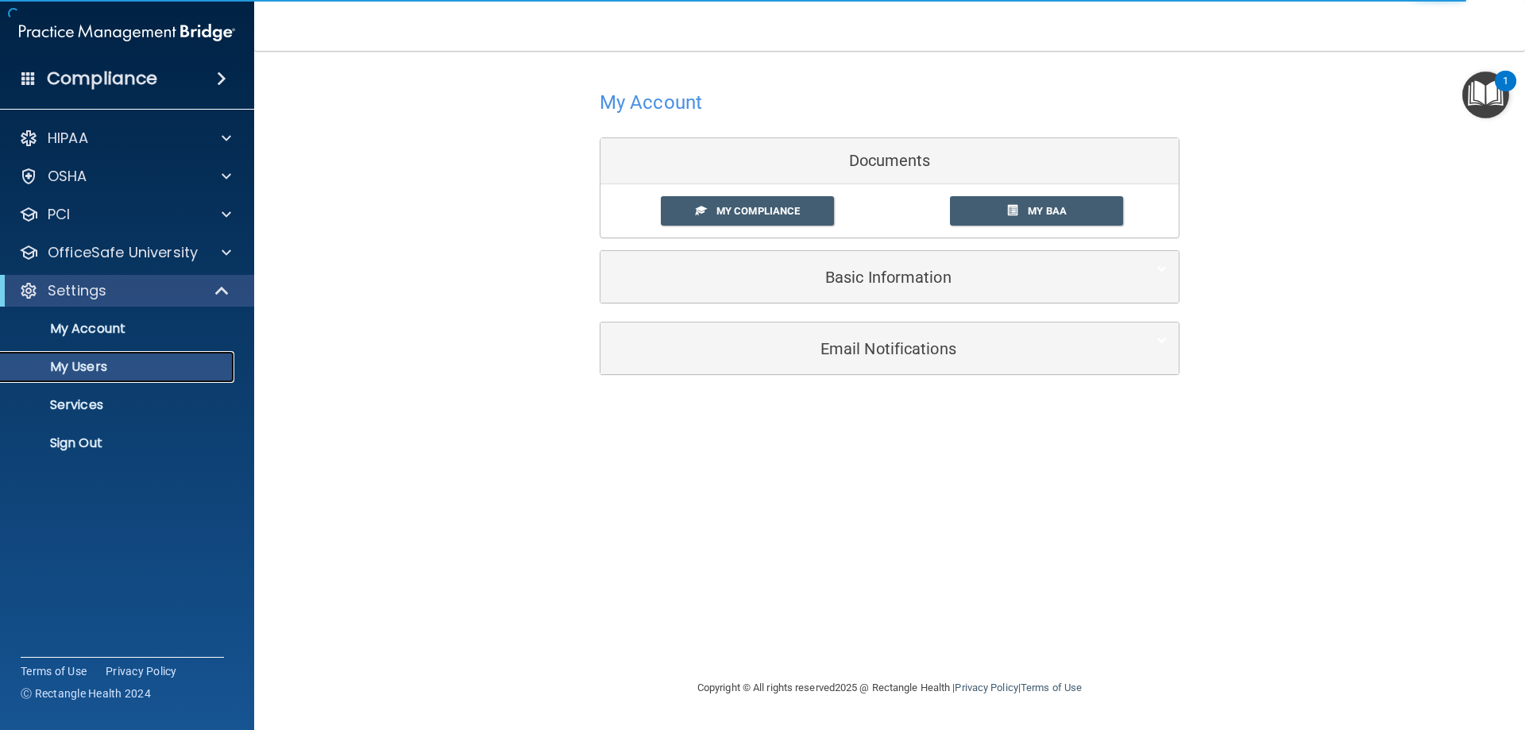
select select "20"
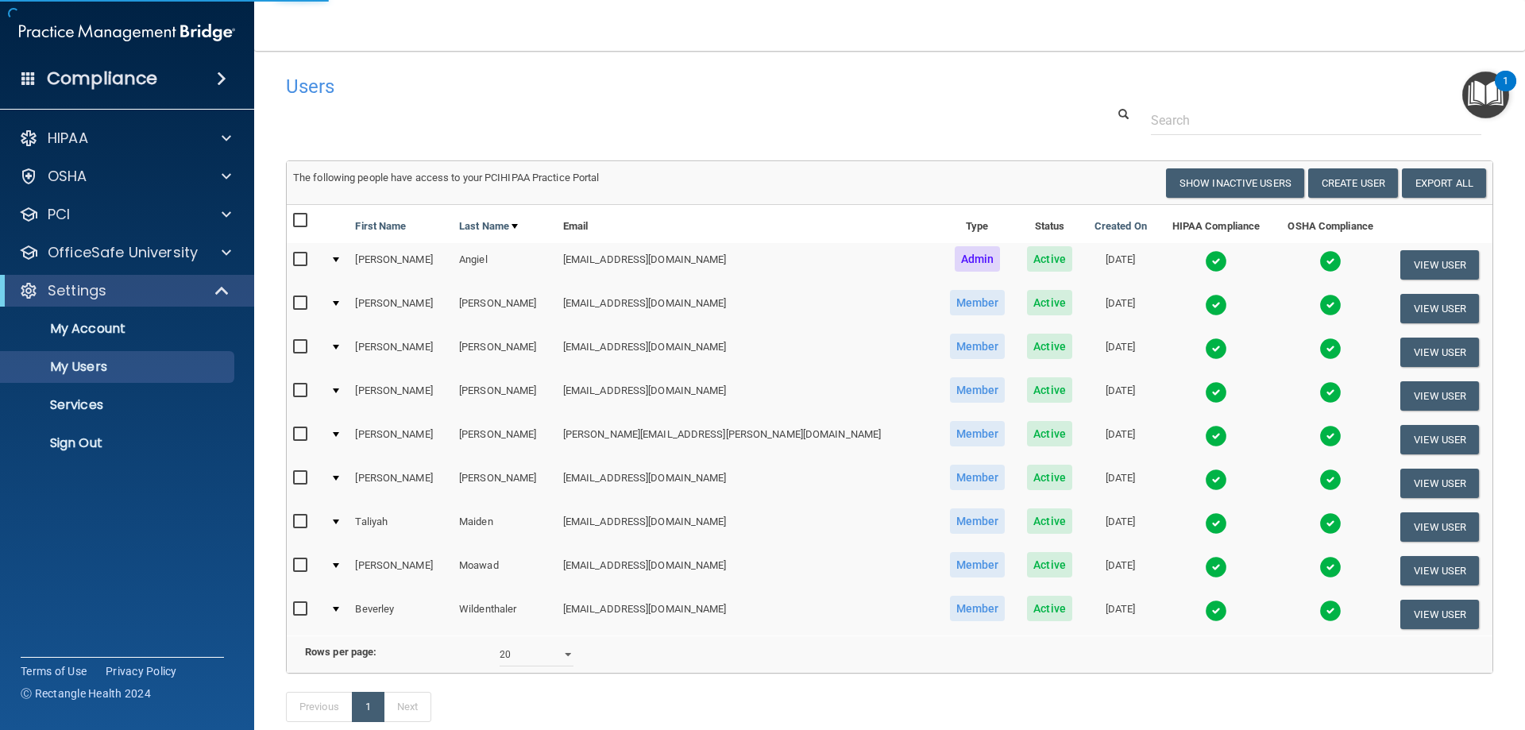
click at [339, 610] on div at bounding box center [336, 609] width 6 height 5
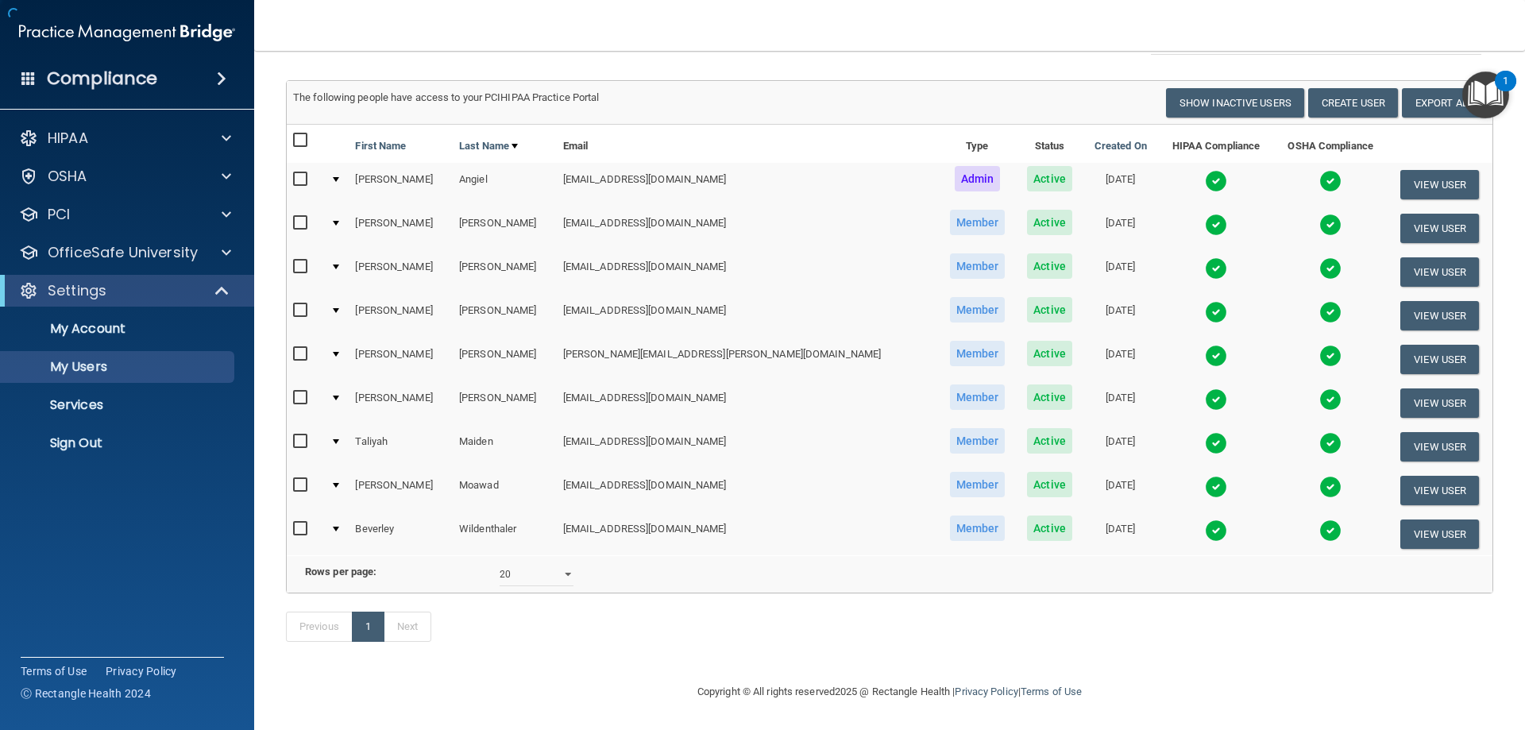
scroll to position [104, 0]
click at [1429, 520] on button "View User" at bounding box center [1440, 534] width 79 height 29
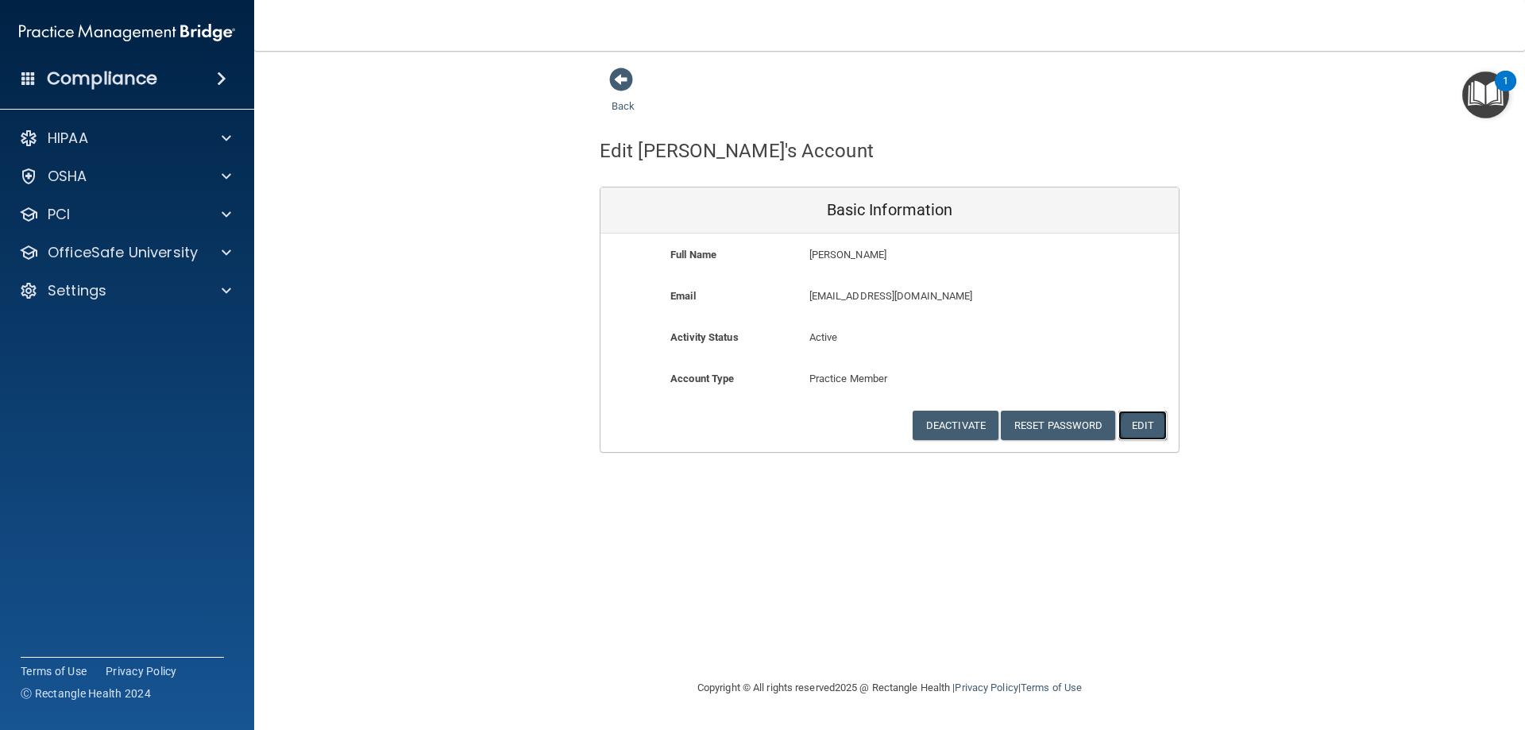
click at [1150, 428] on button "Edit" at bounding box center [1143, 425] width 48 height 29
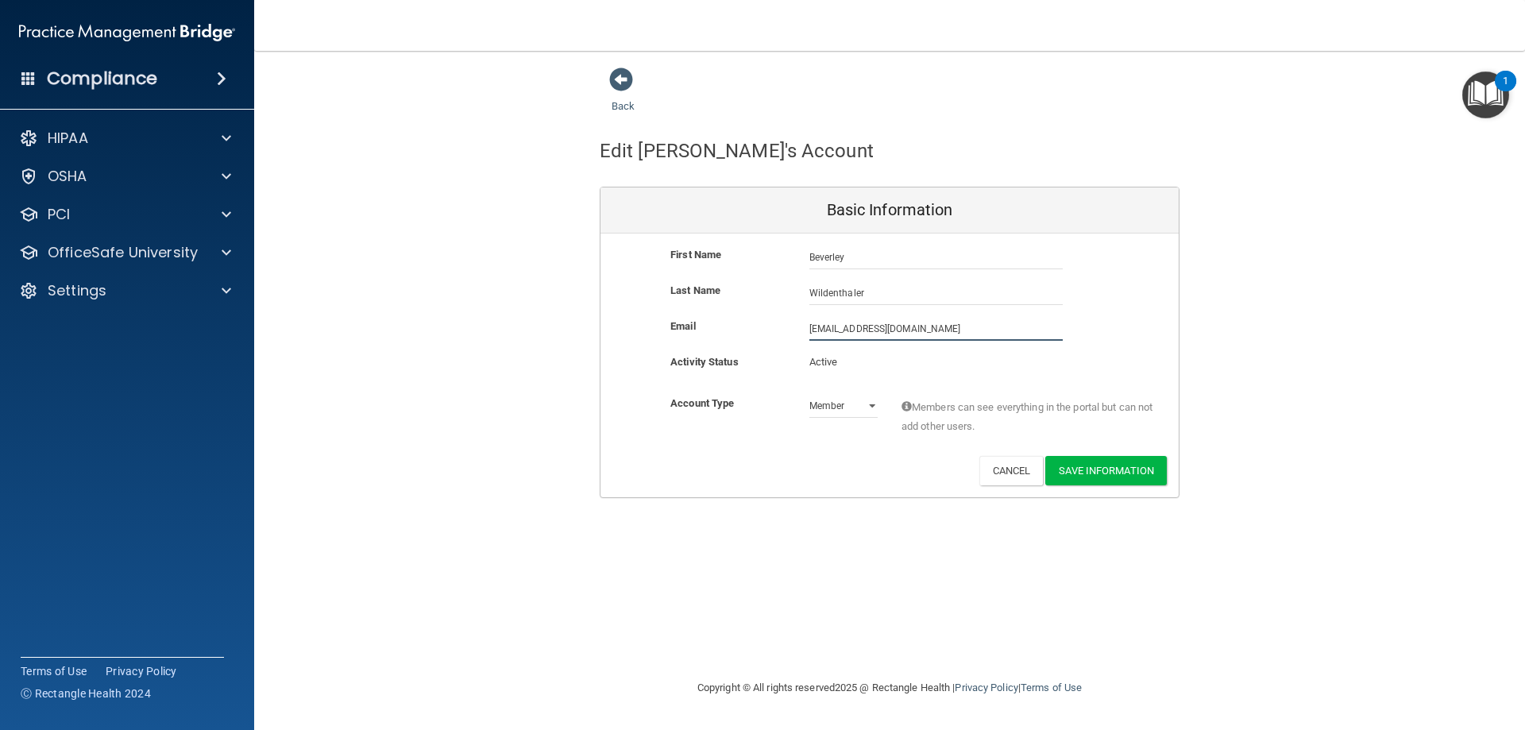
drag, startPoint x: 997, startPoint y: 323, endPoint x: 745, endPoint y: 328, distance: 251.9
click at [745, 328] on div "Email [EMAIL_ADDRESS][DOMAIN_NAME] [DOMAIN_NAME][EMAIL_ADDRESS][DOMAIN_NAME]" at bounding box center [890, 329] width 578 height 24
paste input "[EMAIL_ADDRESS]"
type input "[EMAIL_ADDRESS][DOMAIN_NAME]"
click at [1133, 470] on button "Save Information" at bounding box center [1107, 470] width 122 height 29
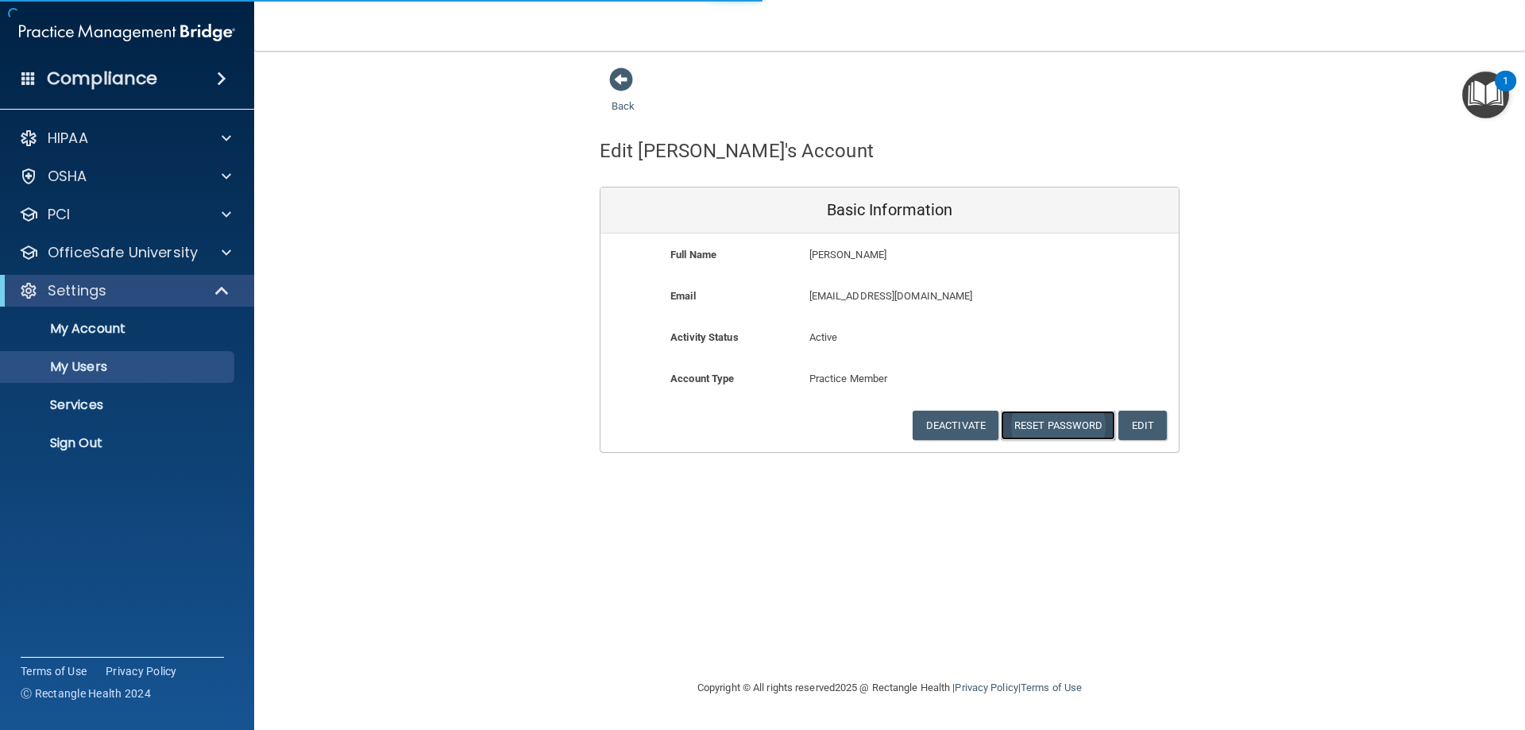
click at [1053, 426] on button "Reset Password" at bounding box center [1058, 425] width 114 height 29
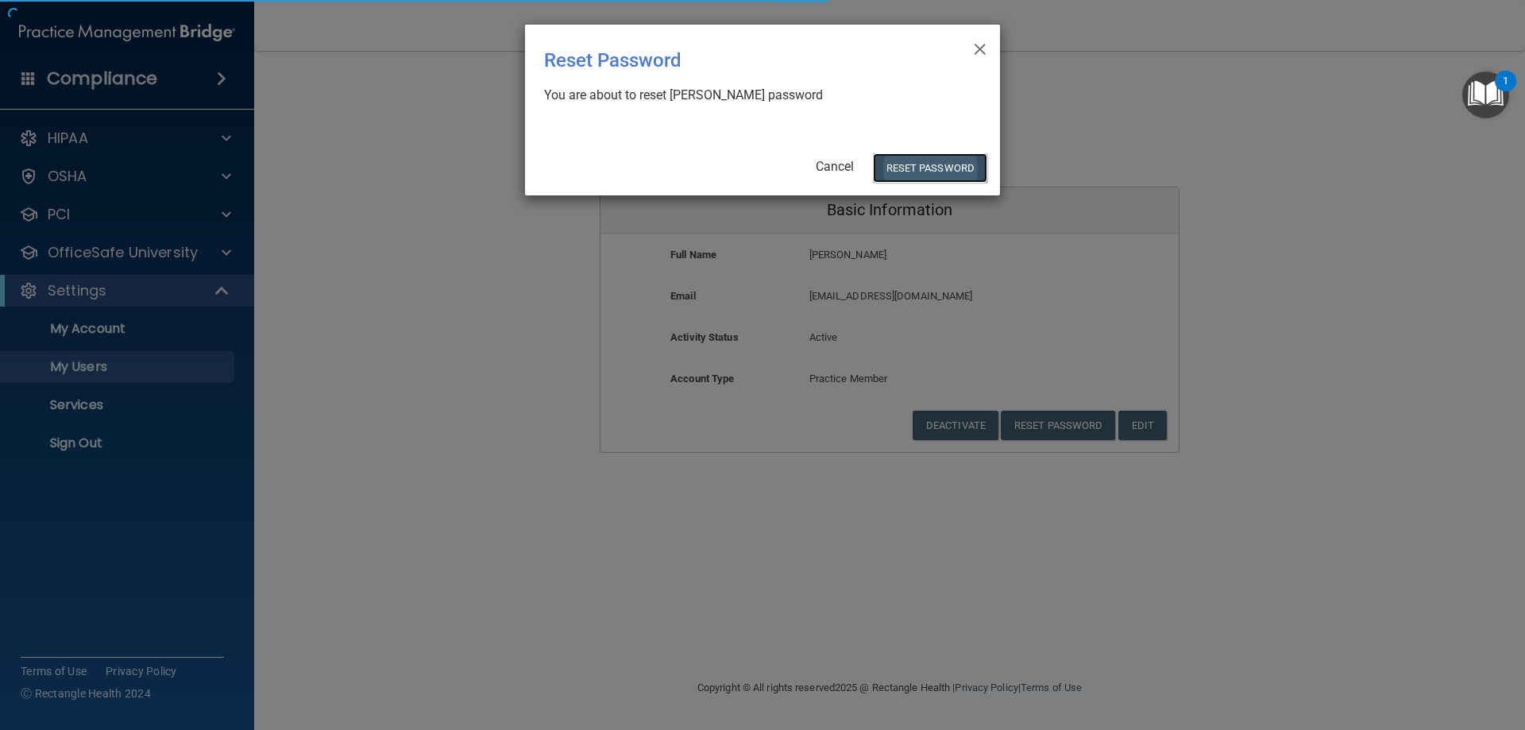
click at [922, 172] on button "Reset Password" at bounding box center [930, 167] width 114 height 29
select select "20"
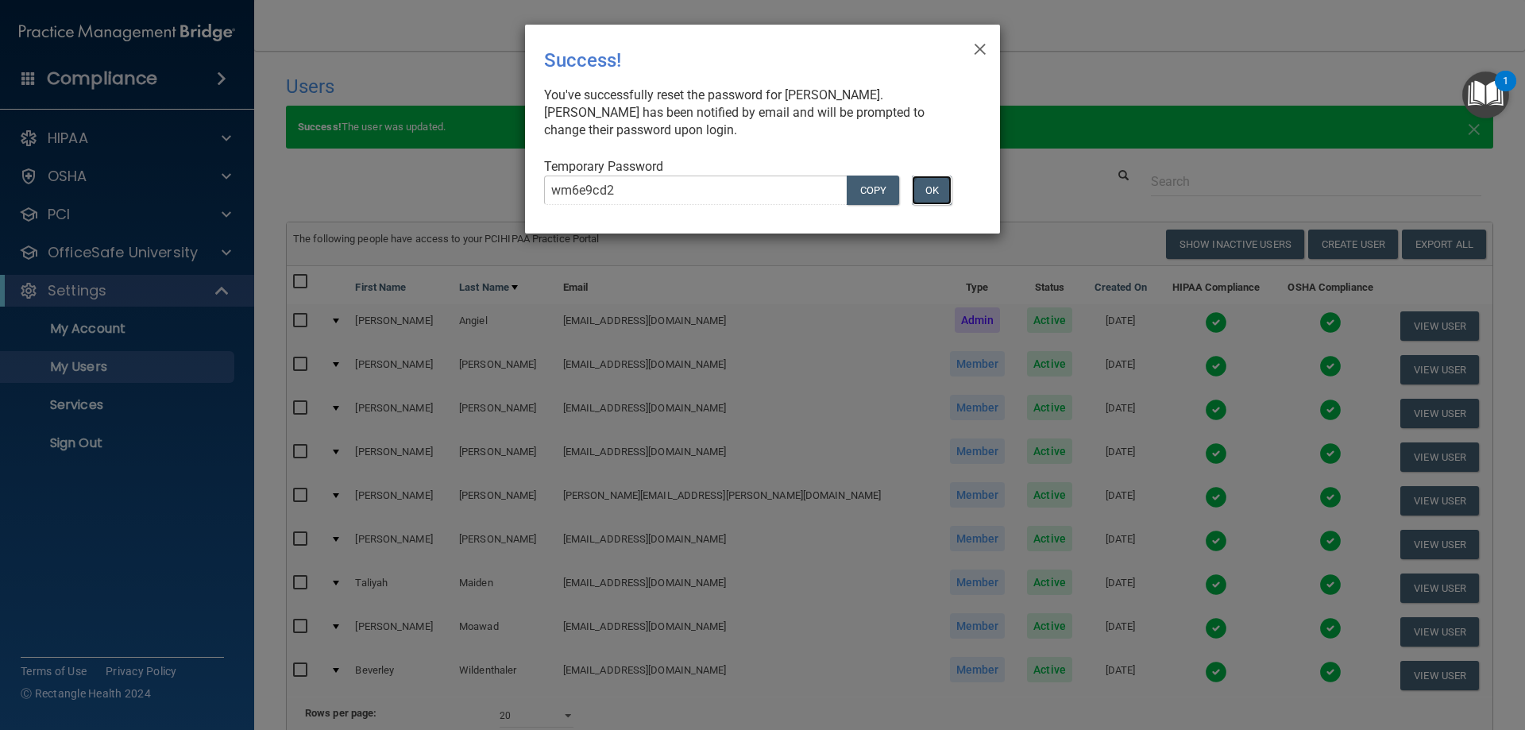
click at [934, 192] on button "OK" at bounding box center [932, 190] width 40 height 29
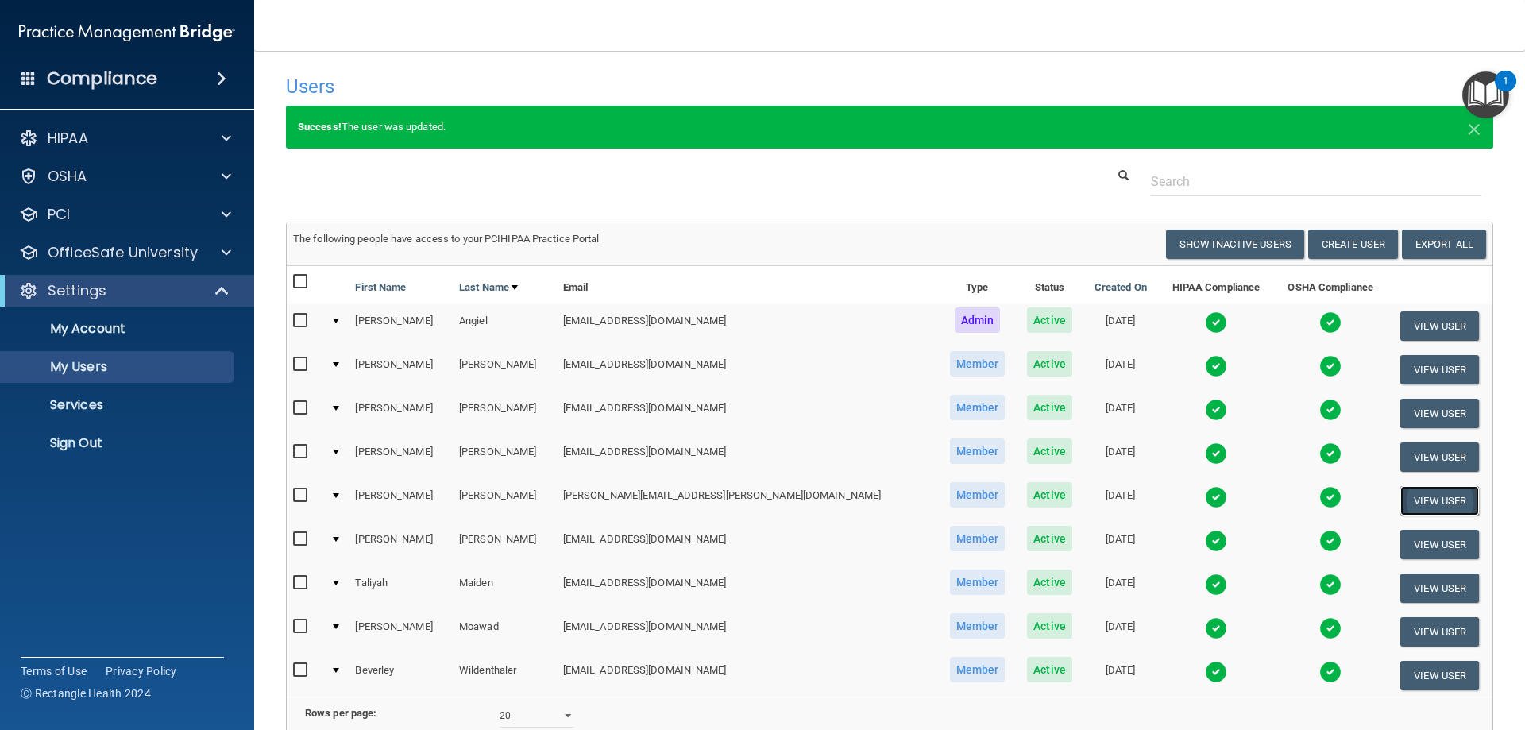
click at [1404, 499] on button "View User" at bounding box center [1440, 500] width 79 height 29
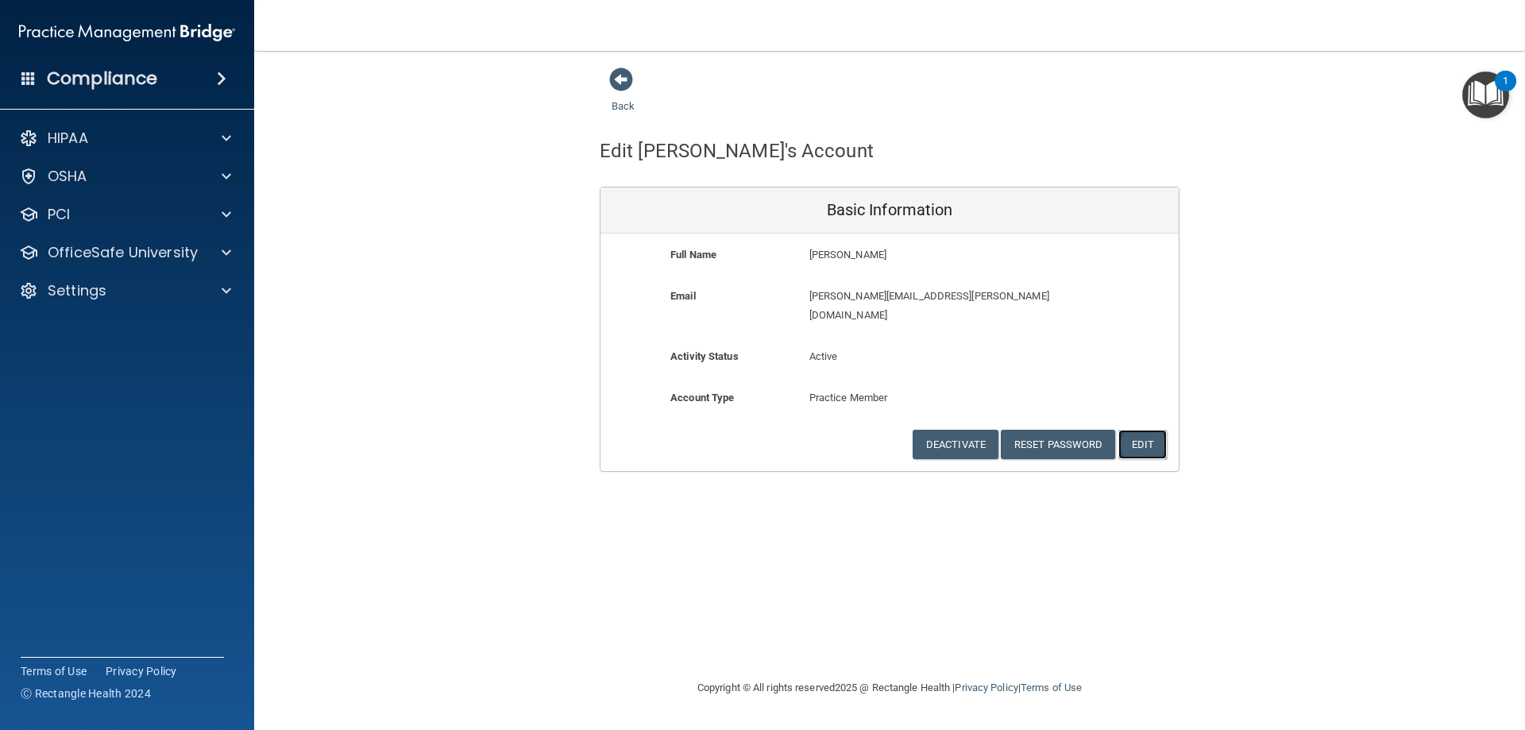
click at [1146, 430] on button "Edit" at bounding box center [1143, 444] width 48 height 29
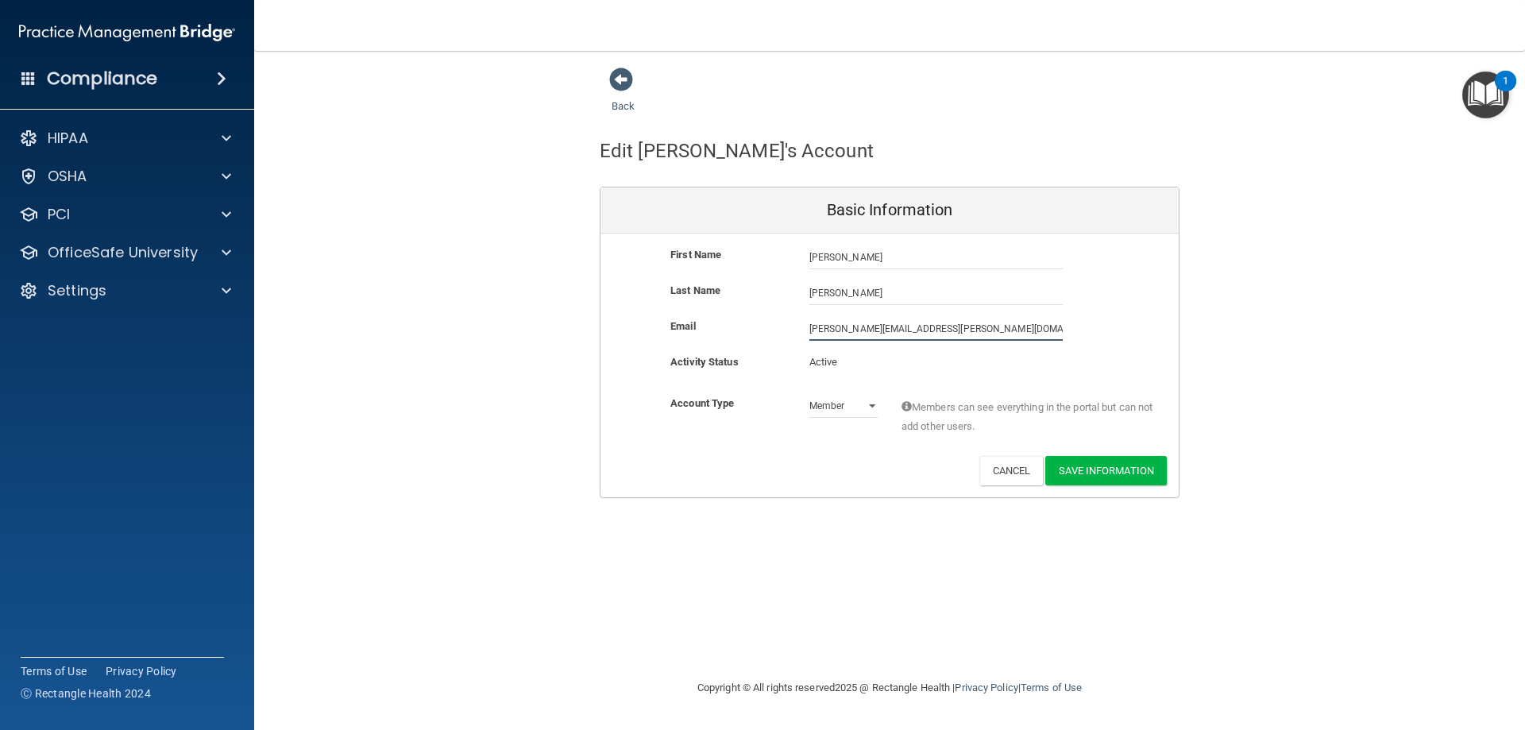
drag, startPoint x: 984, startPoint y: 333, endPoint x: 725, endPoint y: 331, distance: 259.0
click at [725, 331] on div "Email [PERSON_NAME][EMAIL_ADDRESS][PERSON_NAME][DOMAIN_NAME] [PERSON_NAME][DOMA…" at bounding box center [890, 329] width 578 height 24
paste input "[EMAIL_ADDRESS]"
type input "[EMAIL_ADDRESS][DOMAIN_NAME]"
click at [849, 570] on div "Back Edit [PERSON_NAME]'s Account Basic Information First Name [PERSON_NAME] [P…" at bounding box center [890, 365] width 1208 height 596
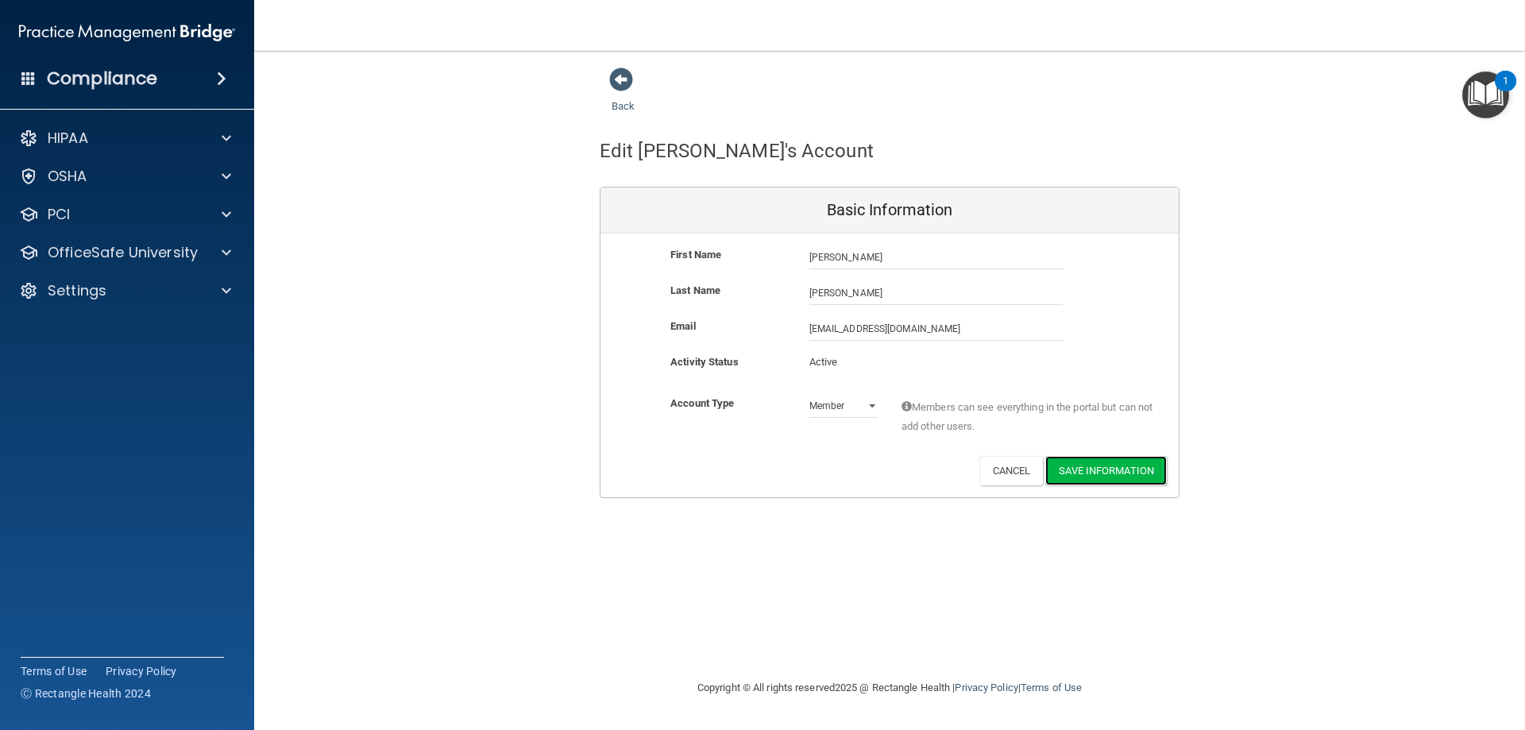
click at [1123, 471] on button "Save Information" at bounding box center [1107, 470] width 122 height 29
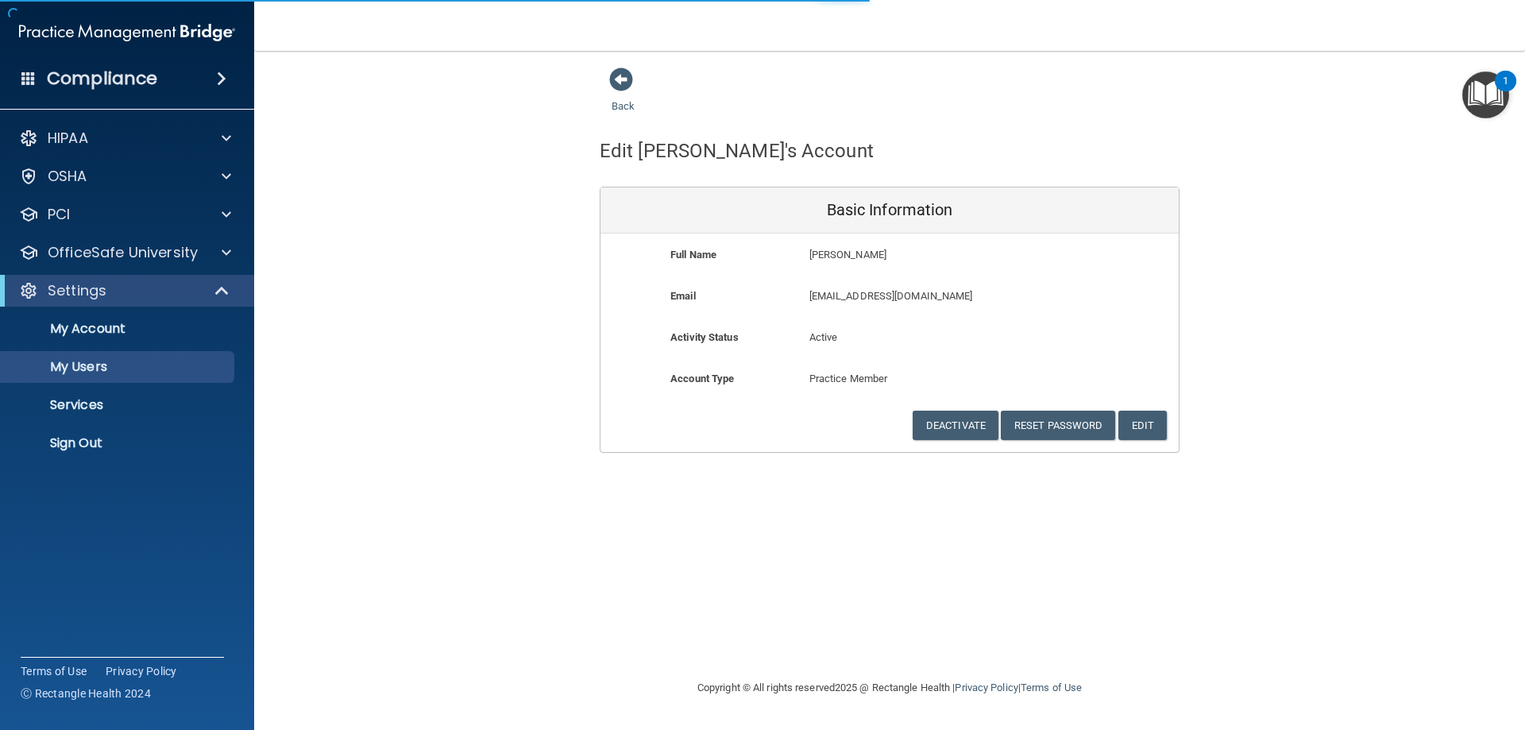
select select "20"
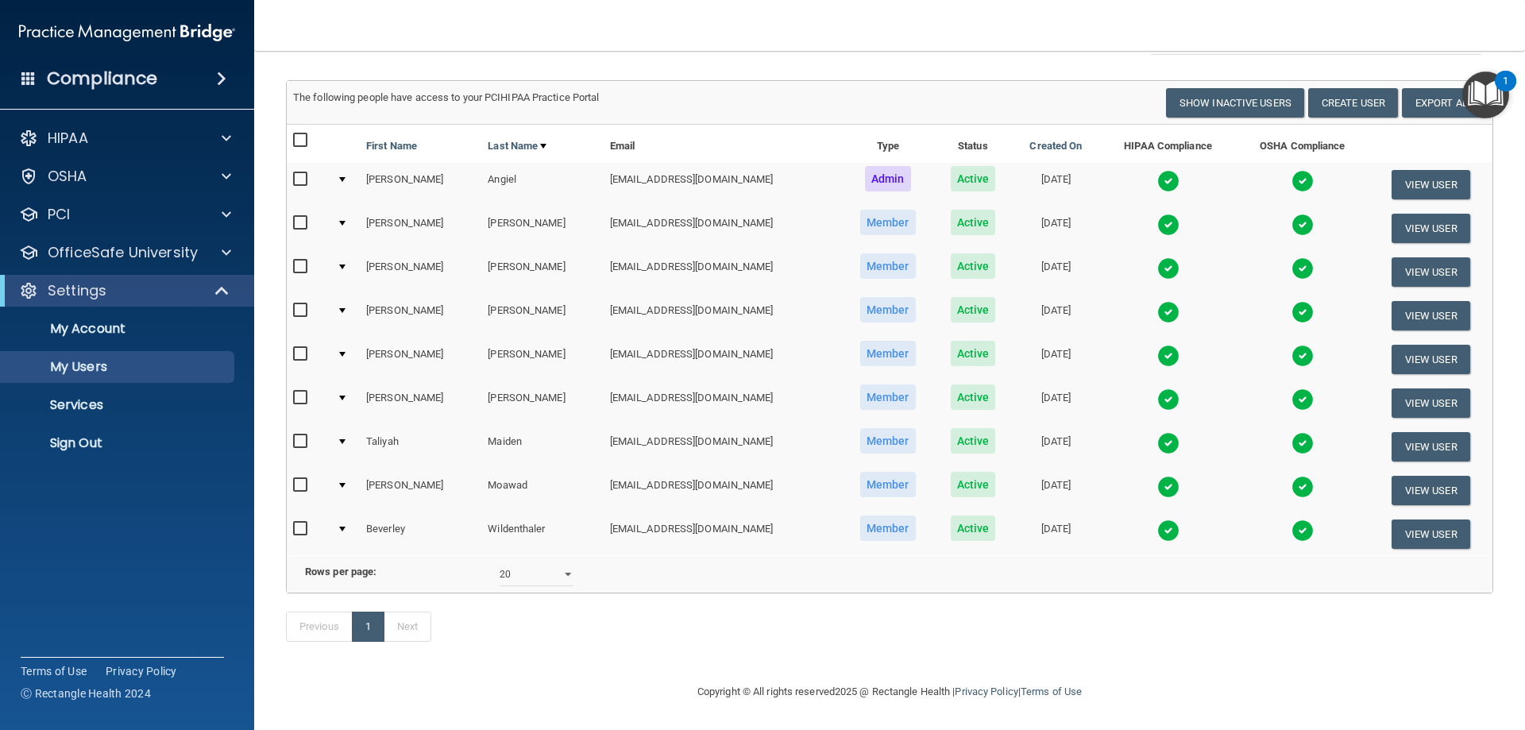
scroll to position [165, 0]
click at [345, 512] on td at bounding box center [345, 533] width 29 height 43
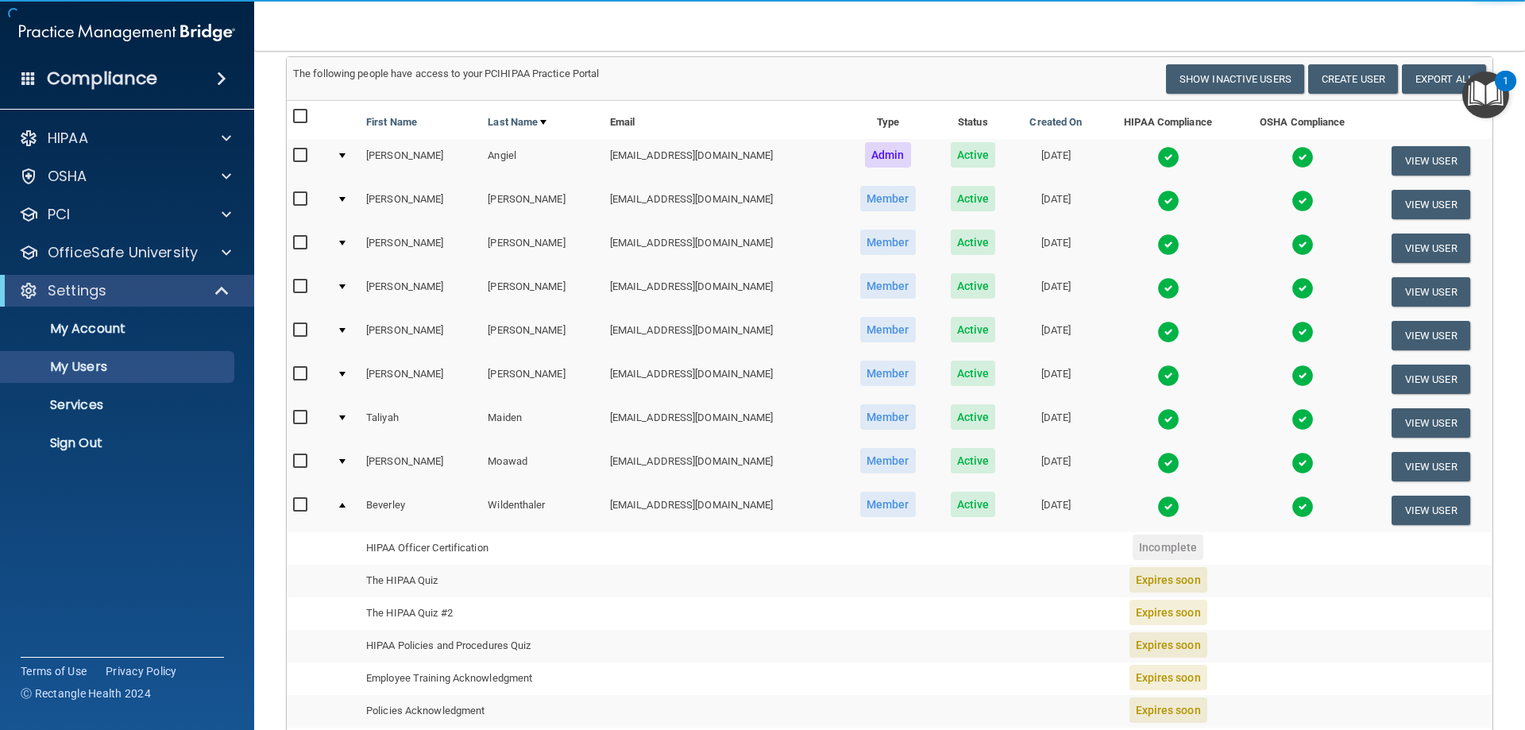
click at [347, 505] on td at bounding box center [345, 510] width 29 height 43
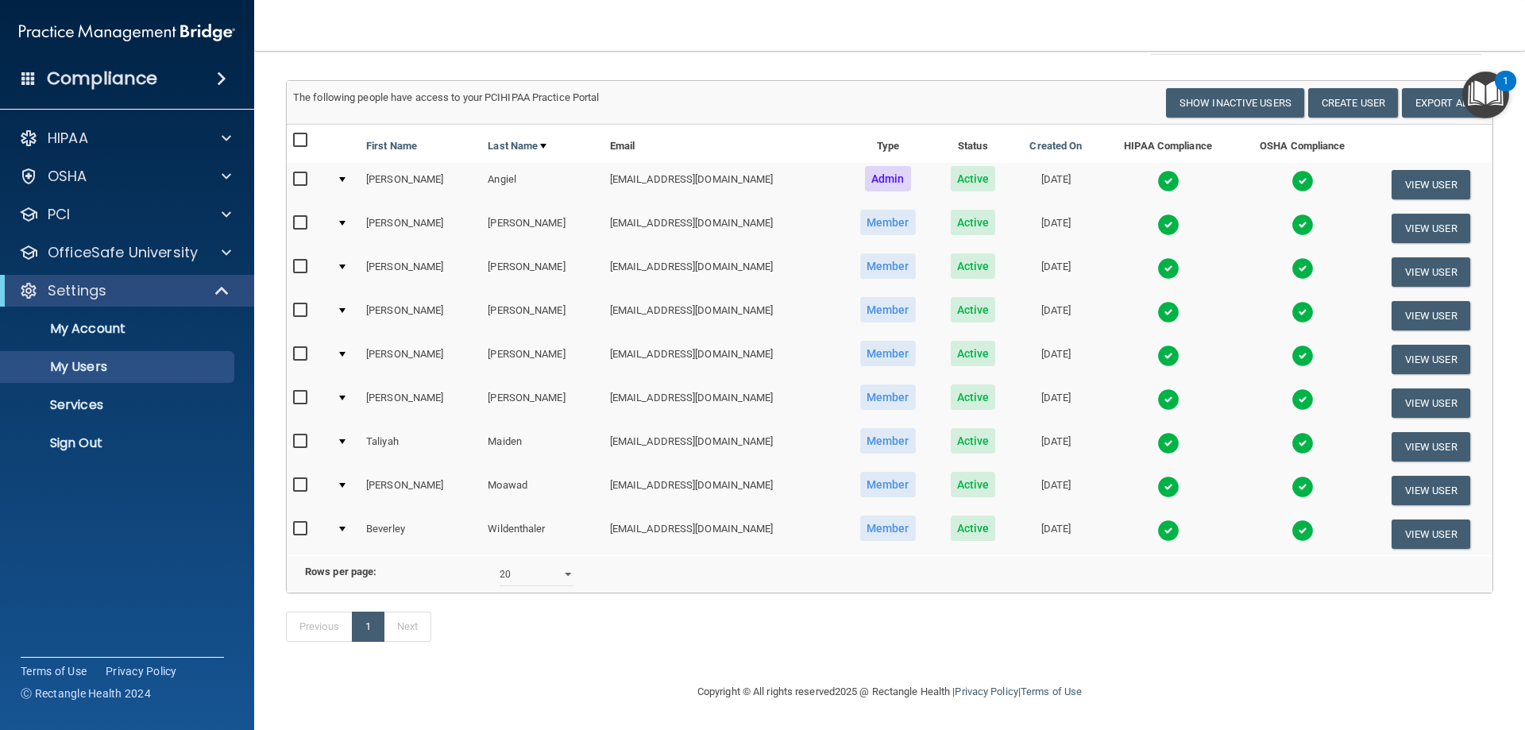
click at [346, 527] on div at bounding box center [342, 529] width 6 height 5
click at [345, 163] on td at bounding box center [345, 185] width 29 height 44
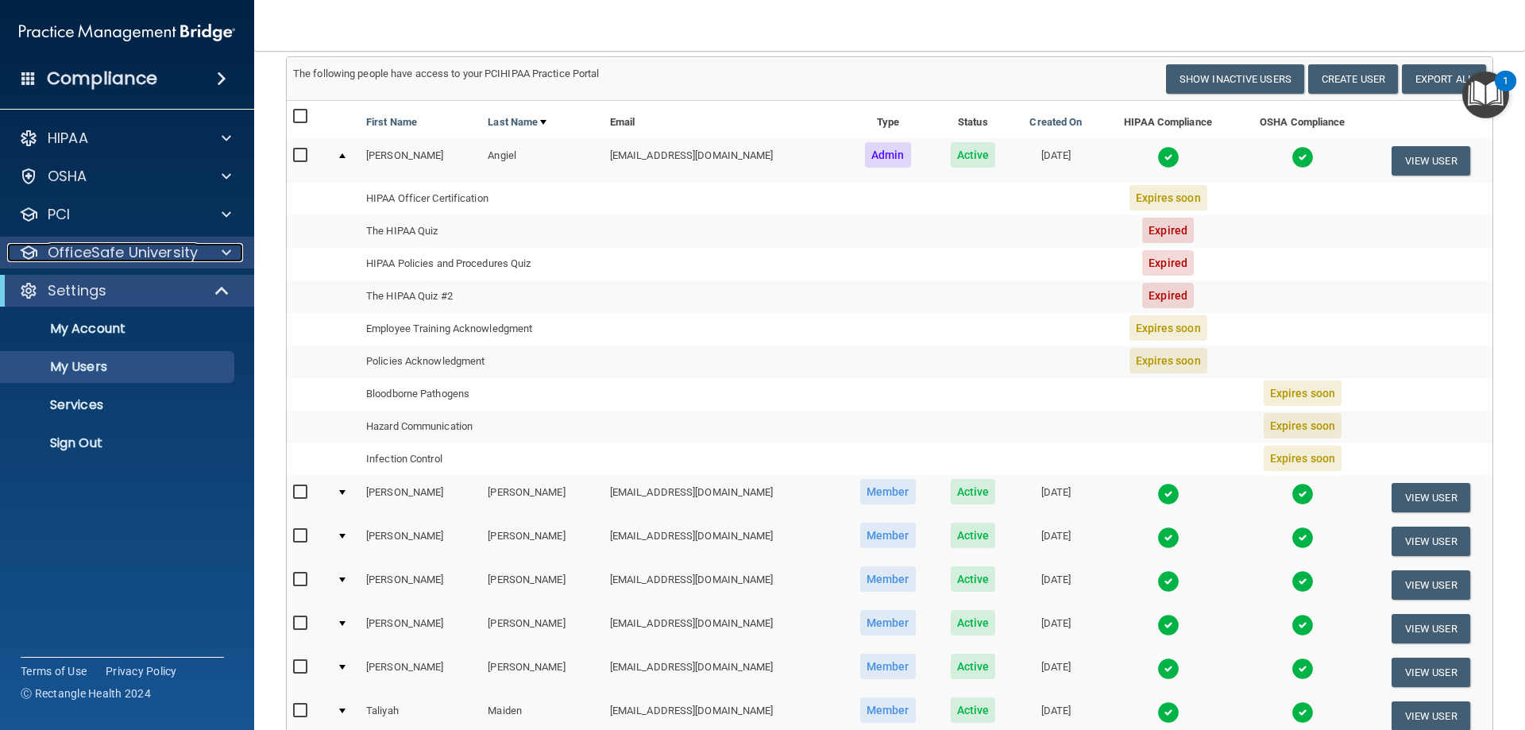
click at [137, 254] on p "OfficeSafe University" at bounding box center [123, 252] width 150 height 19
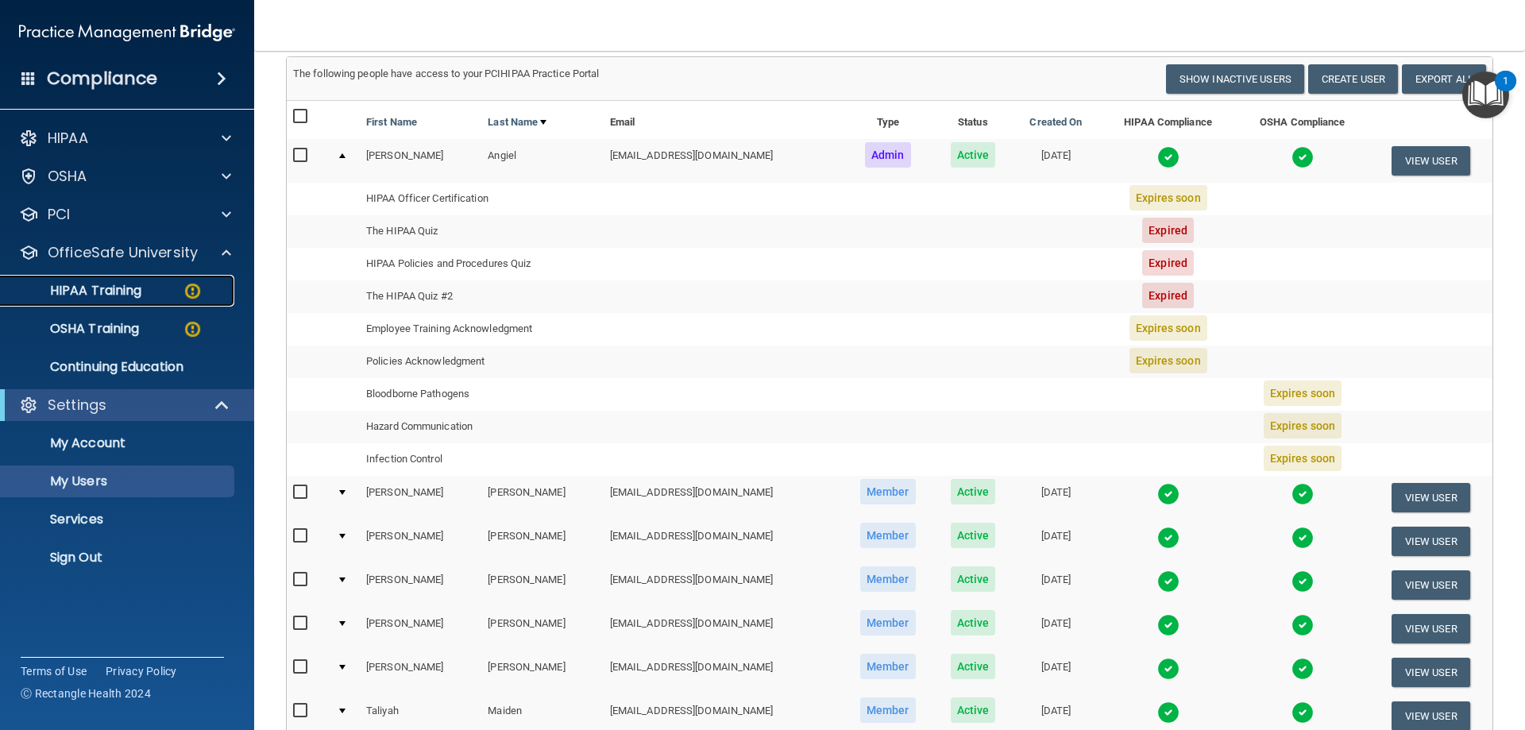
click at [125, 284] on p "HIPAA Training" at bounding box center [75, 291] width 131 height 16
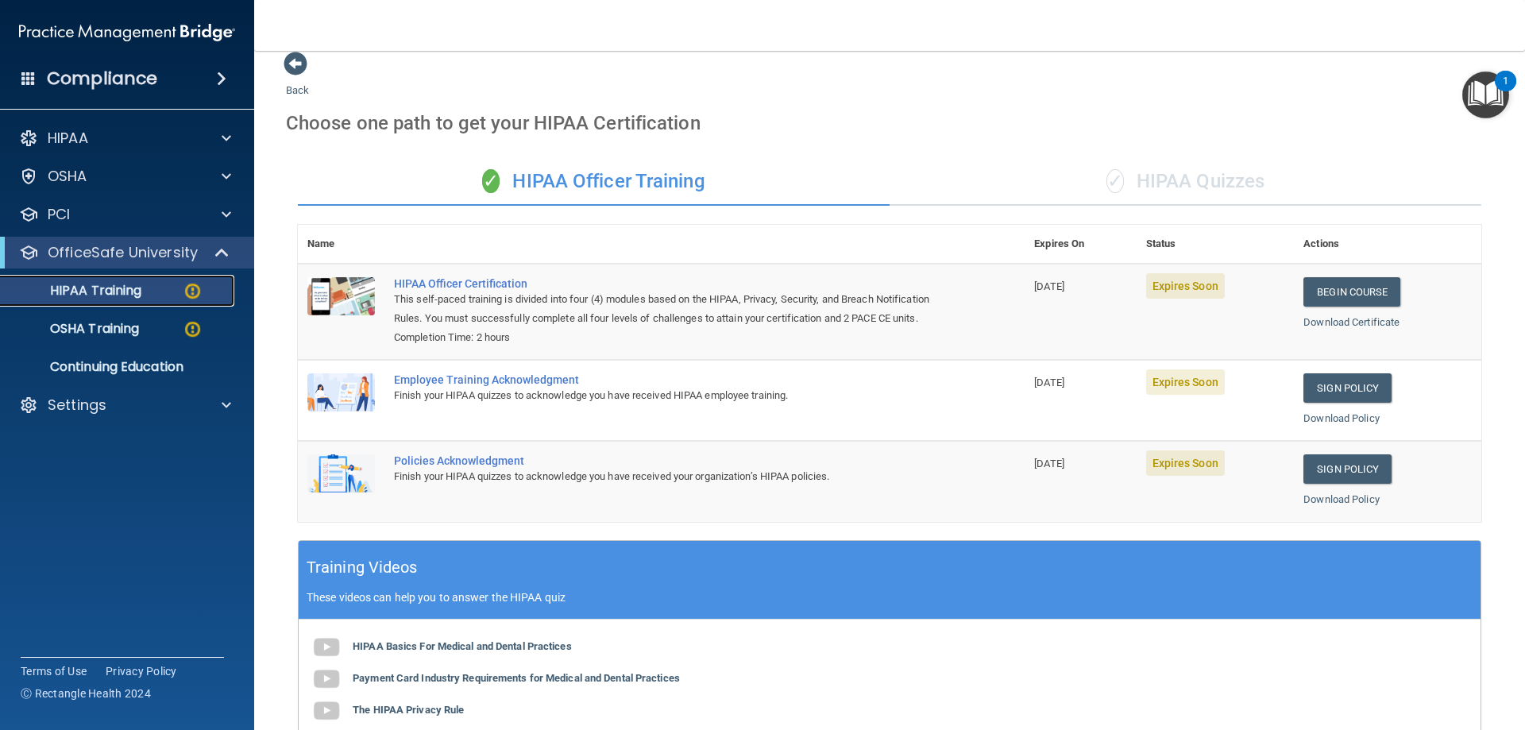
scroll to position [6, 0]
